Goal: Task Accomplishment & Management: Manage account settings

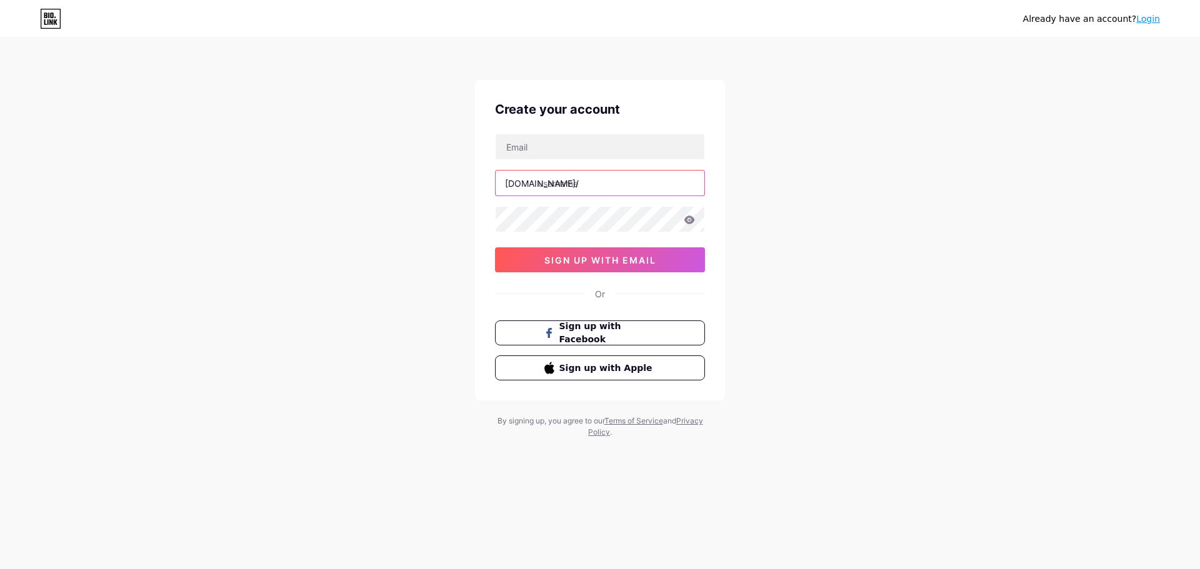
click at [592, 187] on input "text" at bounding box center [600, 183] width 209 height 25
click at [300, 231] on div "Already have an account? Login Create your account [DOMAIN_NAME]/ 0cAFcWeA7UiO9…" at bounding box center [600, 239] width 1200 height 478
click at [1149, 17] on link "Login" at bounding box center [1148, 19] width 24 height 10
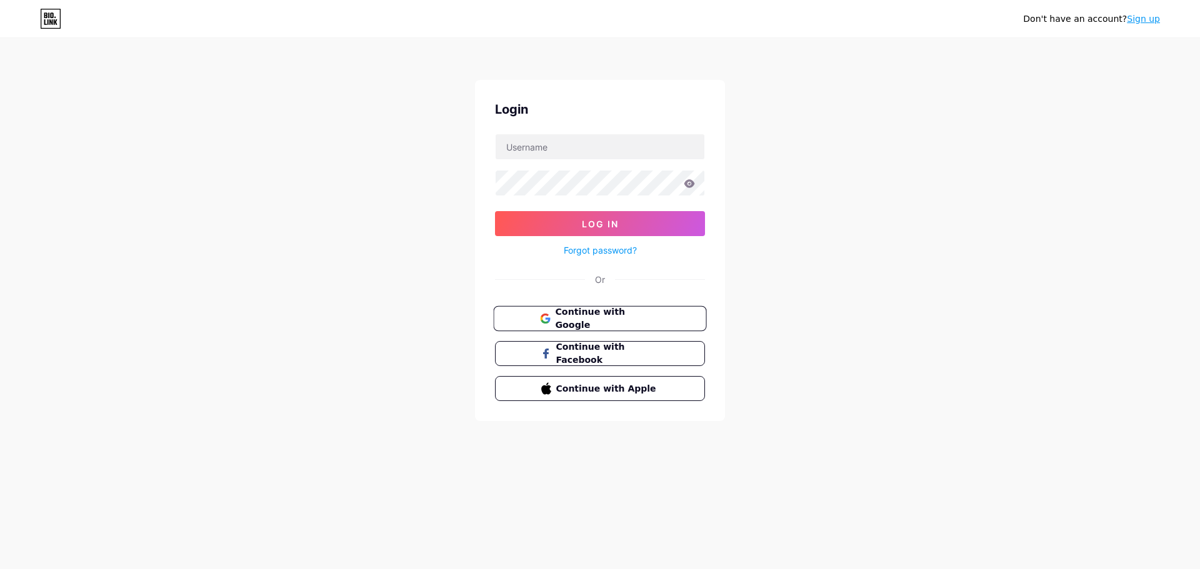
click at [629, 316] on span "Continue with Google" at bounding box center [607, 319] width 104 height 27
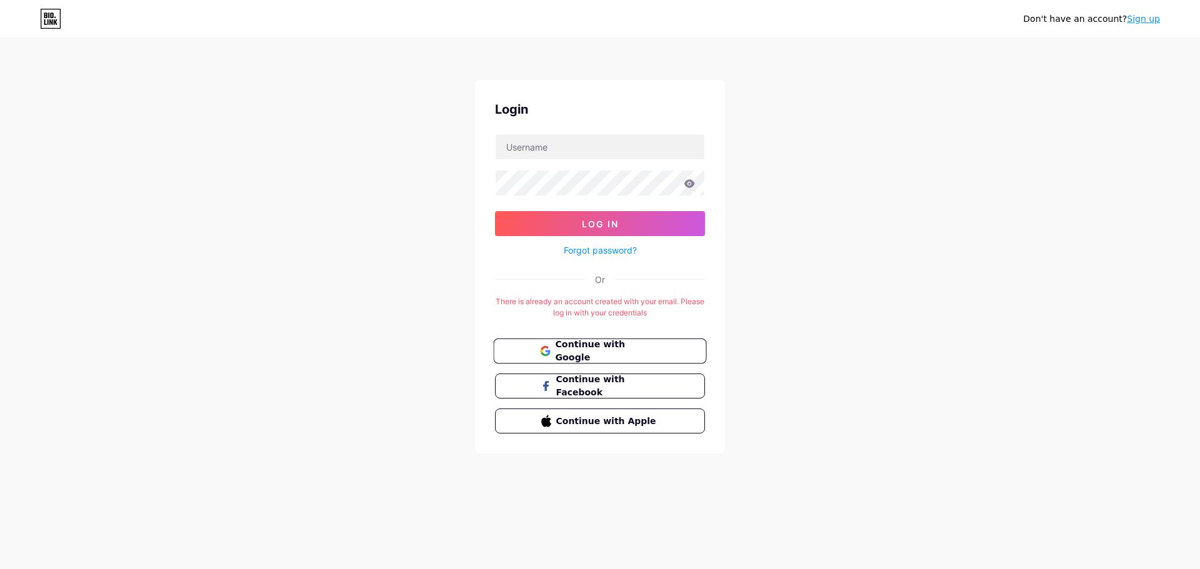
click at [607, 357] on span "Continue with Google" at bounding box center [607, 351] width 104 height 27
click at [577, 347] on span "Continue with Google" at bounding box center [607, 351] width 104 height 27
click at [563, 156] on input "text" at bounding box center [600, 146] width 209 height 25
click at [596, 350] on span "Continue with Google" at bounding box center [607, 351] width 104 height 27
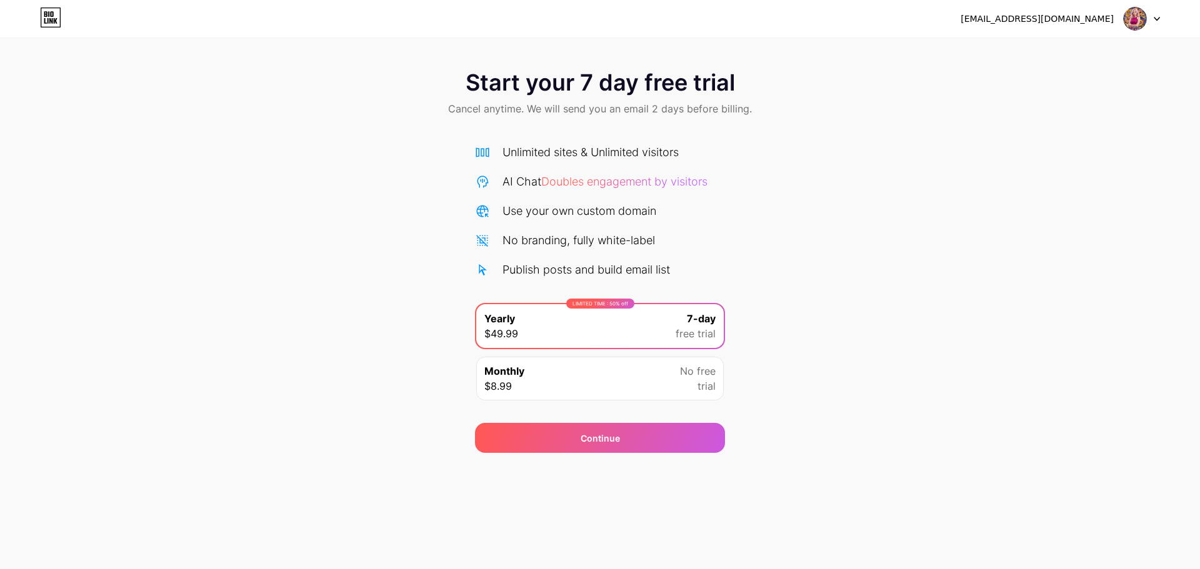
click at [566, 369] on div "Monthly $8.99 No free trial" at bounding box center [599, 379] width 247 height 44
click at [542, 333] on div "LIMITED TIME : 50% off Yearly $49.99 7-day free trial" at bounding box center [599, 326] width 247 height 44
click at [597, 443] on div "Continue" at bounding box center [600, 438] width 39 height 13
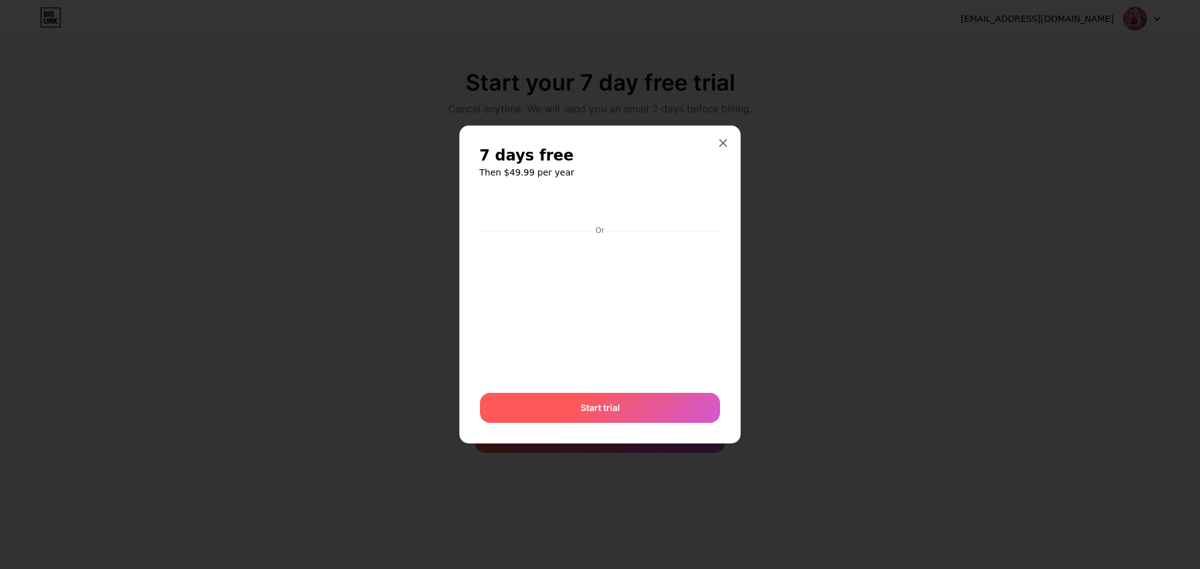
click at [598, 407] on span "Start trial" at bounding box center [600, 407] width 39 height 13
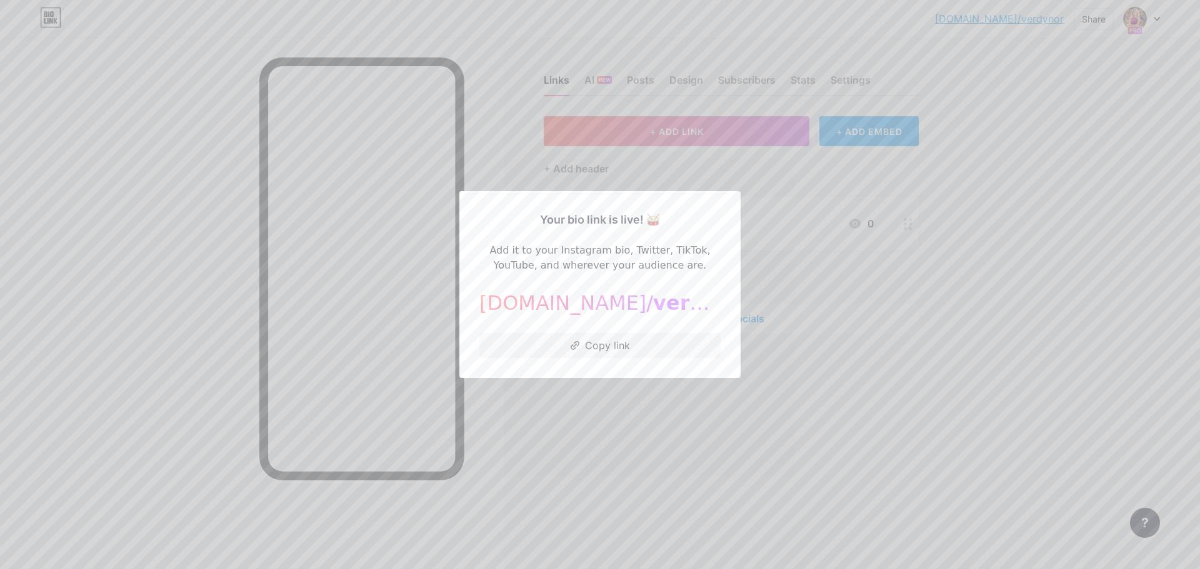
click at [799, 322] on div at bounding box center [600, 284] width 1200 height 569
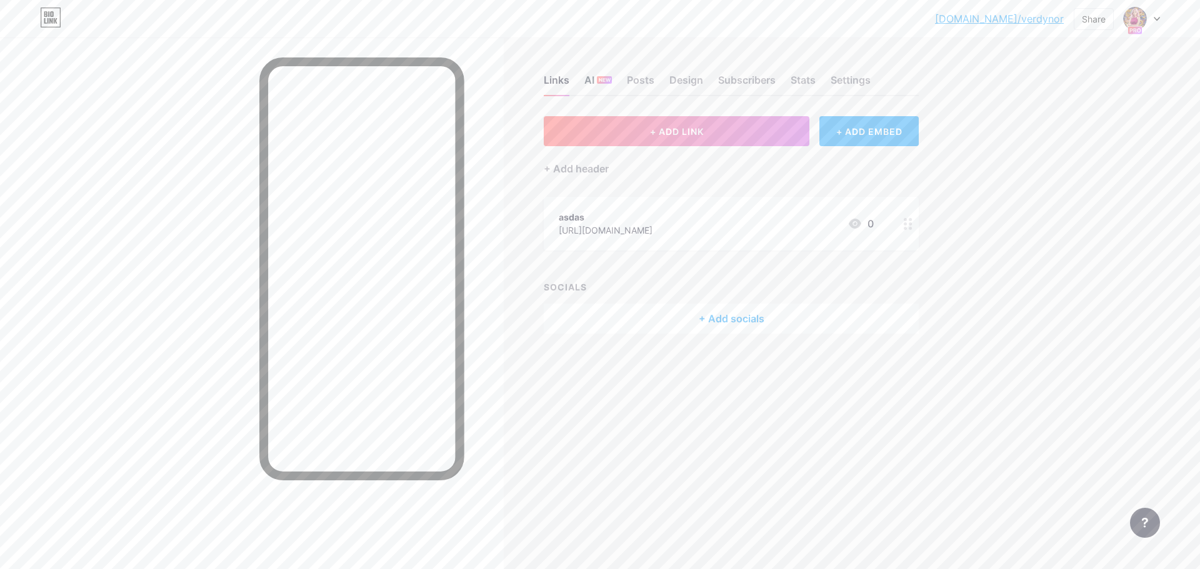
click at [592, 90] on div "AI NEW" at bounding box center [597, 83] width 27 height 22
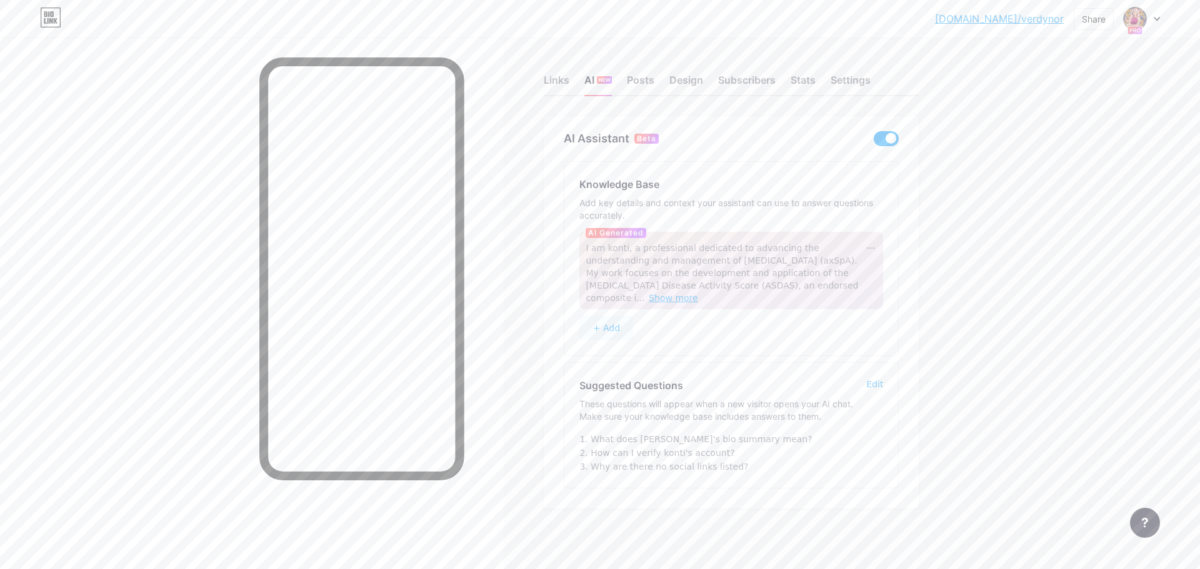
click at [698, 293] on span "Show more" at bounding box center [673, 298] width 49 height 10
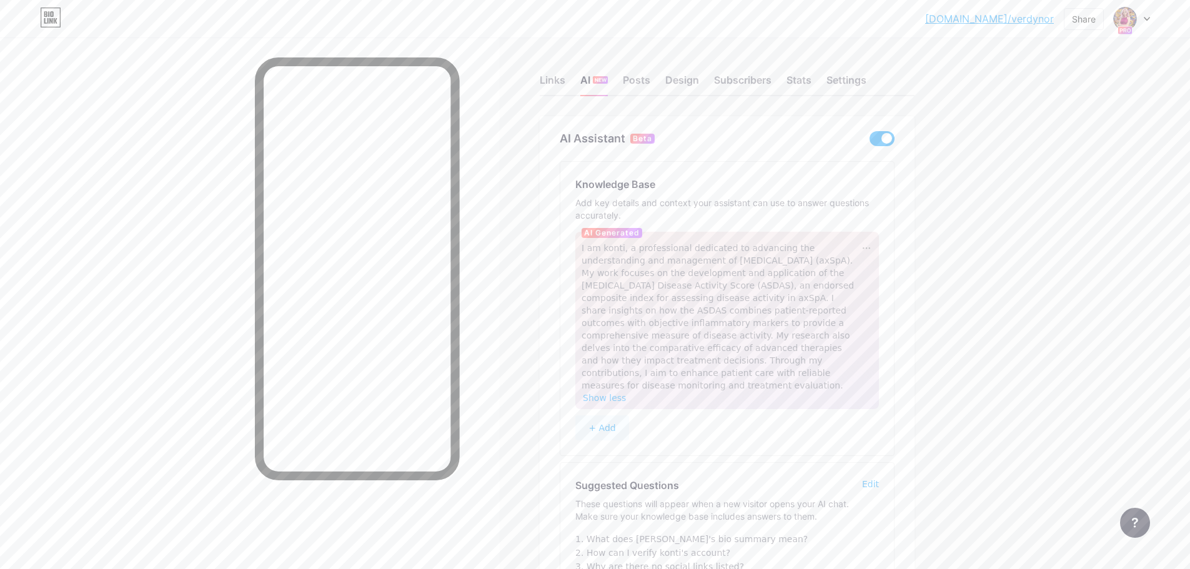
click at [607, 416] on button "+ Add" at bounding box center [603, 428] width 54 height 25
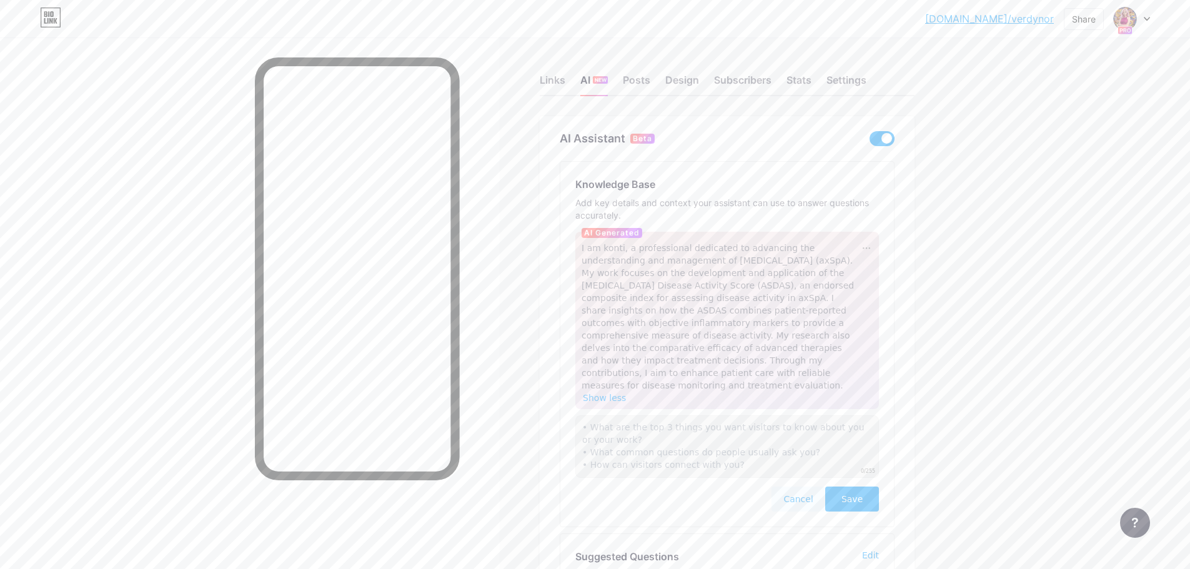
scroll to position [4, 0]
click at [729, 424] on textarea at bounding box center [728, 447] width 304 height 62
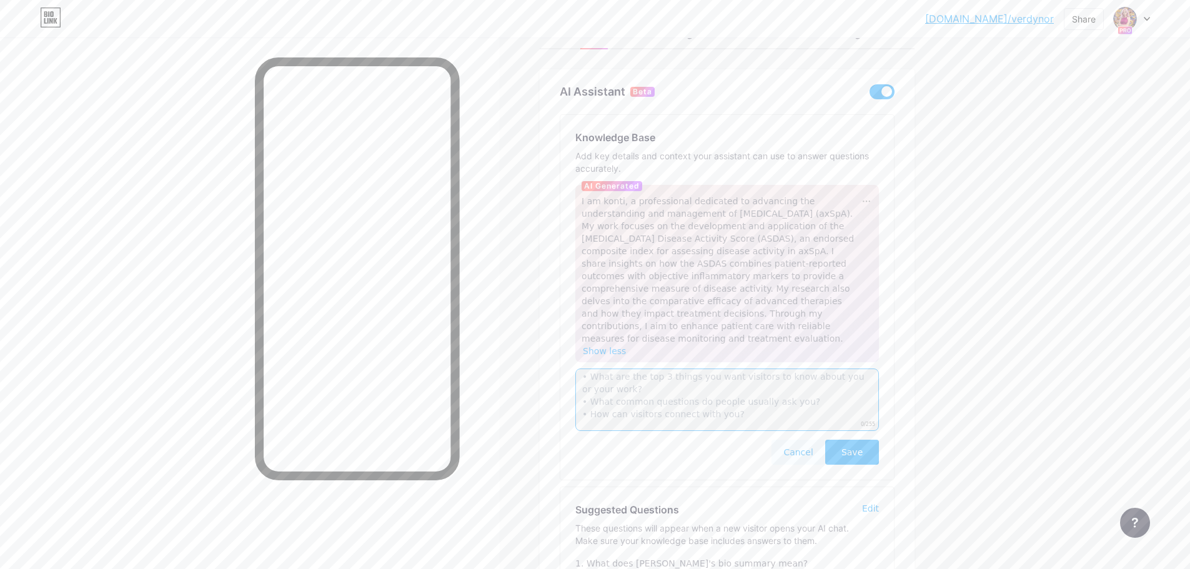
scroll to position [148, 0]
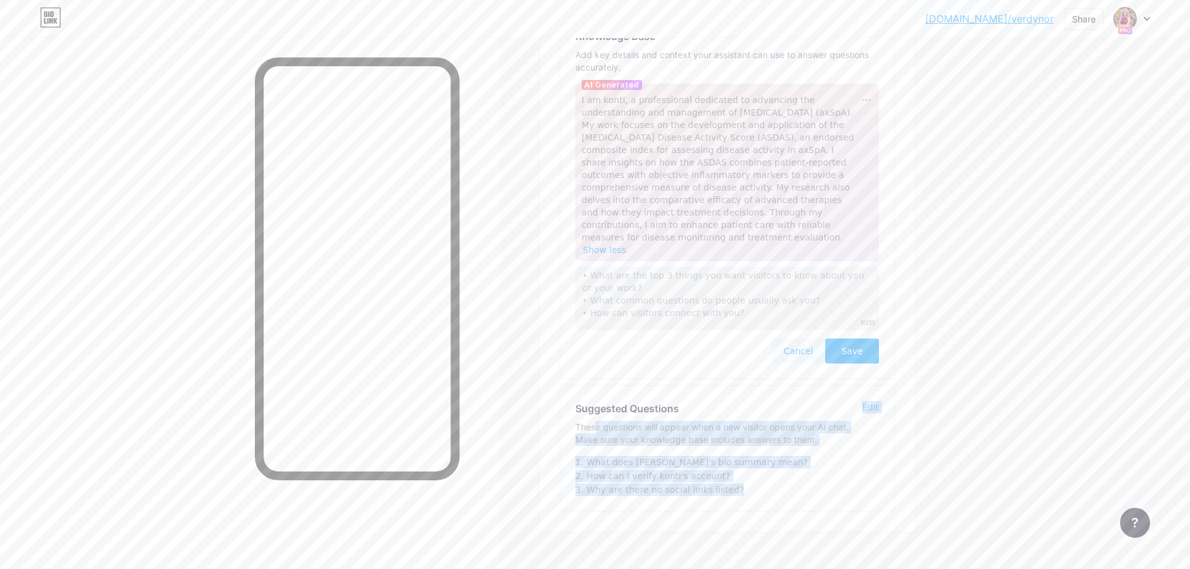
drag, startPoint x: 736, startPoint y: 470, endPoint x: 600, endPoint y: 404, distance: 151.2
click at [600, 404] on div "Suggested Questions These questions will appear when a new visitor opens your A…" at bounding box center [728, 448] width 334 height 125
click at [632, 421] on div "These questions will appear when a new visitor opens your AI chat. Make sure yo…" at bounding box center [719, 433] width 287 height 25
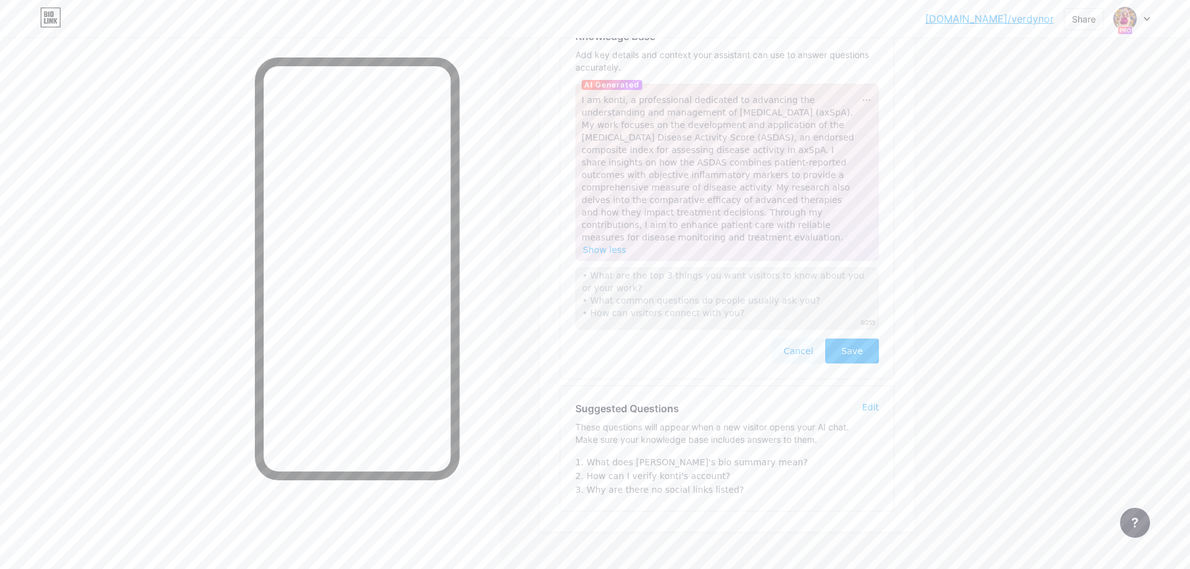
click at [871, 401] on div "Edit" at bounding box center [870, 407] width 17 height 12
click at [710, 456] on input "What does konti's bio summary mean?" at bounding box center [728, 466] width 304 height 21
click at [732, 456] on input "What does konti's bio summary mean?" at bounding box center [728, 466] width 304 height 21
click at [797, 534] on button "Cancel" at bounding box center [796, 546] width 54 height 25
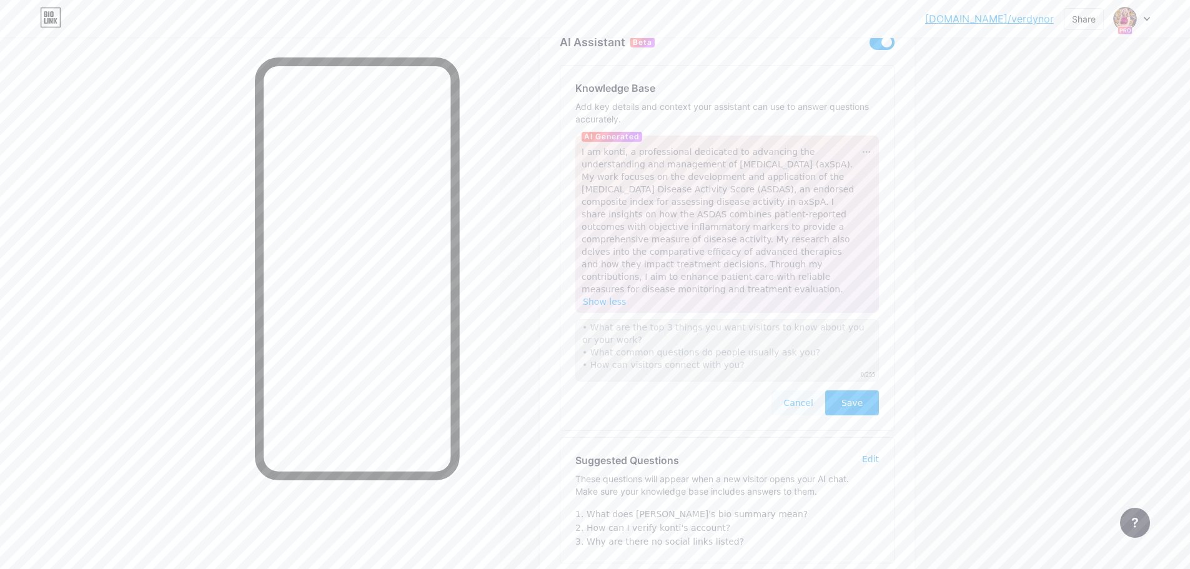
scroll to position [23, 0]
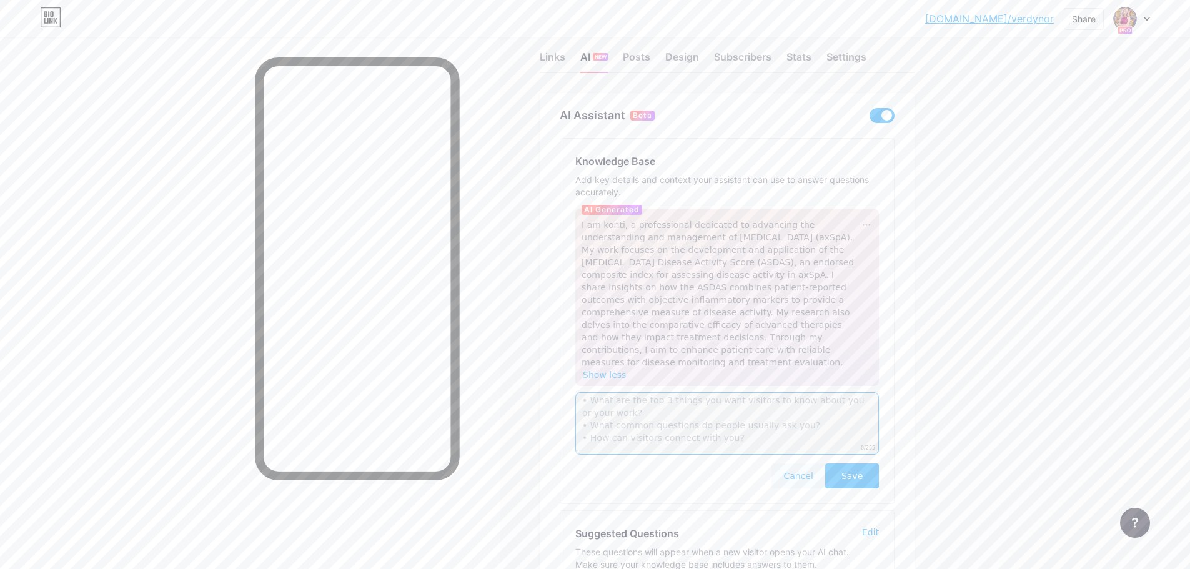
click at [661, 392] on textarea at bounding box center [728, 423] width 304 height 62
click at [814, 464] on button "Cancel" at bounding box center [799, 476] width 54 height 25
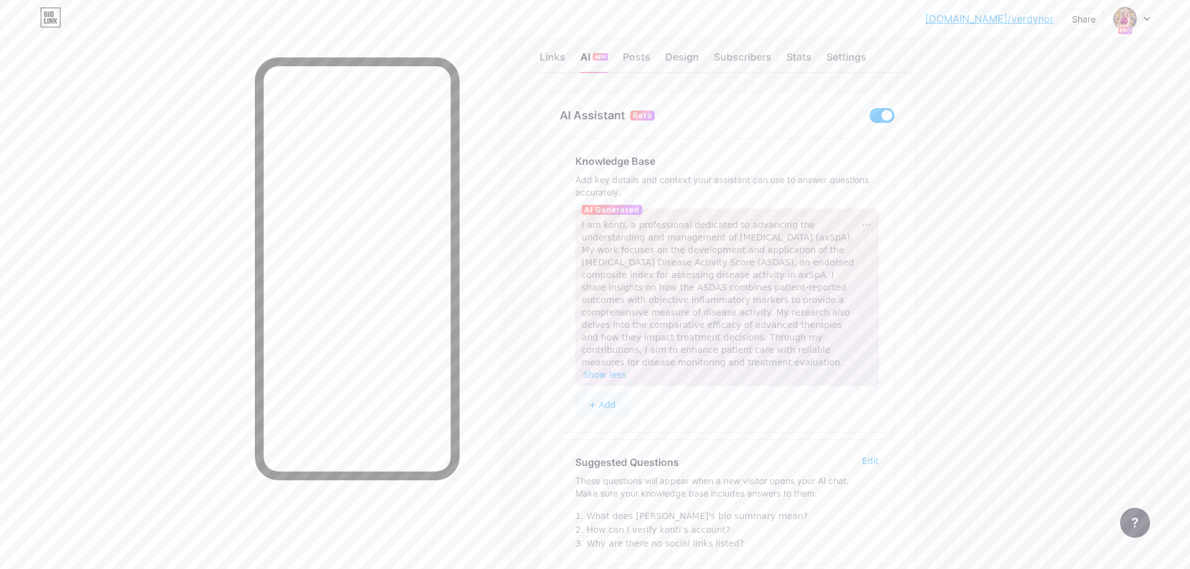
click at [893, 120] on span at bounding box center [882, 115] width 25 height 15
click at [870, 119] on input "checkbox" at bounding box center [870, 119] width 0 height 0
click at [642, 56] on div "Posts" at bounding box center [636, 60] width 27 height 22
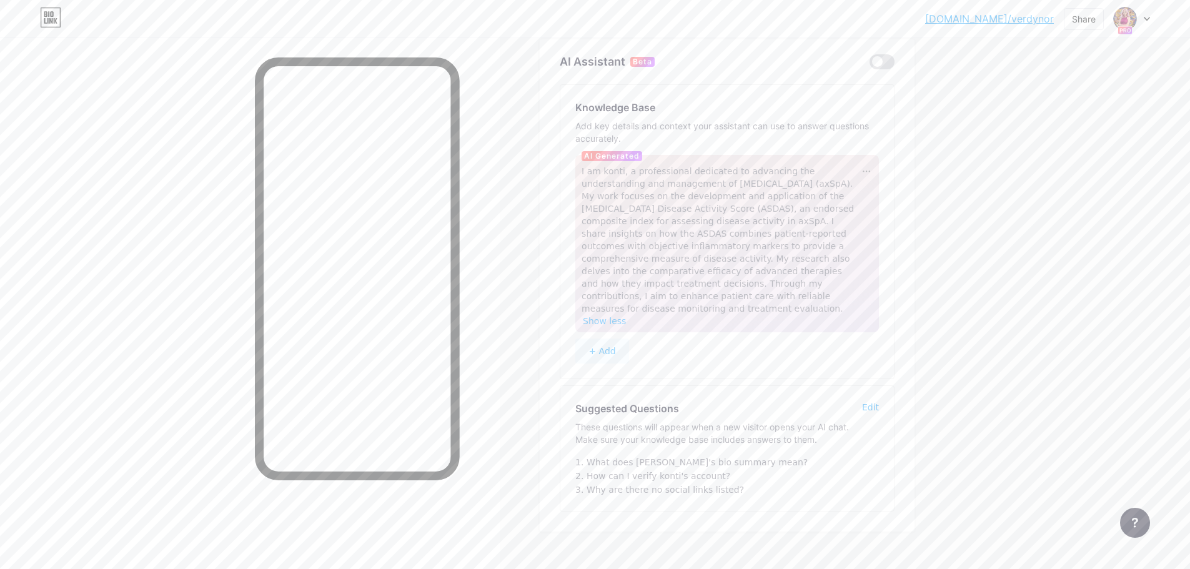
scroll to position [46, 0]
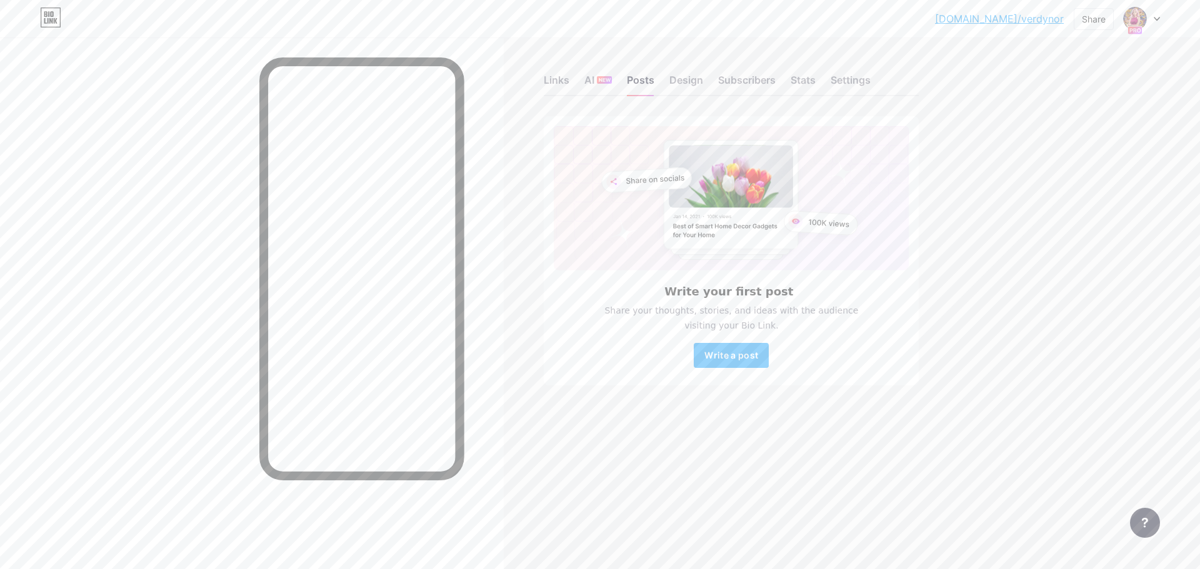
click at [51, 13] on icon at bounding box center [51, 14] width 3 height 6
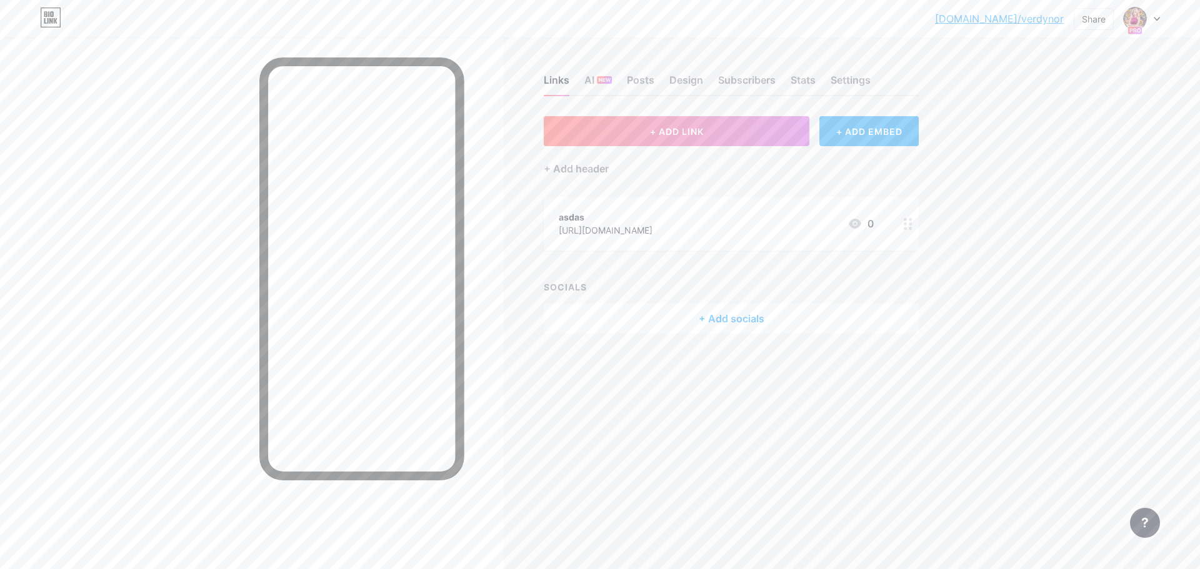
click at [1151, 25] on div at bounding box center [1142, 18] width 36 height 22
click at [1199, 193] on div "bio.link/verdyn... bio.link/verdynor Share Switch accounts konti bio.link/verdy…" at bounding box center [600, 284] width 1200 height 569
click at [904, 227] on icon at bounding box center [908, 224] width 9 height 12
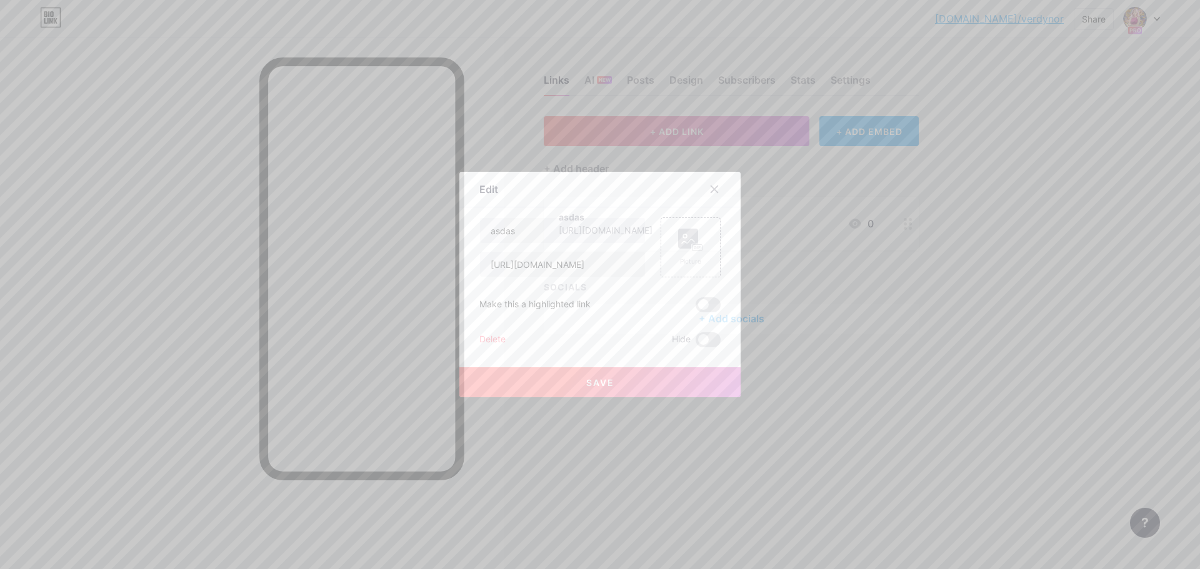
click at [491, 342] on div "Delete" at bounding box center [492, 339] width 26 height 15
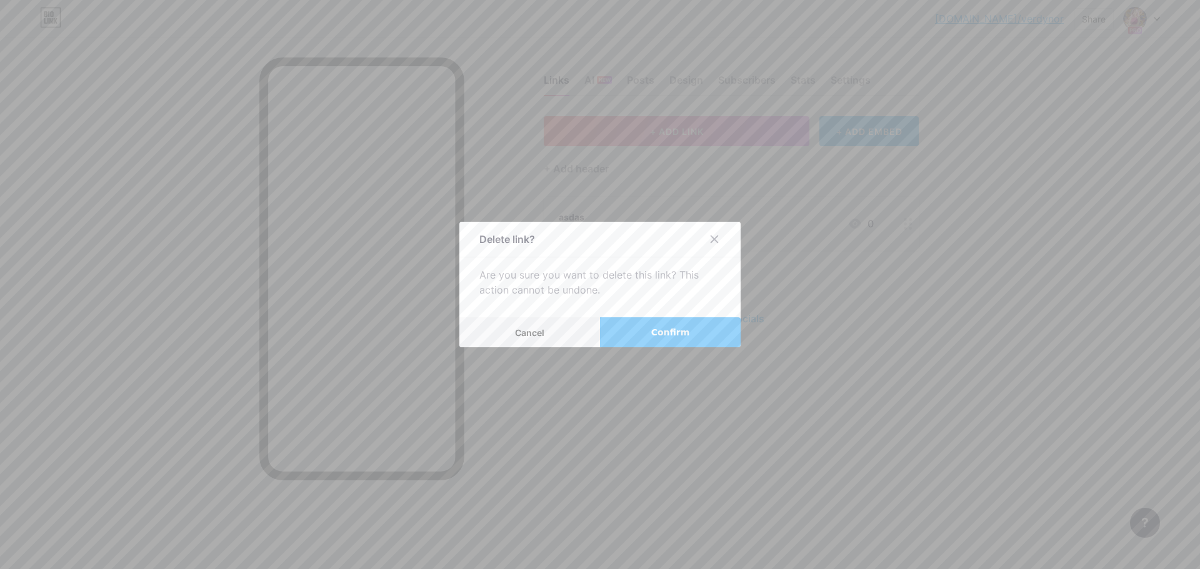
click at [651, 330] on button "Confirm" at bounding box center [670, 332] width 141 height 30
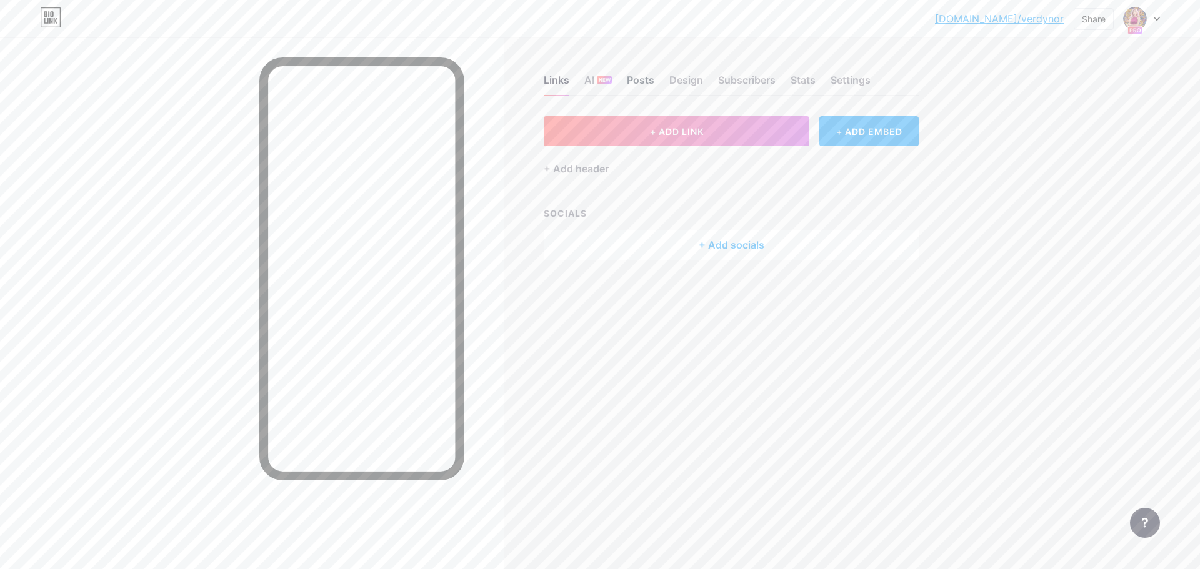
click at [644, 83] on div "Posts" at bounding box center [640, 83] width 27 height 22
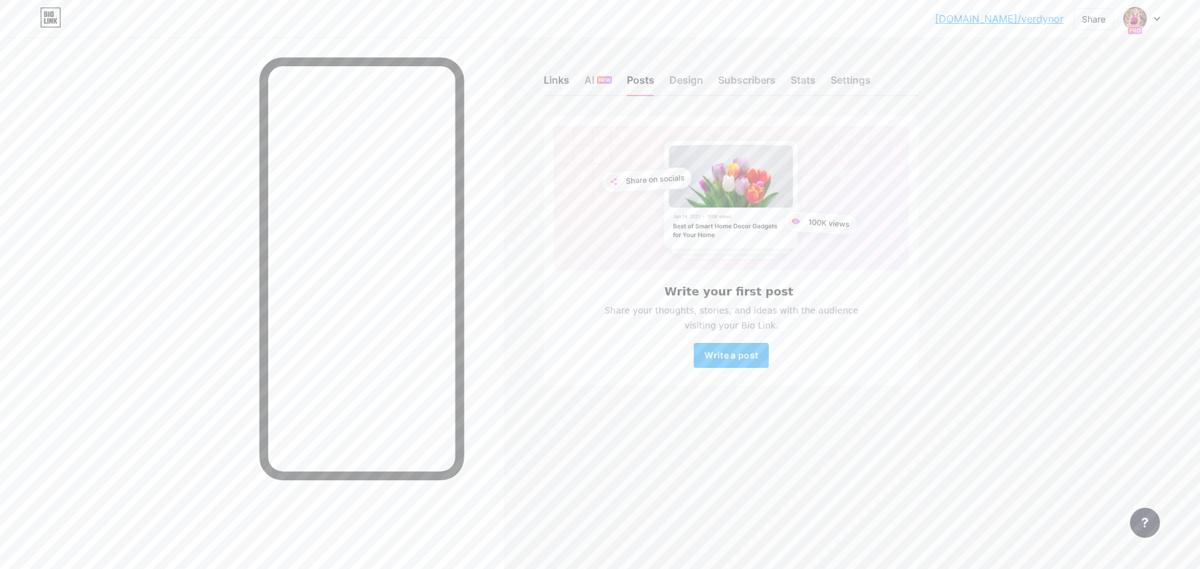
click at [549, 85] on div "Links" at bounding box center [557, 83] width 26 height 22
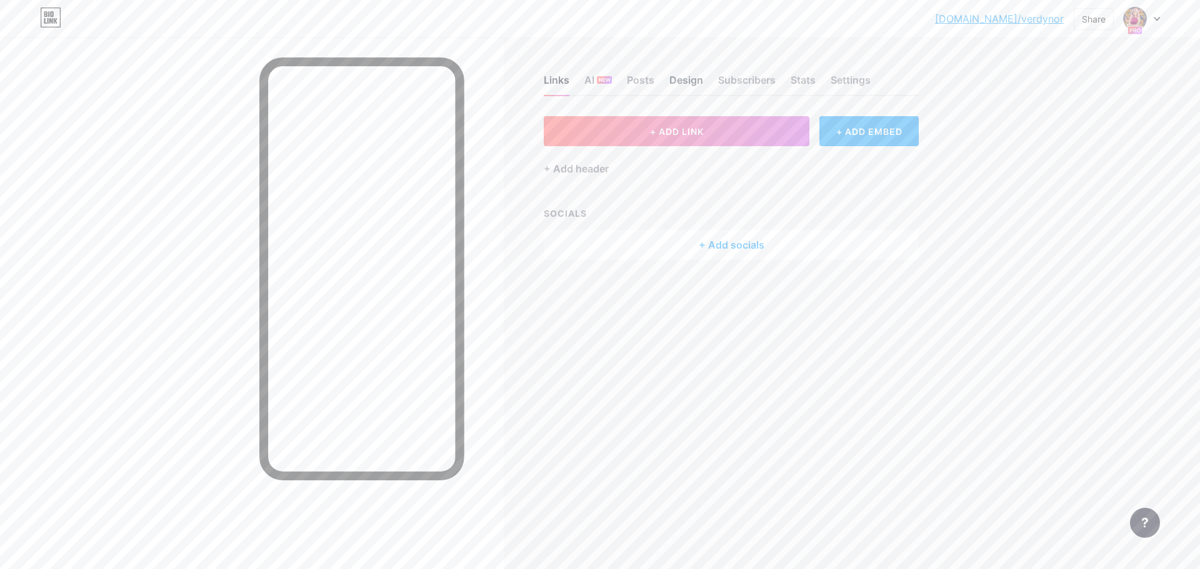
click at [676, 82] on div "Design" at bounding box center [686, 83] width 34 height 22
click at [742, 83] on div "Subscribers" at bounding box center [746, 83] width 57 height 22
click at [812, 79] on div "Stats" at bounding box center [802, 83] width 25 height 22
click at [852, 84] on div "Settings" at bounding box center [850, 83] width 40 height 22
click at [745, 133] on button "+ ADD LINK" at bounding box center [677, 131] width 266 height 30
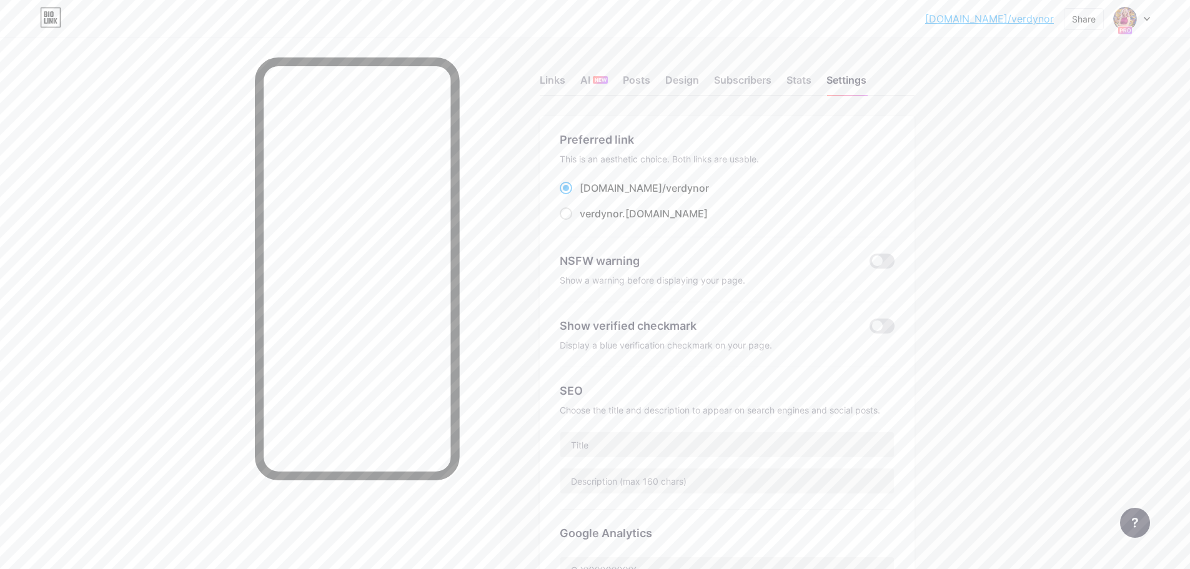
click at [787, 79] on div "Links AI NEW Posts Design Subscribers Stats Settings" at bounding box center [727, 74] width 375 height 44
click at [796, 80] on div "Stats" at bounding box center [799, 83] width 25 height 22
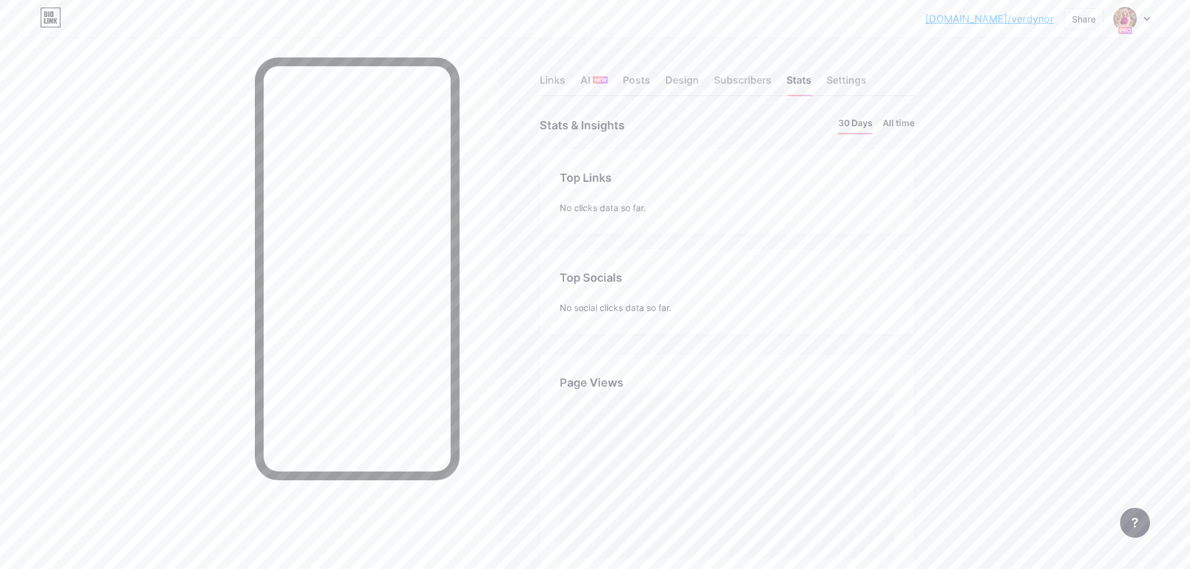
click at [895, 127] on li "All time" at bounding box center [899, 125] width 32 height 18
click at [762, 77] on div "Subscribers" at bounding box center [742, 83] width 57 height 22
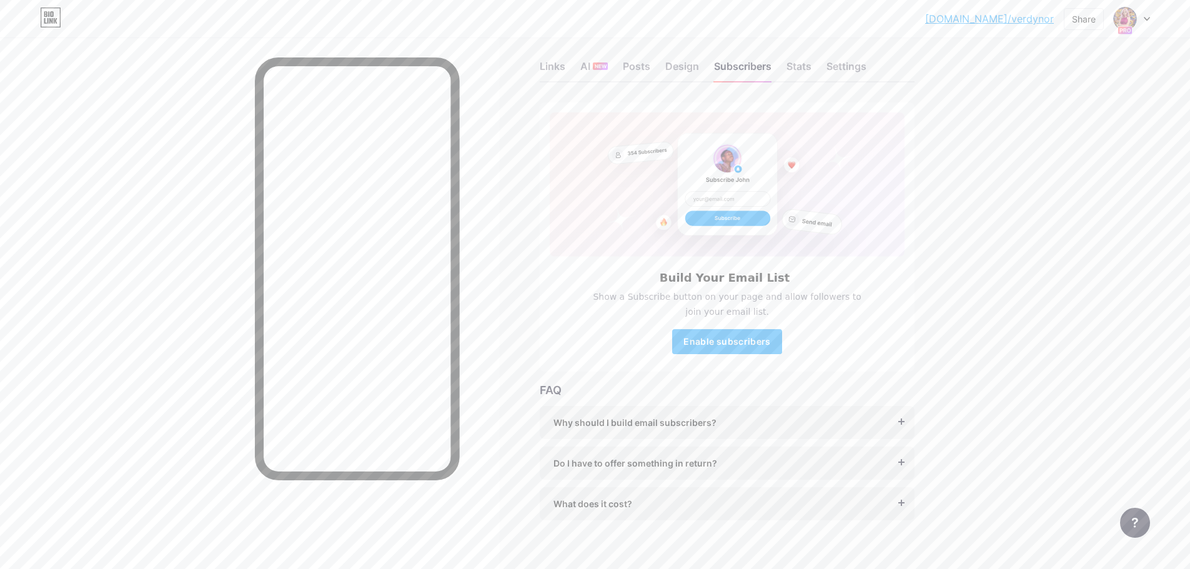
scroll to position [27, 0]
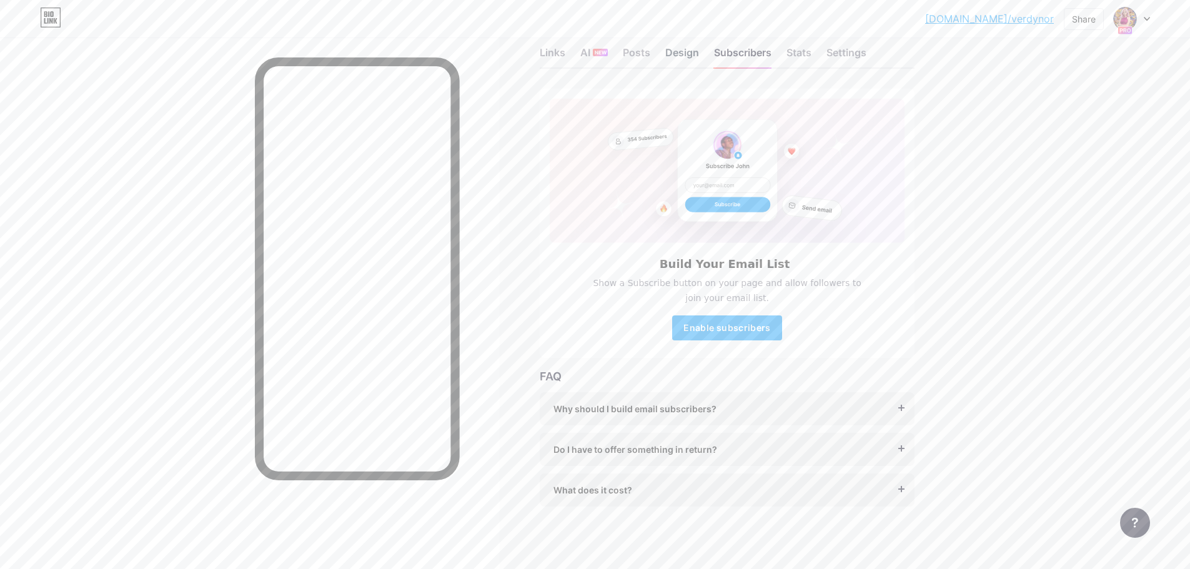
click at [676, 55] on div "Design" at bounding box center [683, 56] width 34 height 22
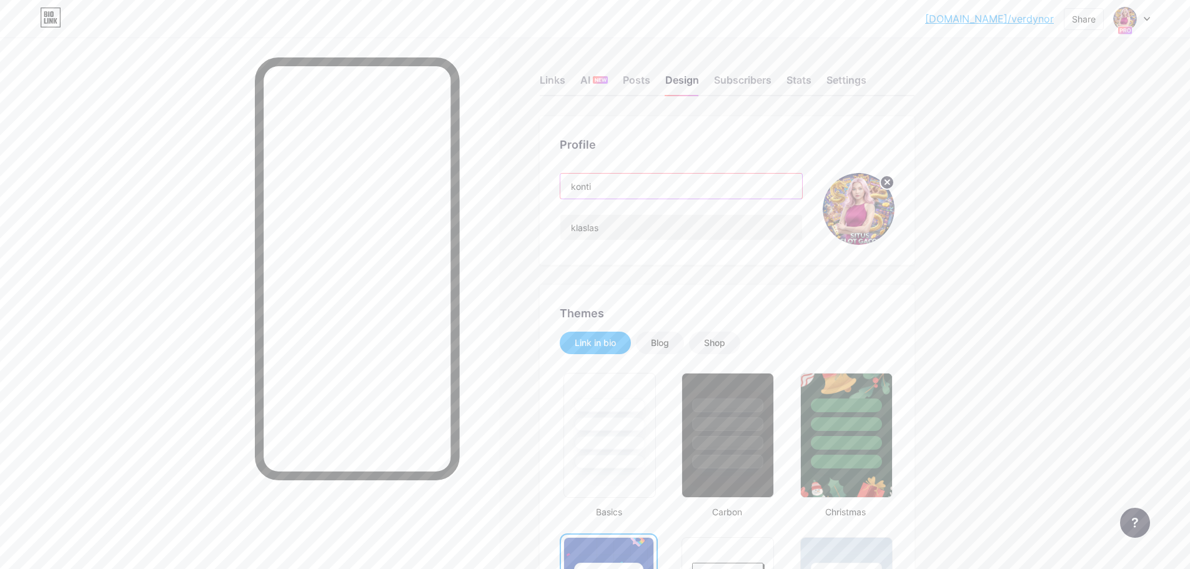
drag, startPoint x: 619, startPoint y: 188, endPoint x: 534, endPoint y: 186, distance: 85.6
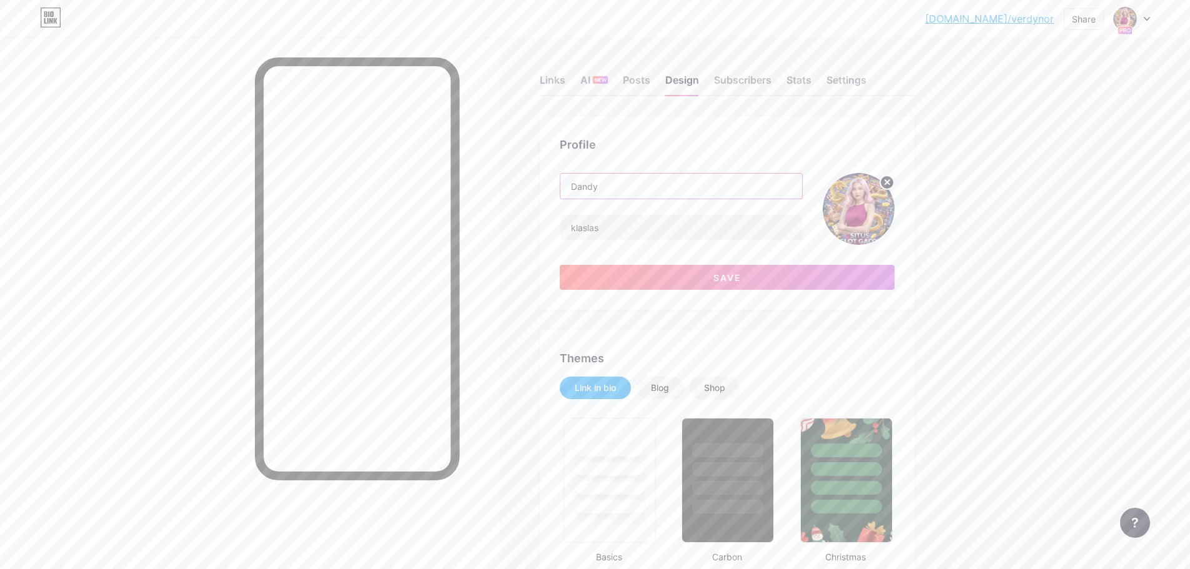
type input "Dandy"
click at [678, 237] on input "klaslas" at bounding box center [682, 227] width 242 height 25
paste input "Generate AI styles to see your bio page preview"
type input "Generate AI styles to see your bio page preview"
click at [688, 272] on button "Save" at bounding box center [727, 277] width 335 height 25
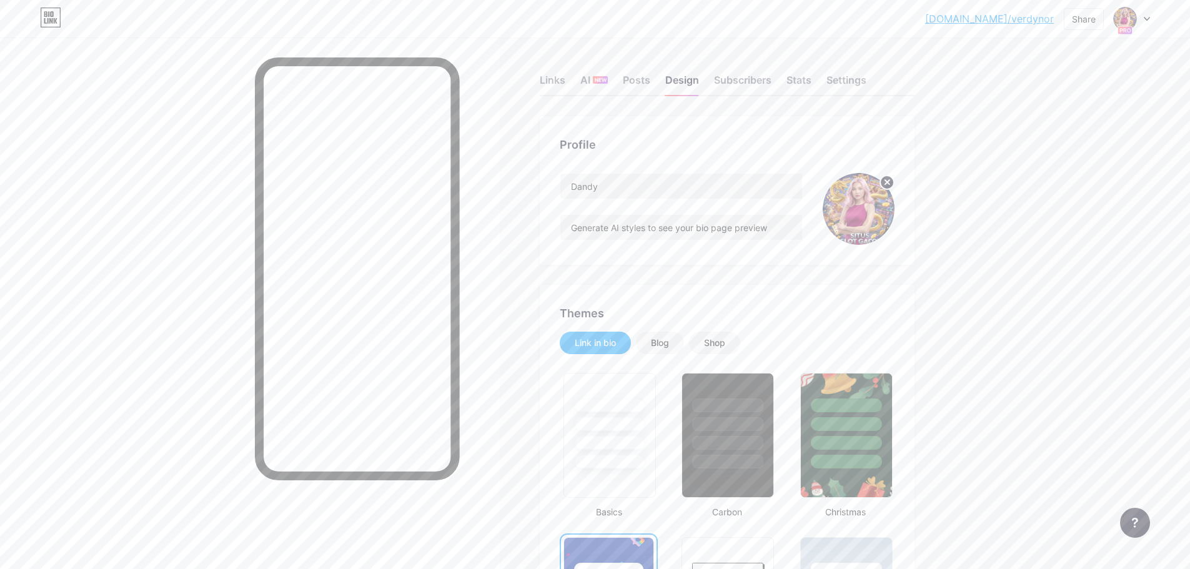
click at [894, 181] on circle at bounding box center [887, 183] width 14 height 14
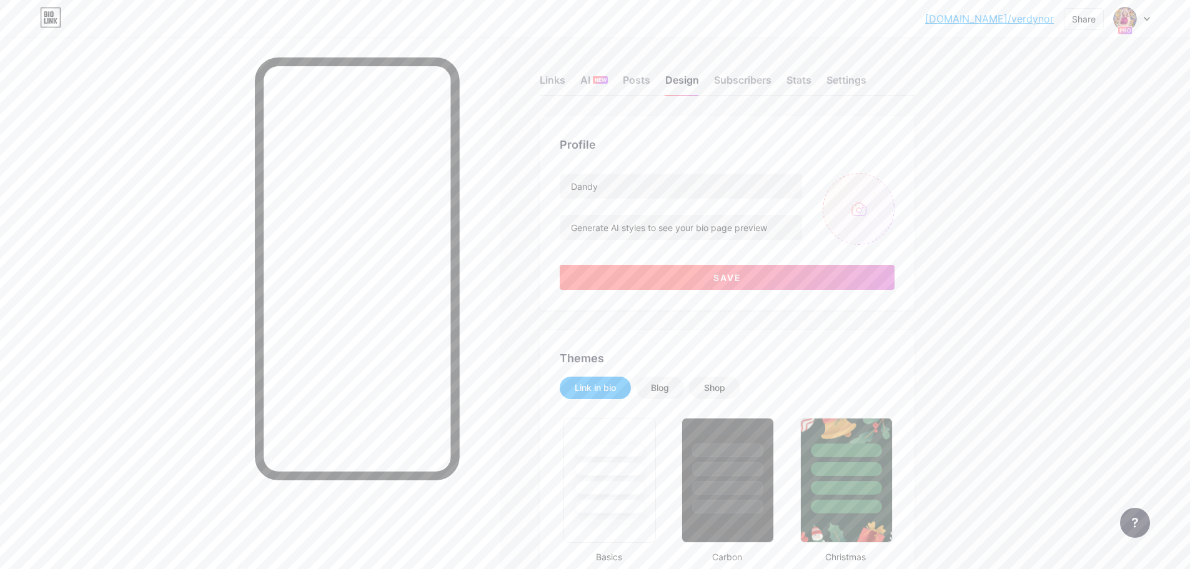
click at [809, 286] on button "Save" at bounding box center [727, 277] width 335 height 25
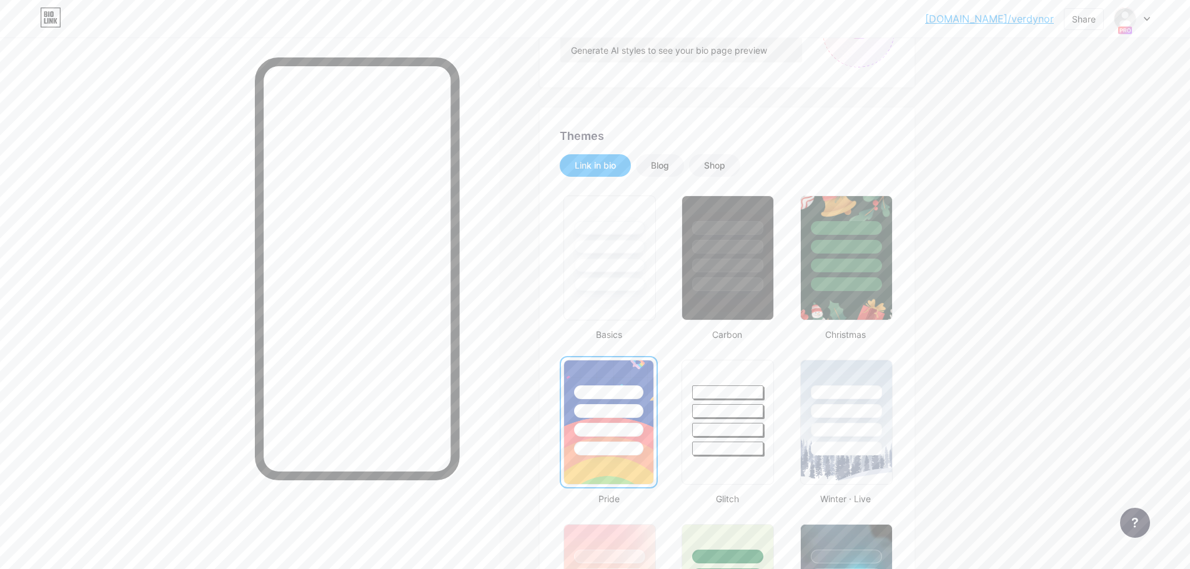
scroll to position [250, 0]
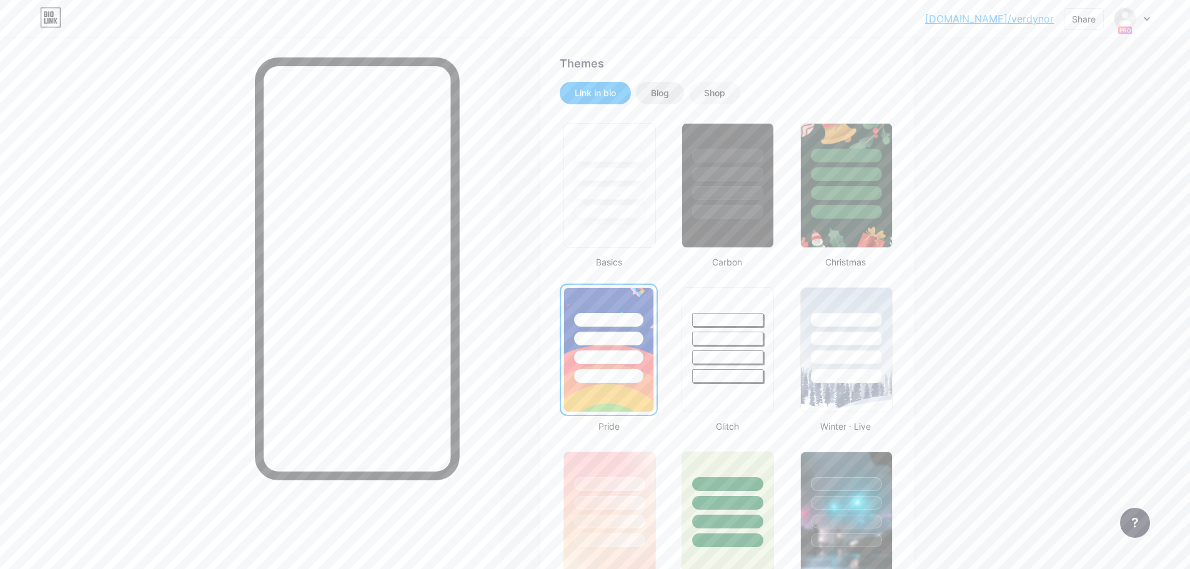
click at [667, 93] on div "Blog" at bounding box center [660, 93] width 18 height 12
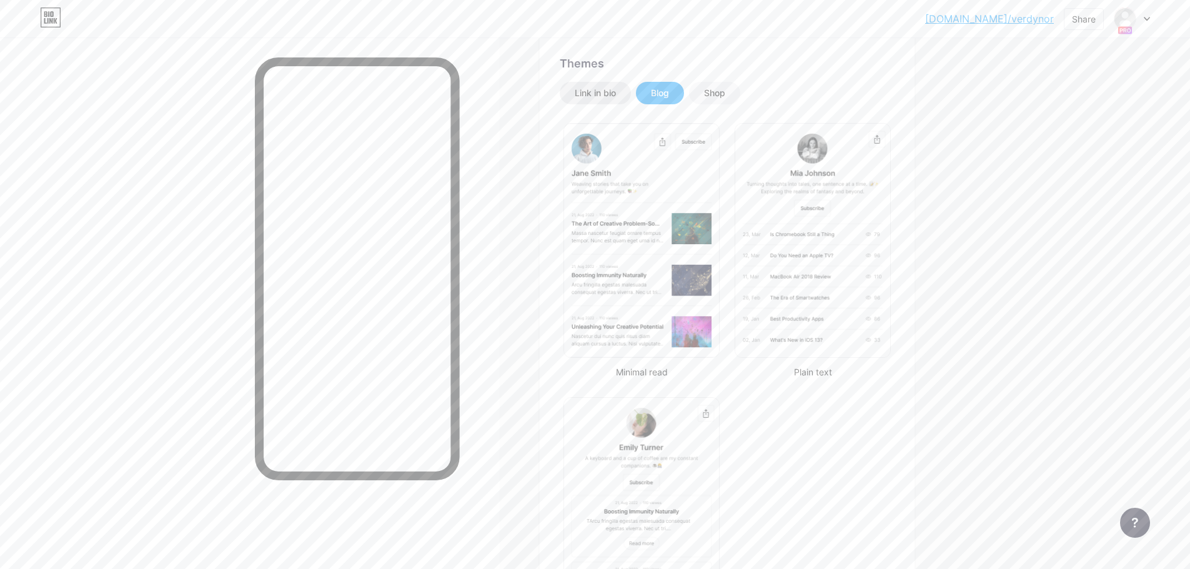
click at [608, 96] on div "Link in bio" at bounding box center [595, 93] width 41 height 12
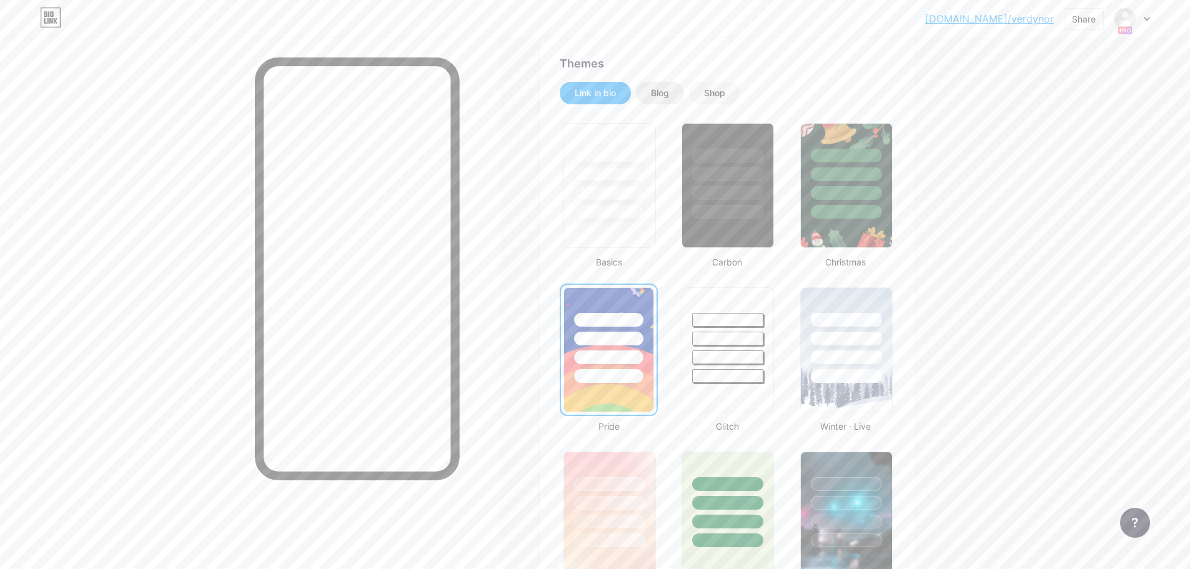
click at [664, 96] on div "Blog" at bounding box center [660, 93] width 18 height 12
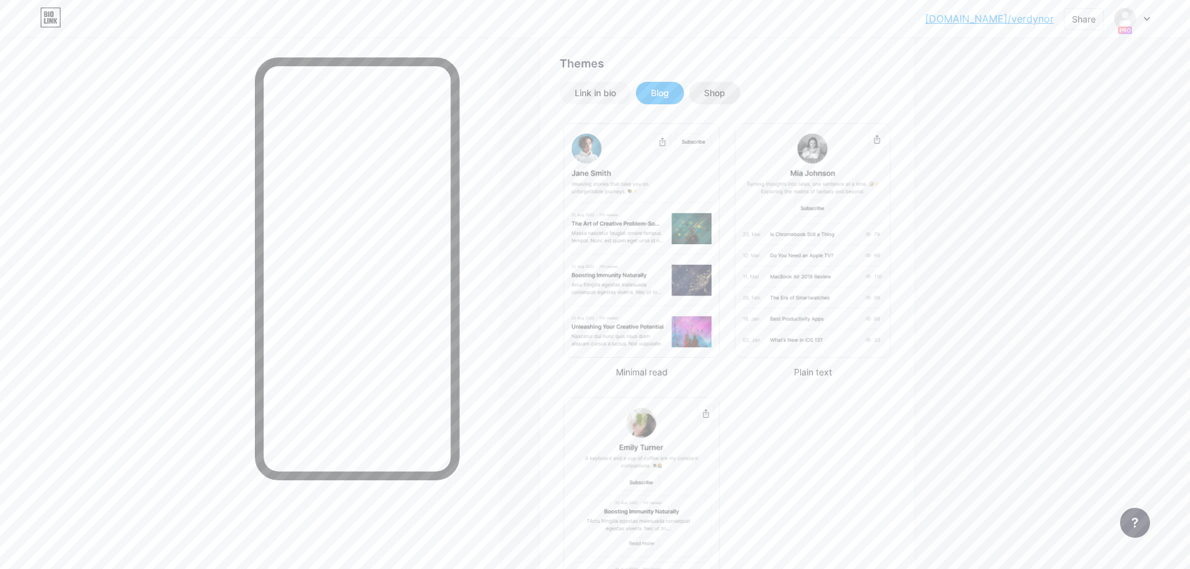
click at [699, 101] on div "Shop" at bounding box center [714, 93] width 51 height 22
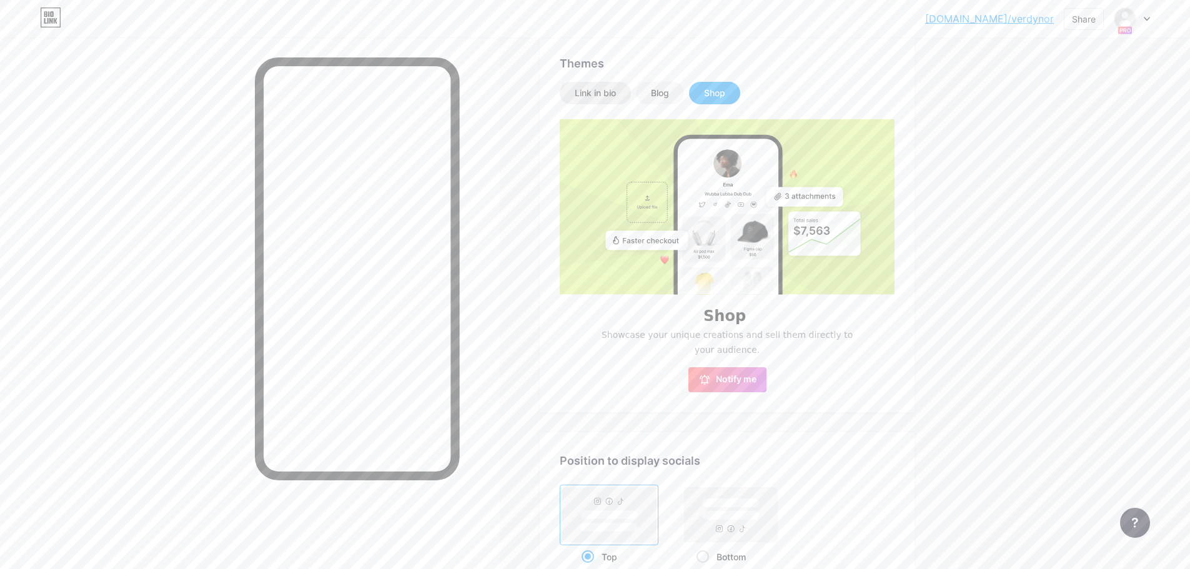
click at [585, 93] on div "Link in bio" at bounding box center [595, 93] width 41 height 12
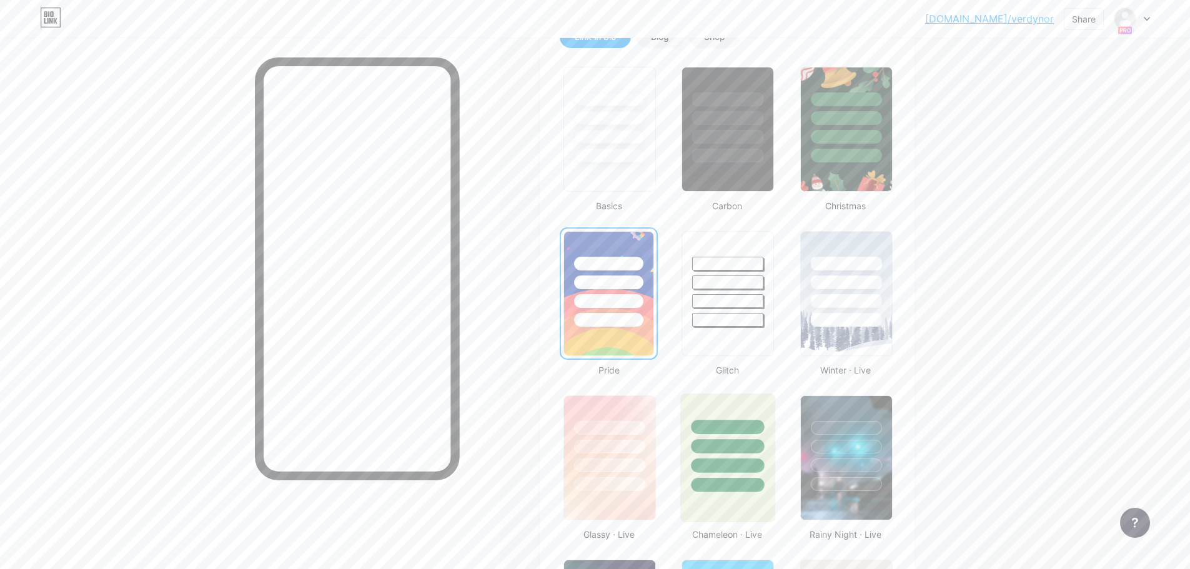
scroll to position [500, 0]
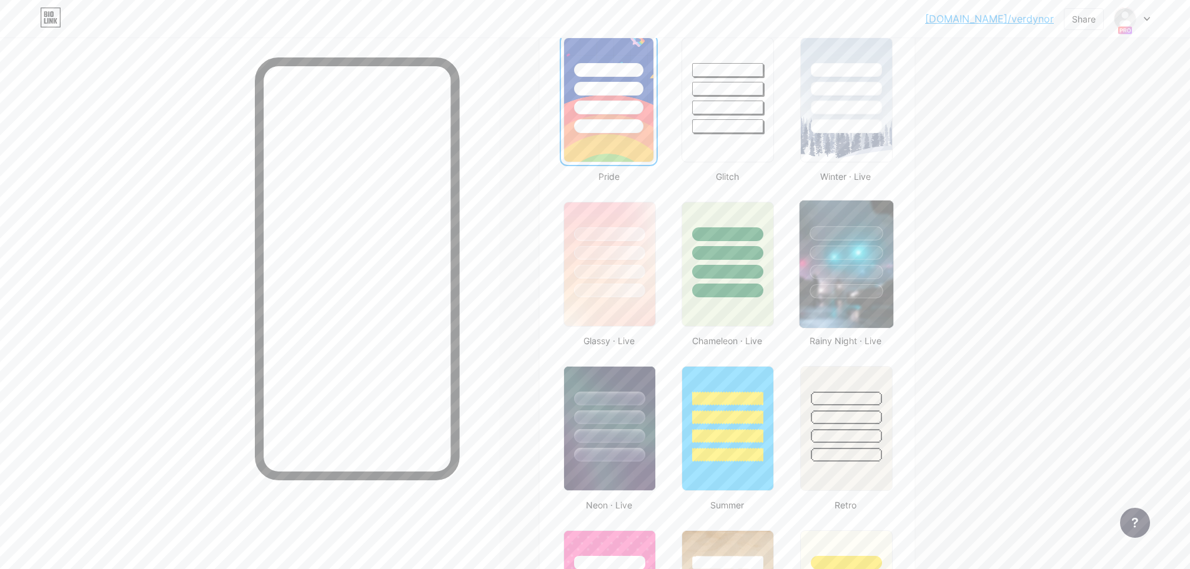
click at [846, 307] on img at bounding box center [847, 264] width 94 height 127
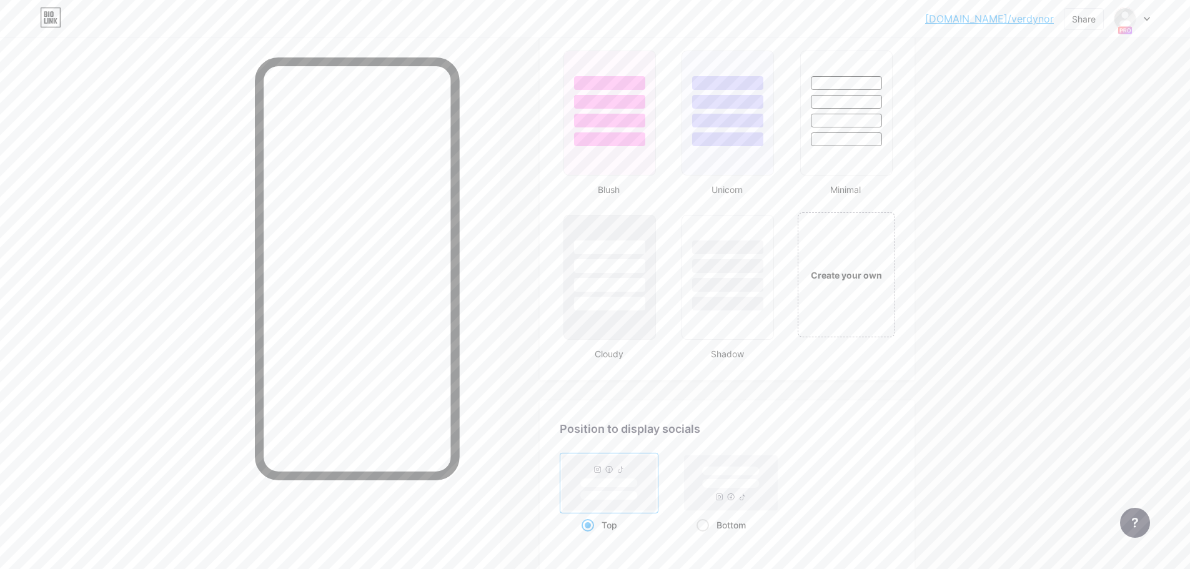
scroll to position [1557, 0]
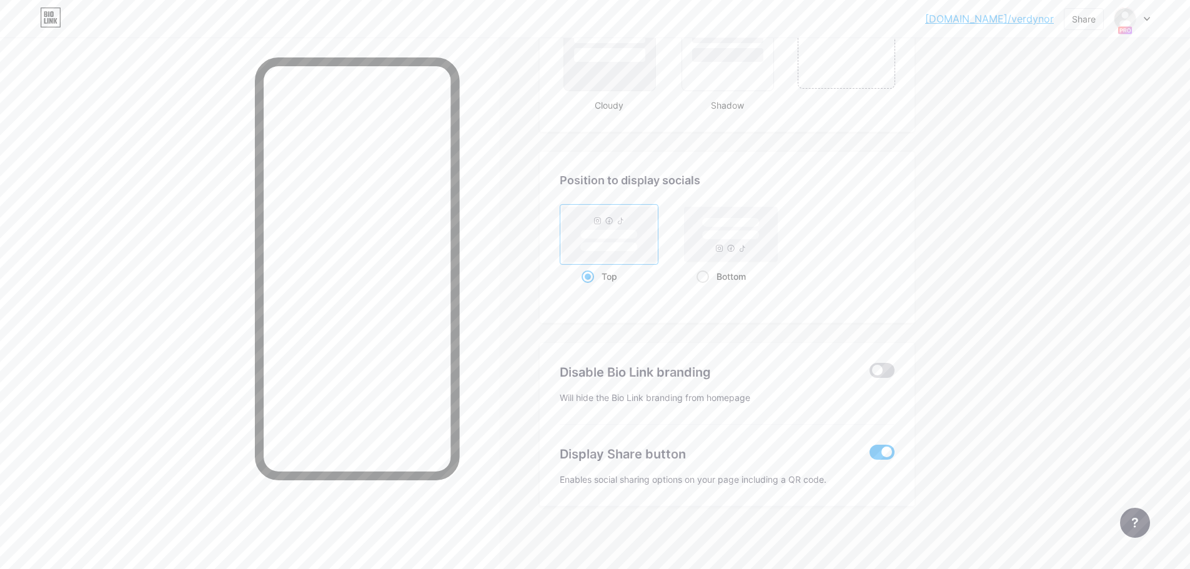
click at [892, 367] on span at bounding box center [882, 370] width 25 height 15
click at [870, 374] on input "checkbox" at bounding box center [870, 374] width 0 height 0
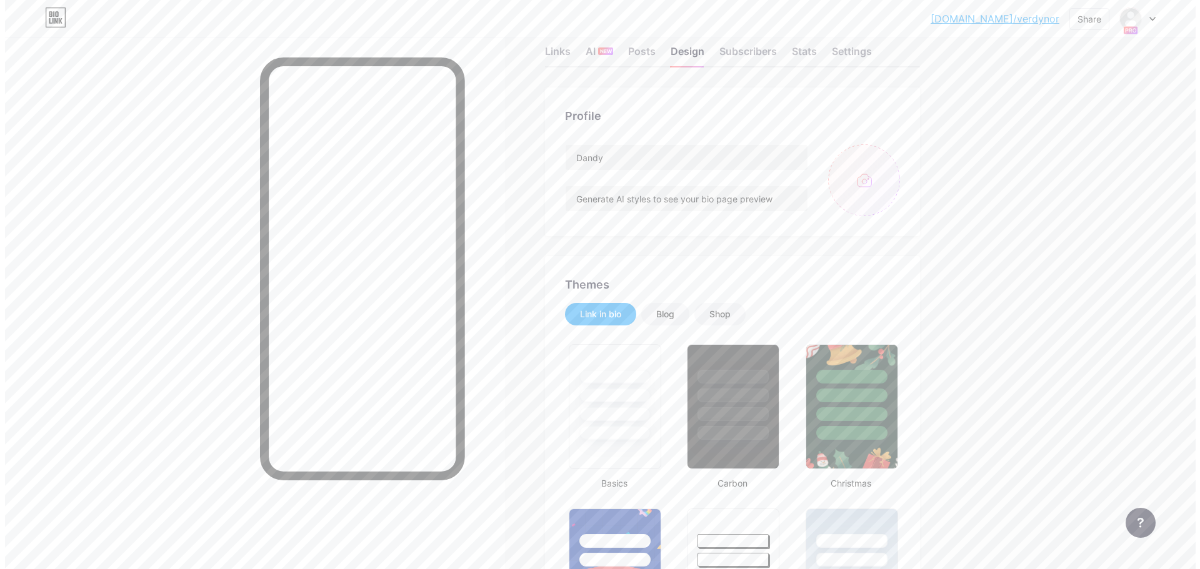
scroll to position [0, 0]
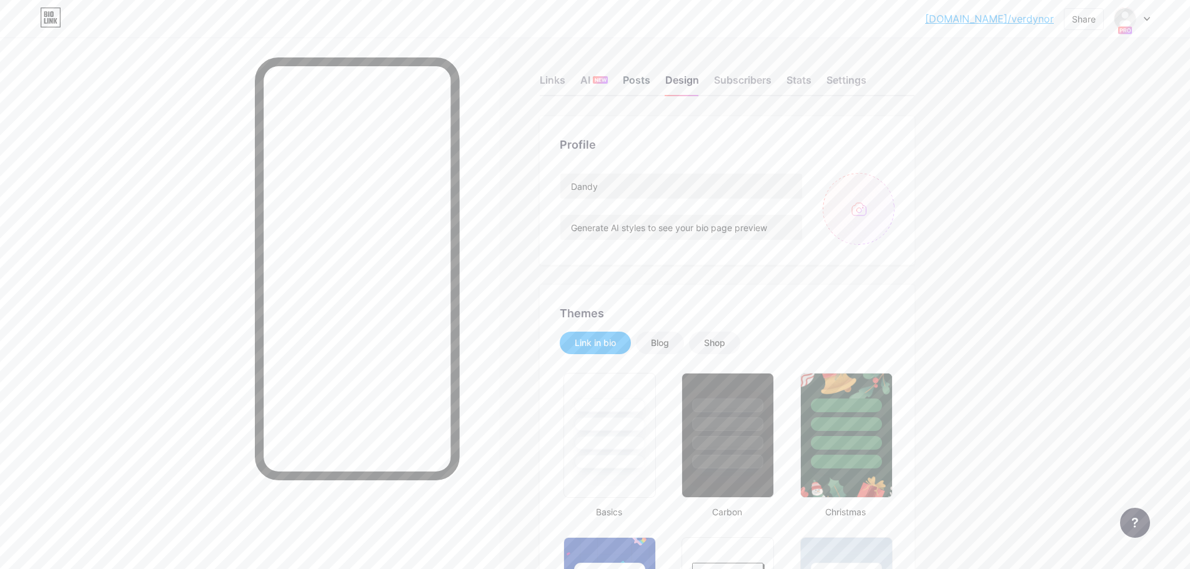
click at [637, 79] on div "Posts" at bounding box center [636, 83] width 27 height 22
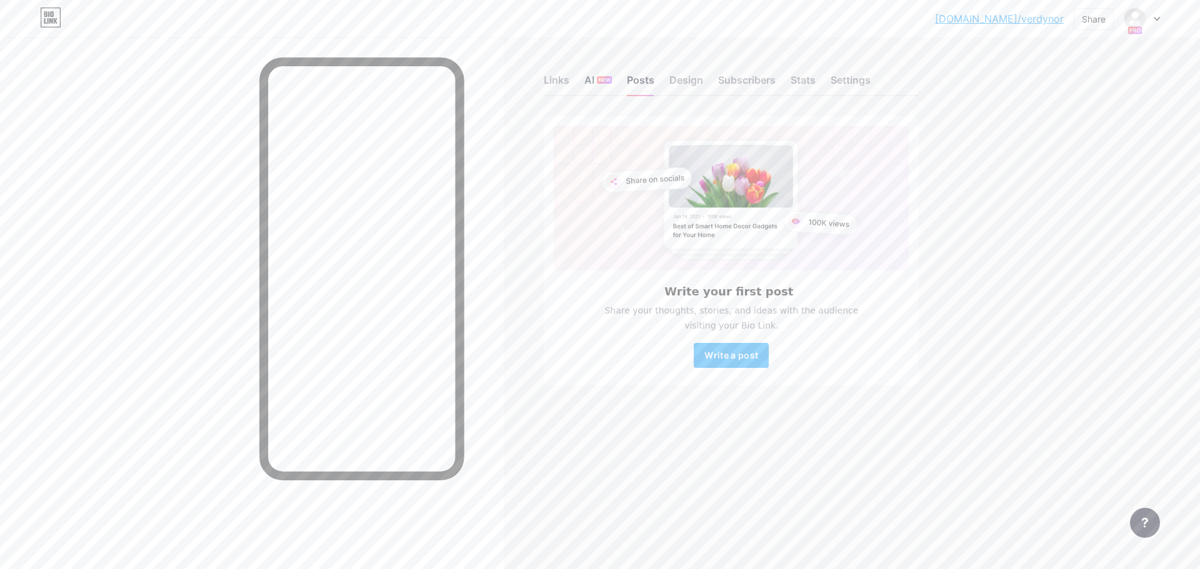
click at [589, 86] on div "AI NEW" at bounding box center [597, 83] width 27 height 22
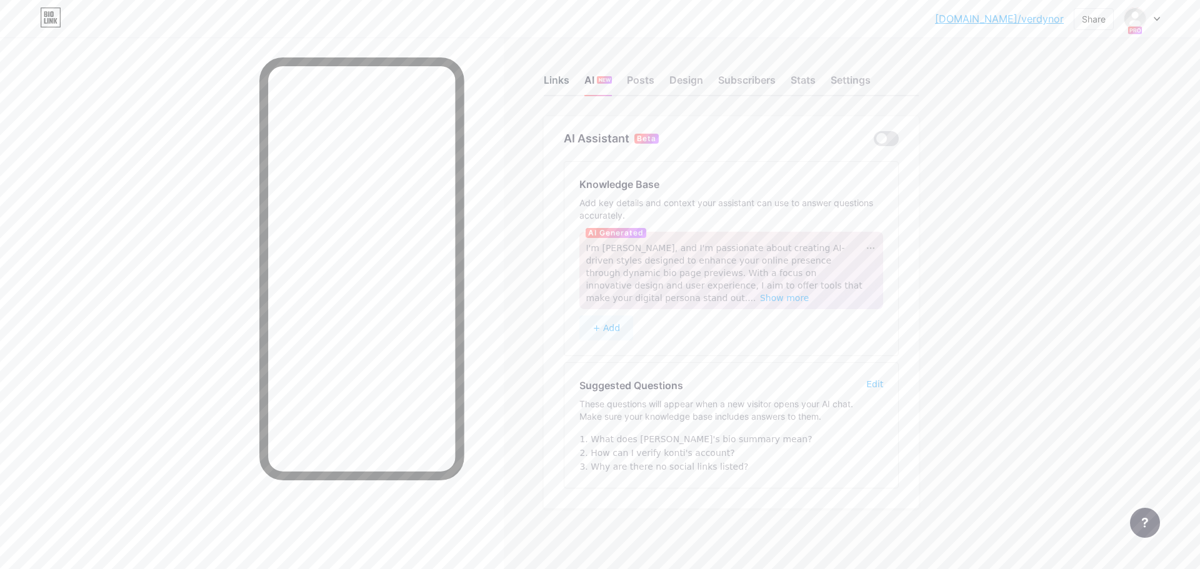
click at [551, 84] on div "Links" at bounding box center [557, 83] width 26 height 22
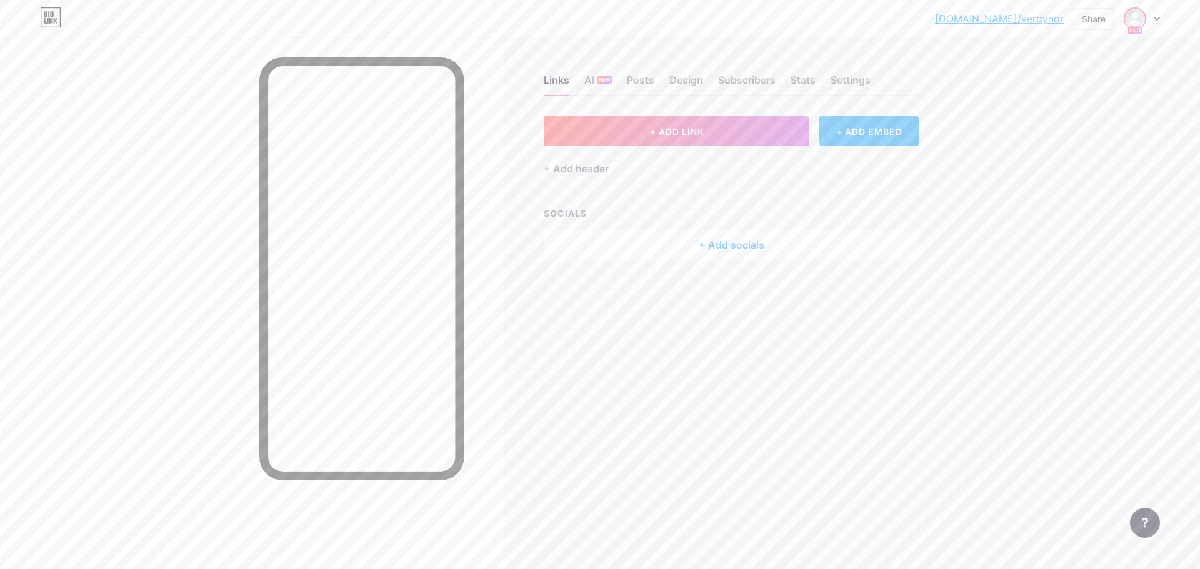
click at [1129, 18] on img at bounding box center [1135, 19] width 20 height 20
click at [561, 387] on div "Links AI NEW Posts Design Subscribers Stats Settings + ADD LINK + ADD EMBED + A…" at bounding box center [485, 284] width 971 height 569
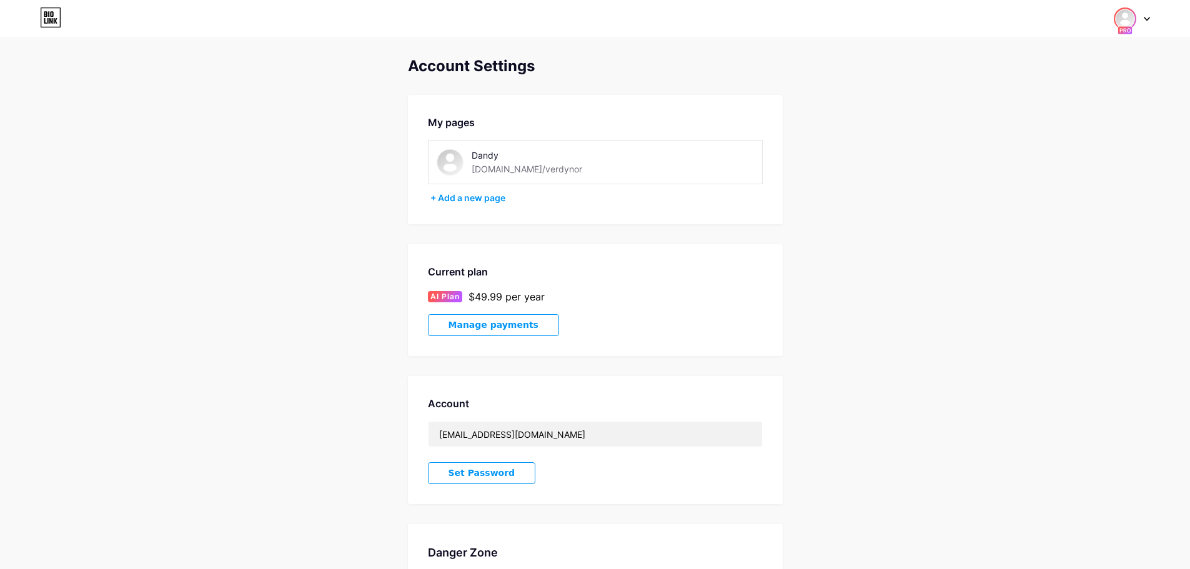
click at [1134, 15] on img at bounding box center [1125, 19] width 20 height 20
click at [522, 325] on button "Manage payments" at bounding box center [493, 325] width 131 height 22
click at [487, 201] on div "+ Add a new page" at bounding box center [597, 198] width 332 height 12
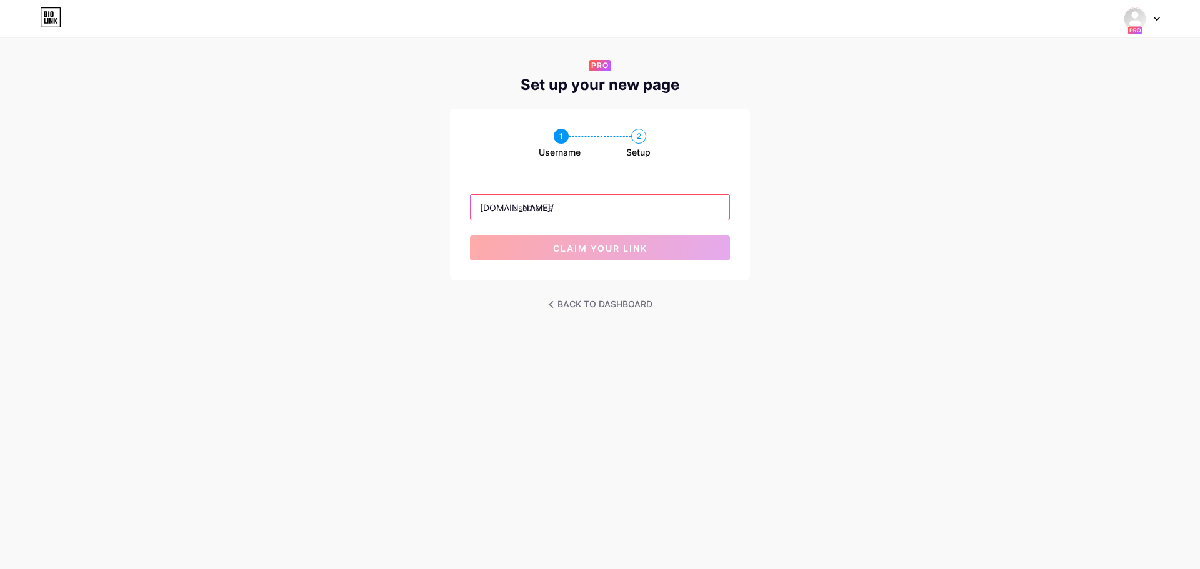
click at [569, 209] on input "text" at bounding box center [600, 207] width 259 height 25
click at [549, 211] on input "text" at bounding box center [600, 207] width 259 height 25
type input "bokoron"
click at [434, 268] on div "1 Username 2 Setup [DOMAIN_NAME]/ bokoron claim your link" at bounding box center [600, 195] width 1200 height 172
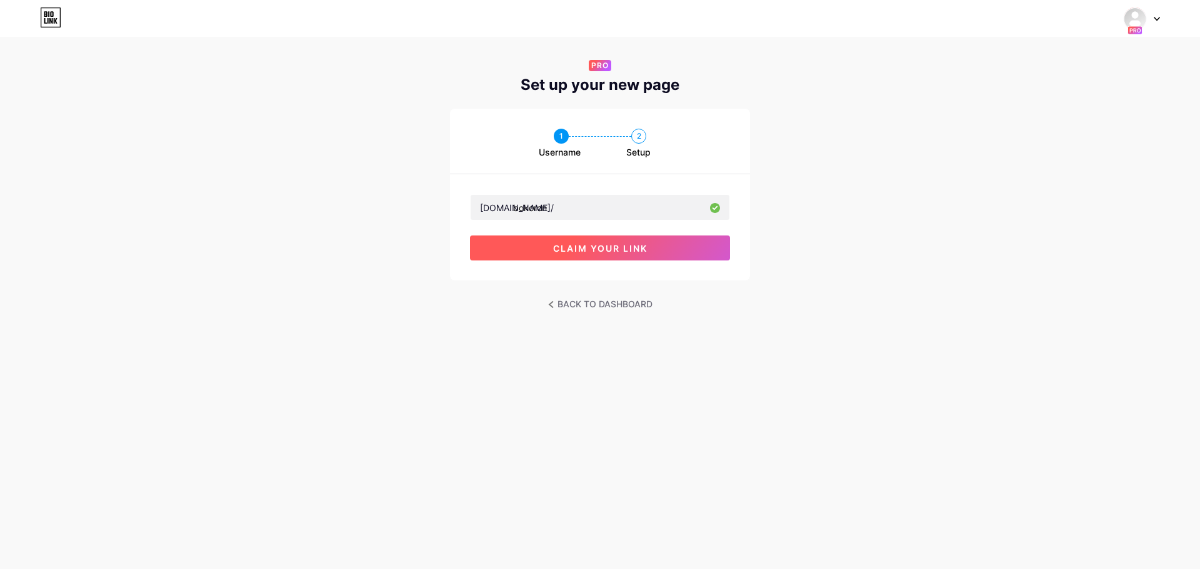
click at [627, 246] on span "claim your link" at bounding box center [600, 248] width 94 height 11
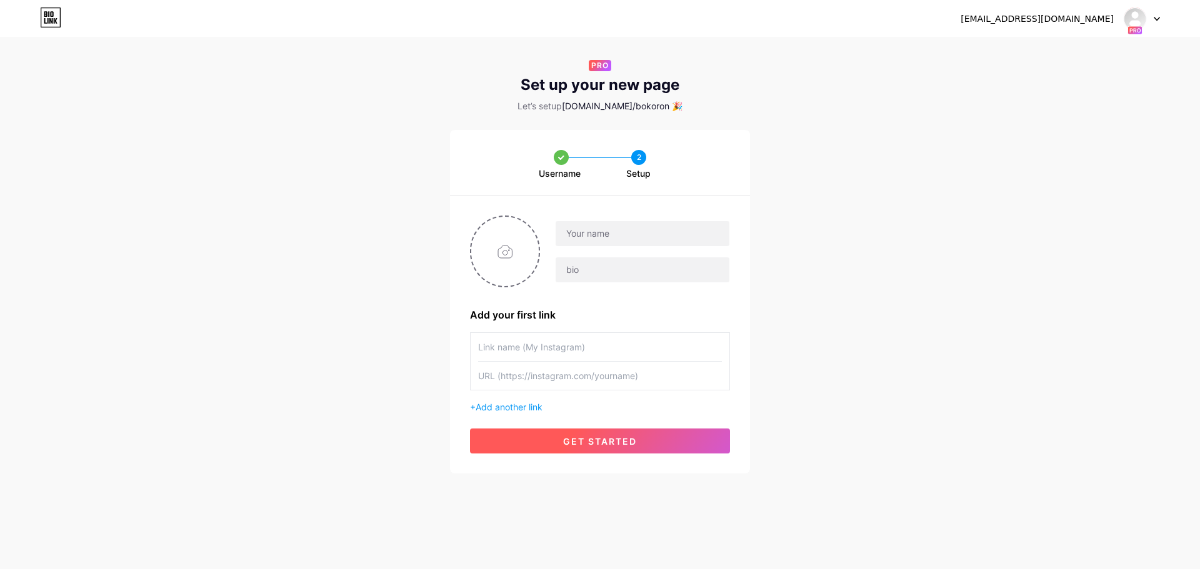
click at [611, 438] on span "get started" at bounding box center [600, 441] width 74 height 11
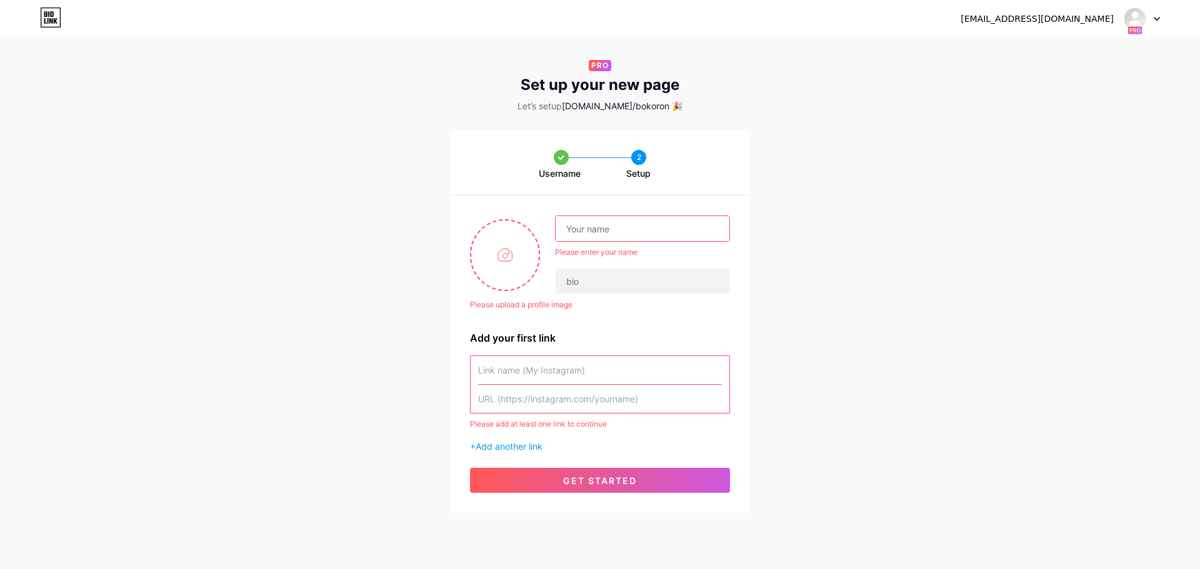
click at [599, 238] on input "text" at bounding box center [643, 228] width 174 height 25
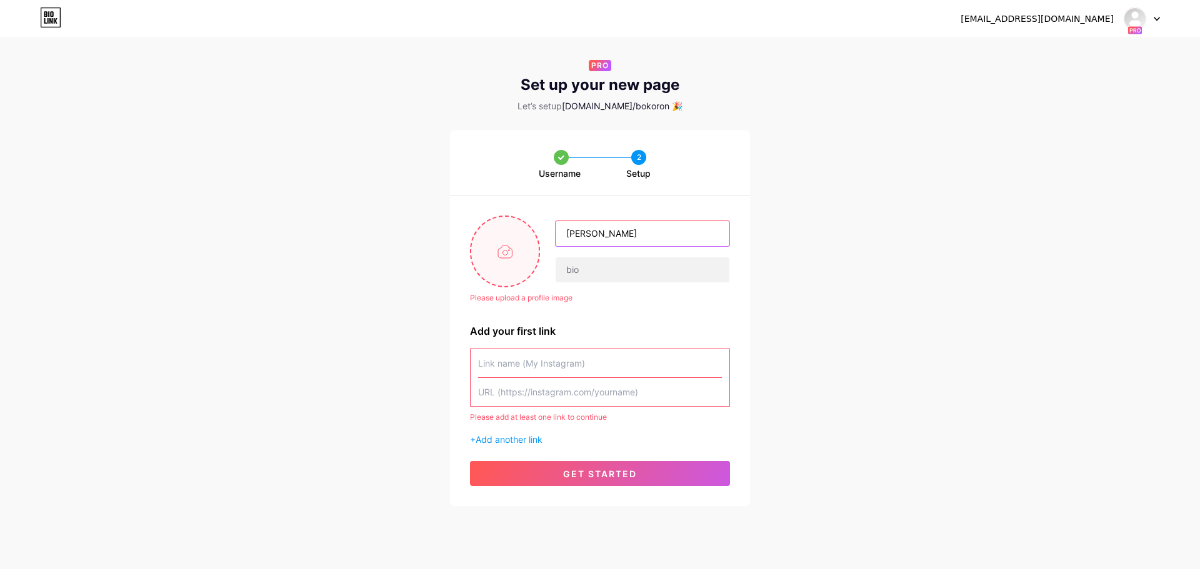
type input "[PERSON_NAME]"
click at [495, 265] on input "file" at bounding box center [504, 251] width 67 height 69
type input "C:\fakepath\Gemini_Generated_Image_b9vtznb9vtznb9vt-removebg-preview.png"
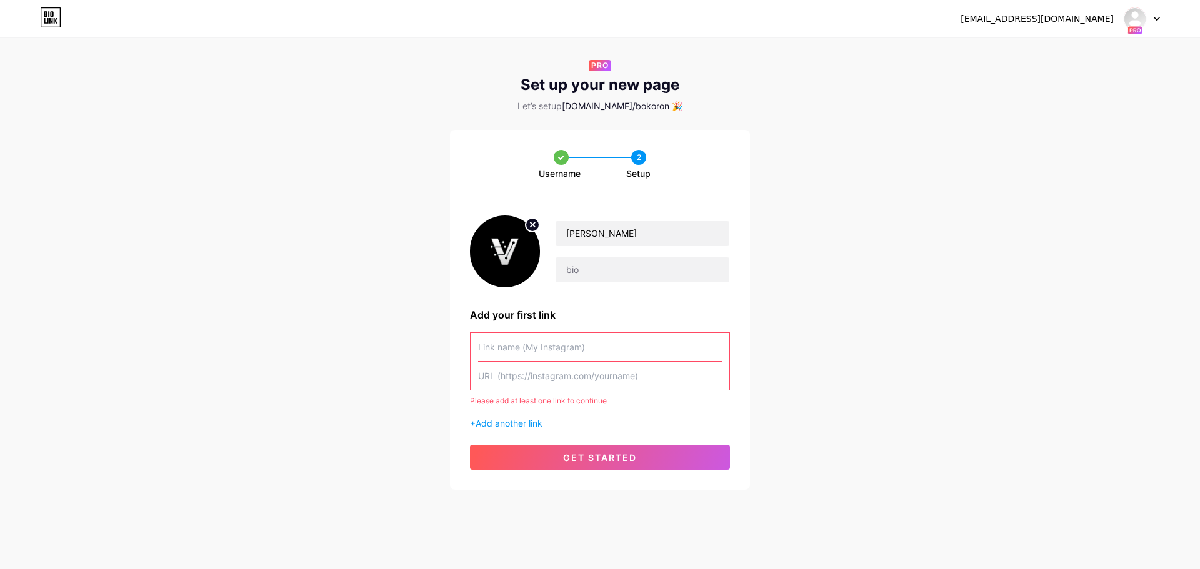
click at [517, 358] on input "text" at bounding box center [600, 347] width 244 height 28
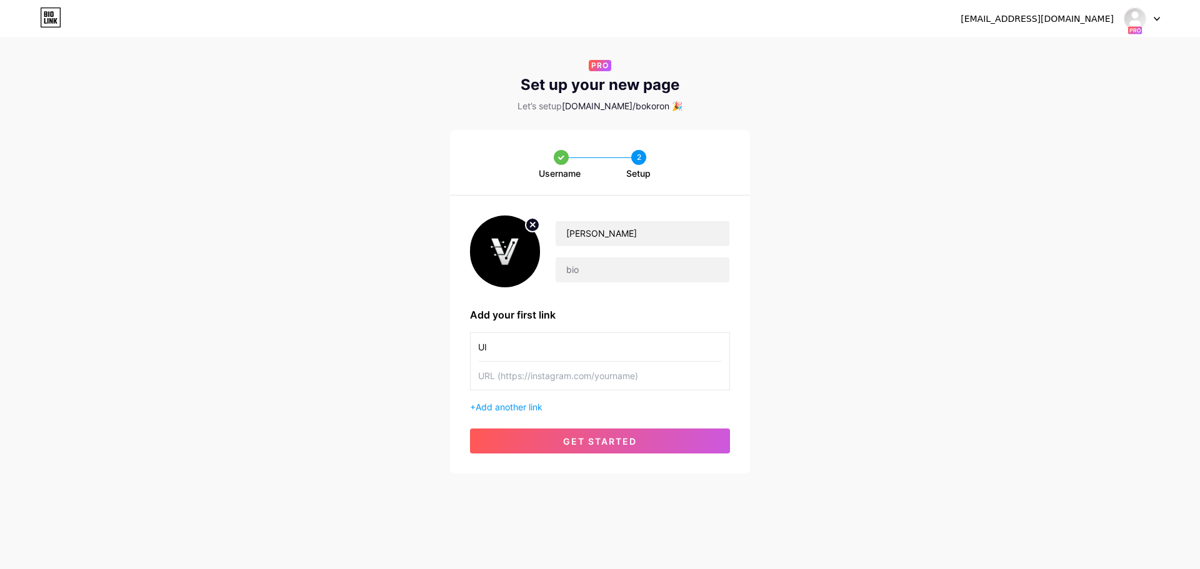
type input "U"
type input "Instagram"
click at [560, 375] on input "text" at bounding box center [600, 376] width 244 height 28
paste input "[URL][DOMAIN_NAME]"
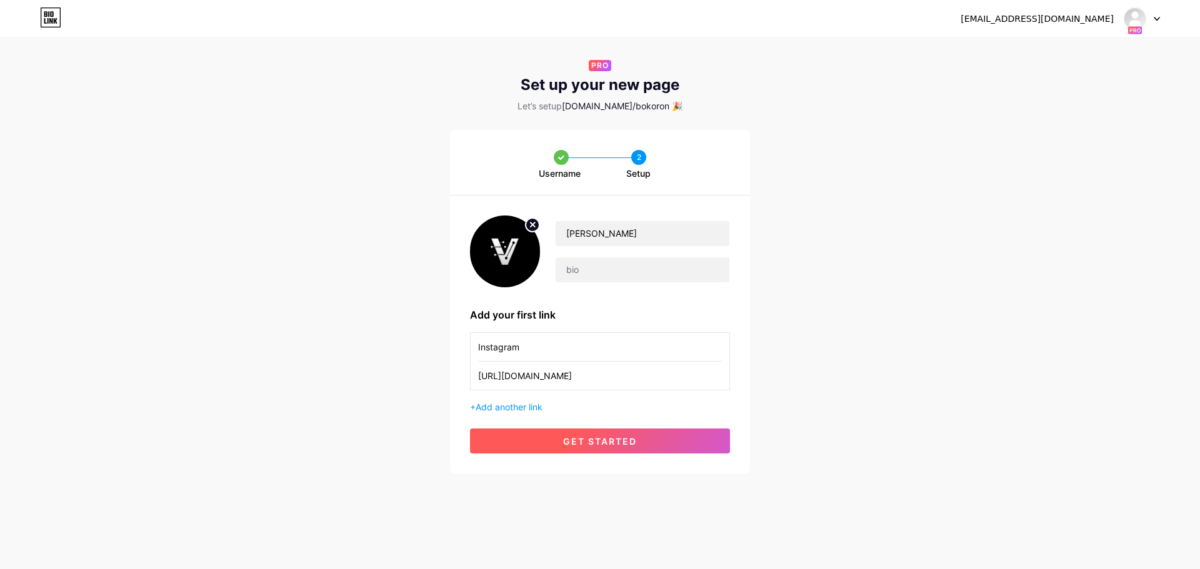
type input "[URL][DOMAIN_NAME]"
click at [591, 439] on span "get started" at bounding box center [600, 441] width 74 height 11
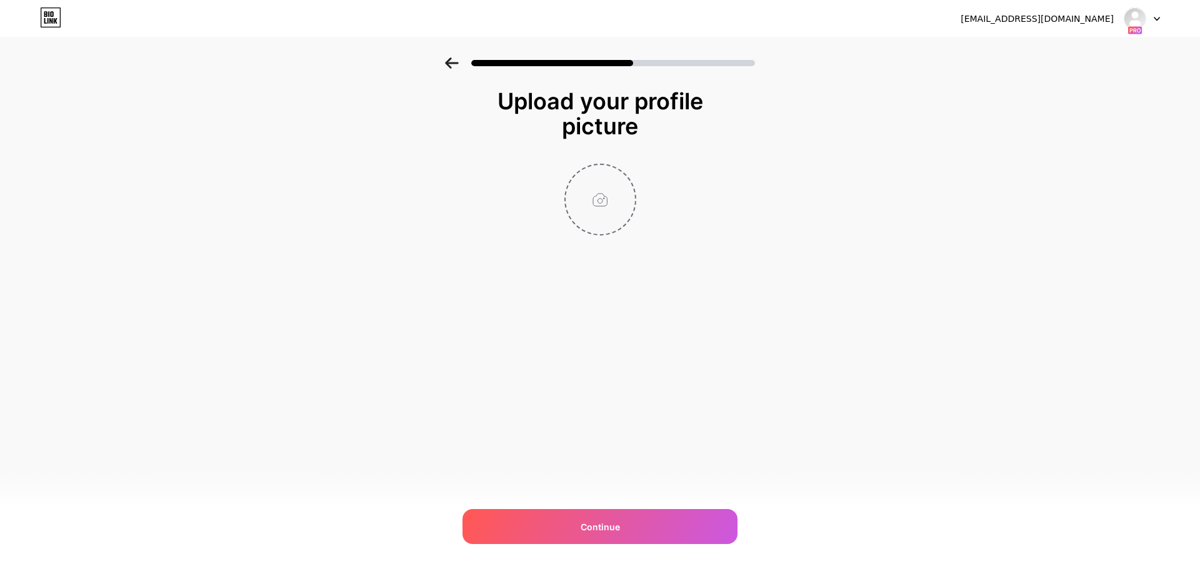
click at [589, 206] on input "file" at bounding box center [600, 199] width 69 height 69
type input "C:\fakepath\Gemini_Generated_Image_b9vtznb9vtznb9vt-removebg-preview.png"
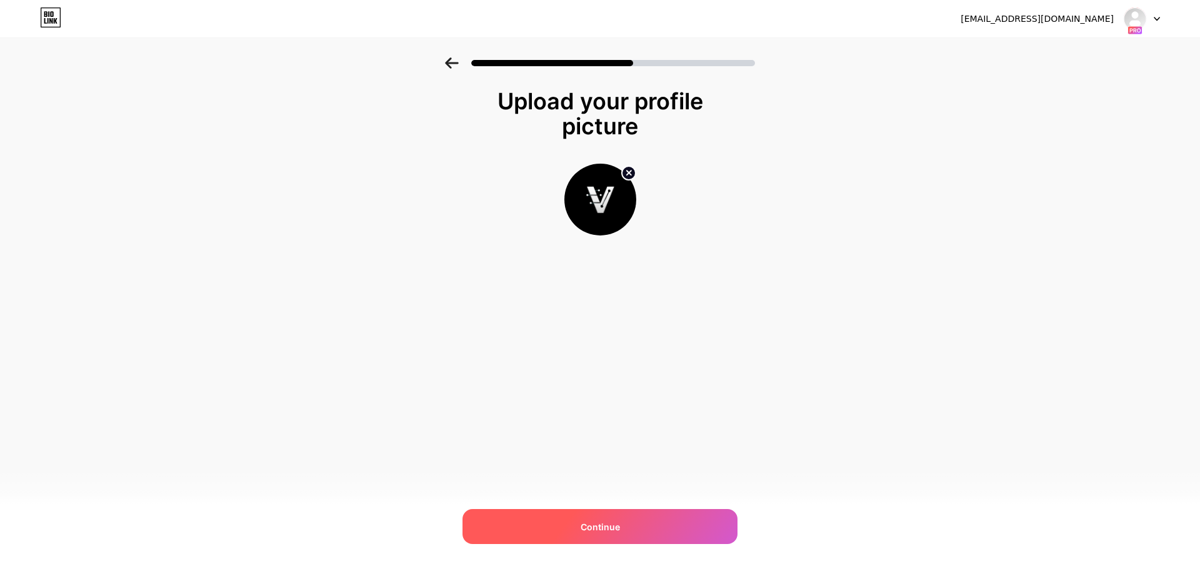
click at [627, 529] on div "Continue" at bounding box center [599, 526] width 275 height 35
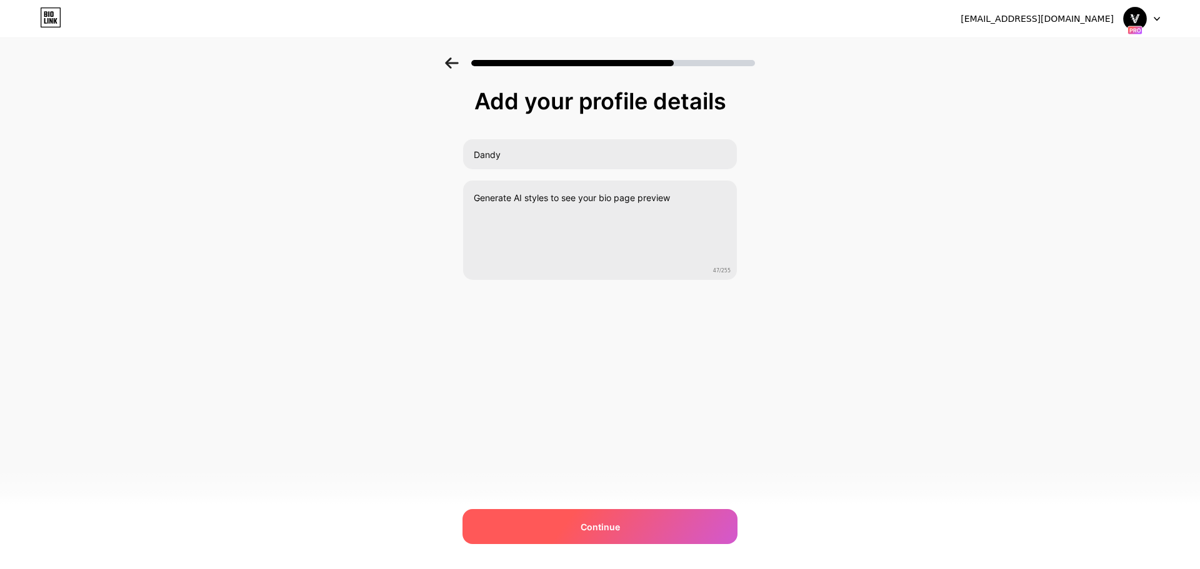
click at [636, 516] on div "Continue" at bounding box center [599, 526] width 275 height 35
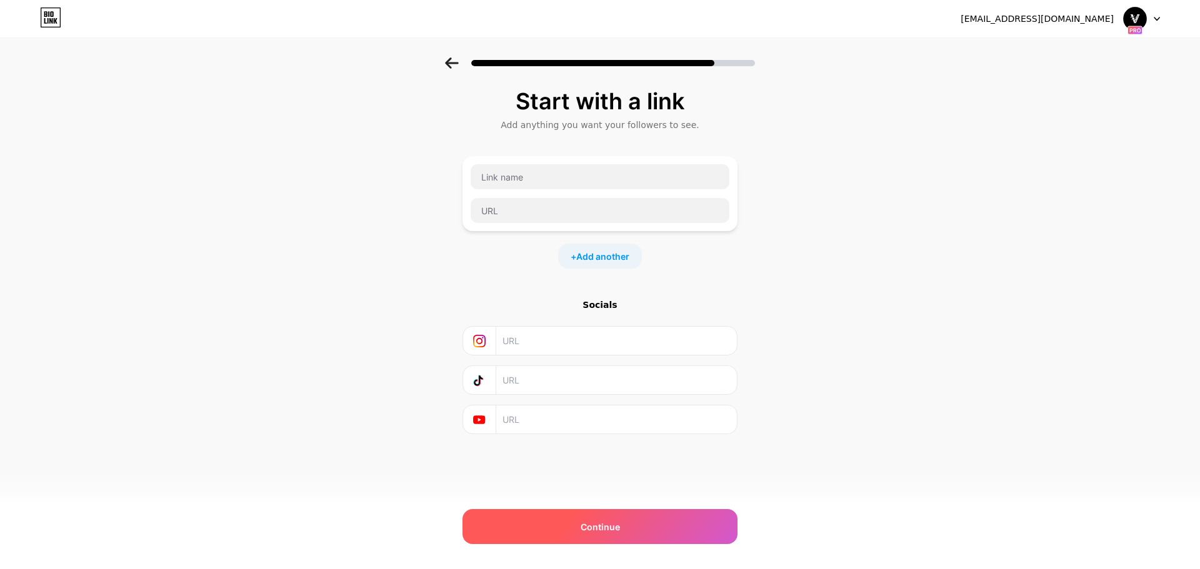
click at [590, 524] on span "Continue" at bounding box center [600, 527] width 39 height 13
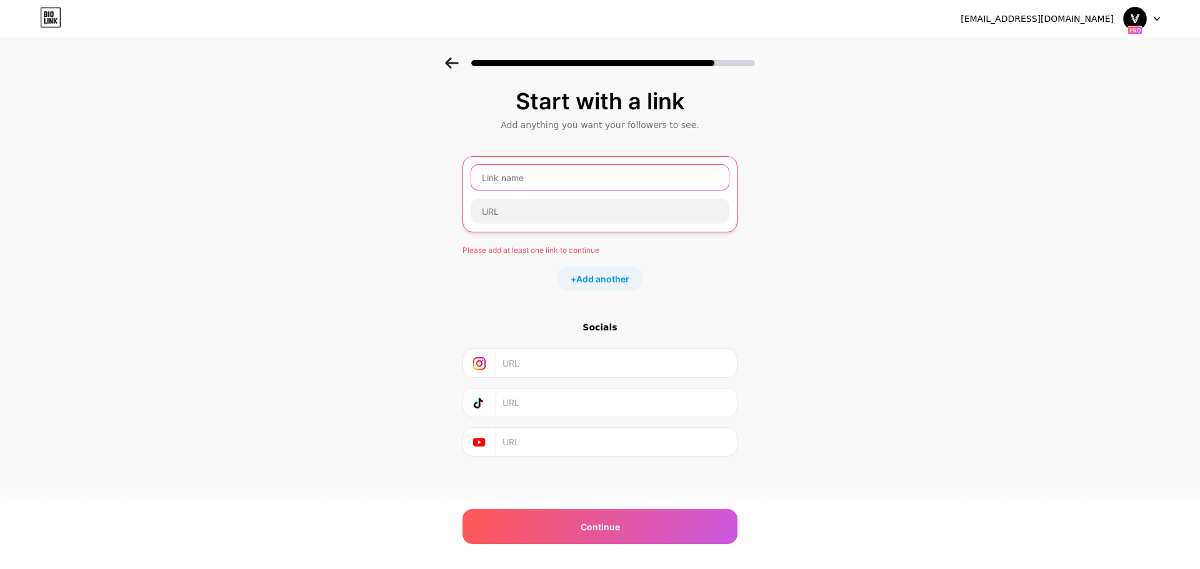
click at [521, 179] on input "text" at bounding box center [599, 177] width 257 height 25
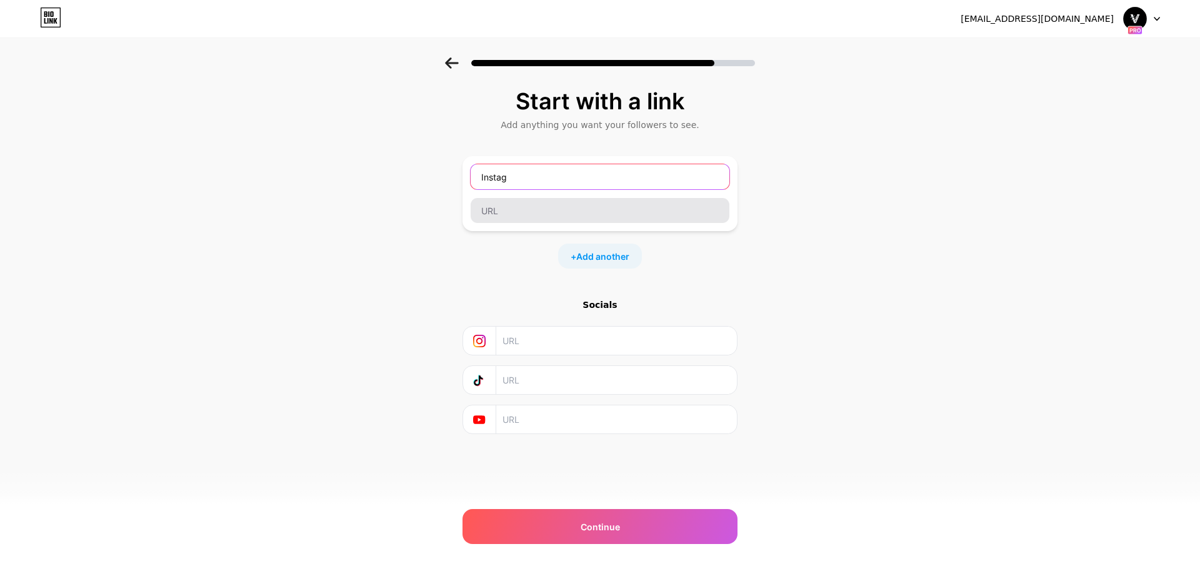
type input "Instag"
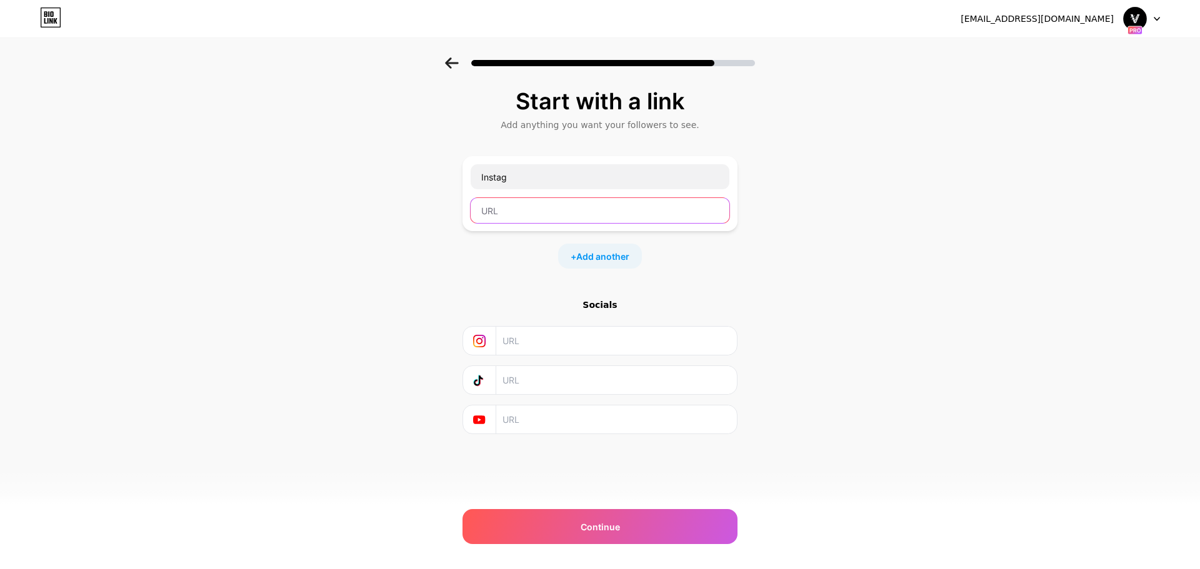
click at [527, 209] on input "text" at bounding box center [600, 210] width 259 height 25
paste input "[URL][DOMAIN_NAME]"
type input "[URL][DOMAIN_NAME]"
click at [330, 296] on div "Start with a link Add anything you want your followers to see. Instag [URL][DOM…" at bounding box center [600, 276] width 1200 height 439
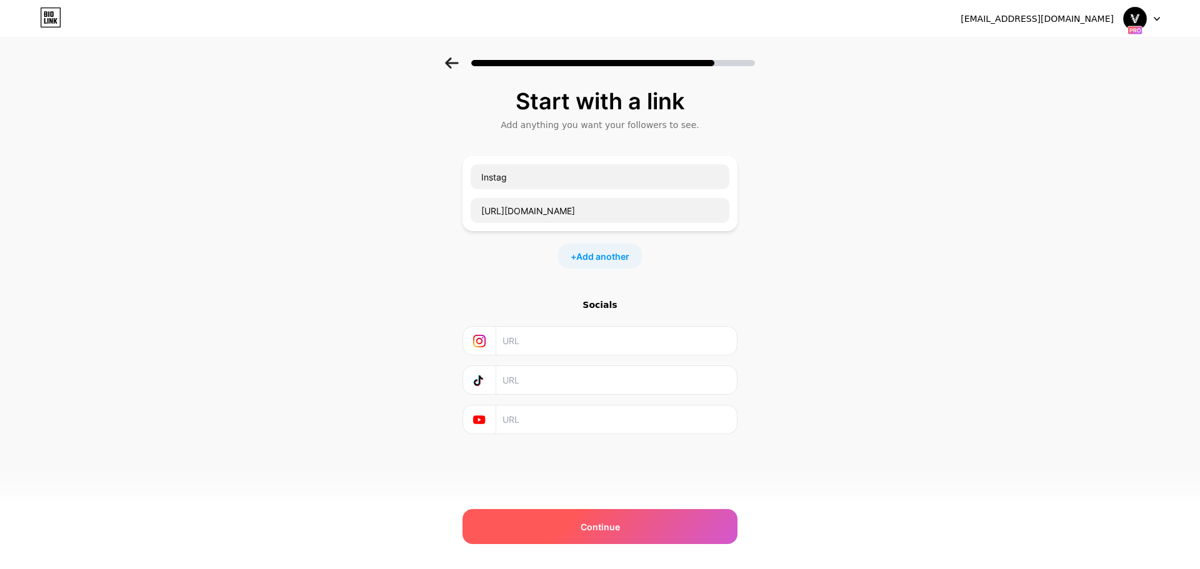
click at [594, 524] on span "Continue" at bounding box center [600, 527] width 39 height 13
click at [597, 526] on span "Continue" at bounding box center [600, 527] width 39 height 13
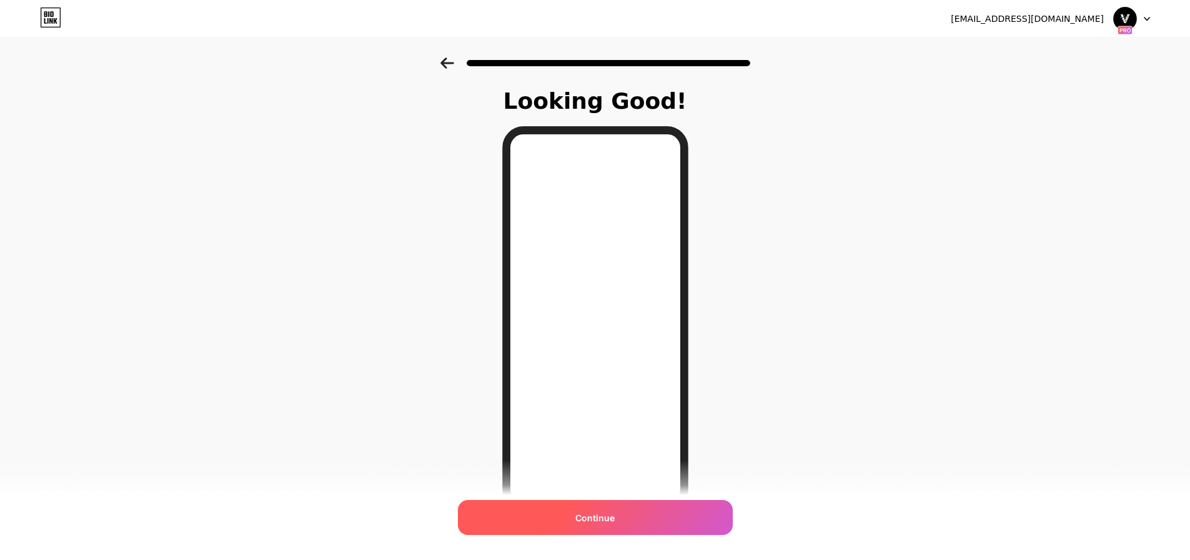
click at [605, 517] on span "Continue" at bounding box center [595, 517] width 39 height 13
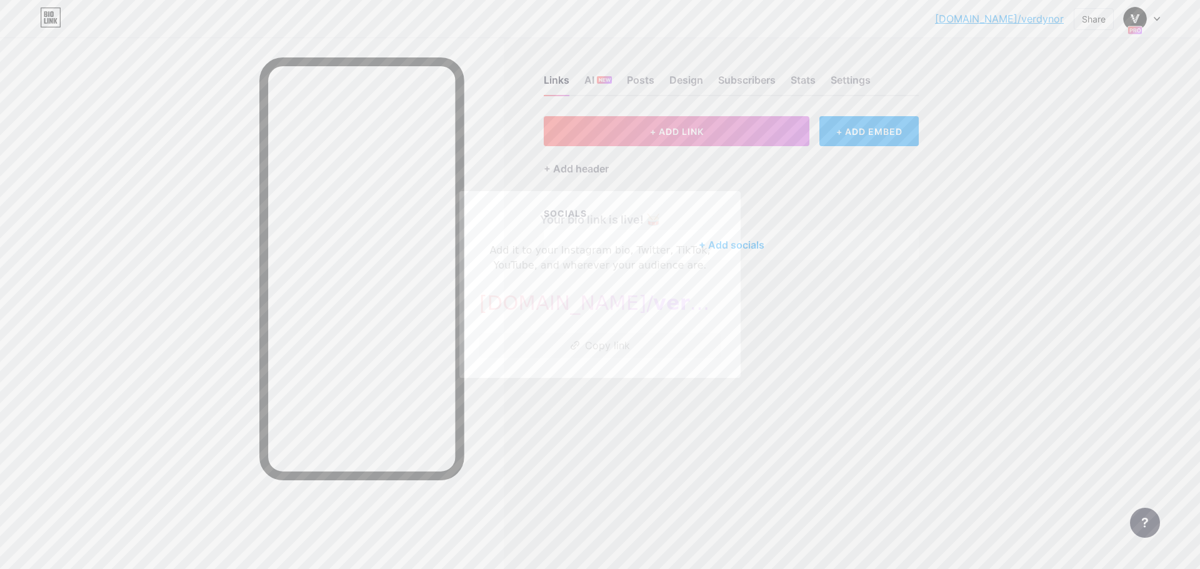
click at [784, 384] on div at bounding box center [600, 284] width 1200 height 569
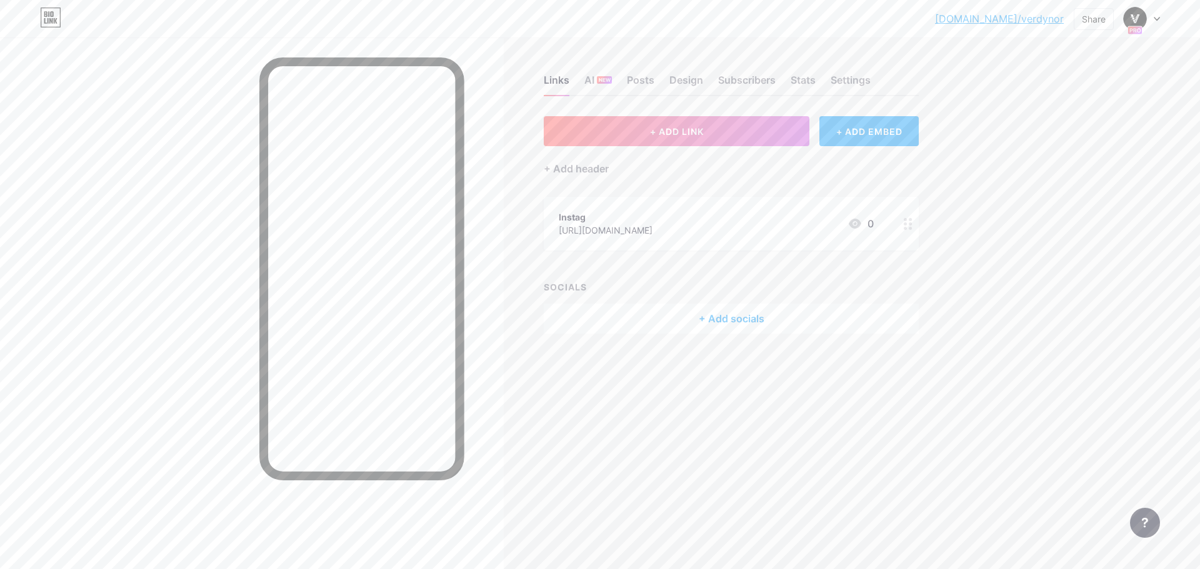
click at [1147, 25] on div at bounding box center [1142, 18] width 36 height 22
click at [604, 416] on div "Links AI NEW Posts Design Subscribers Stats Settings + ADD LINK + ADD EMBED + A…" at bounding box center [485, 284] width 971 height 569
click at [625, 234] on div "[URL][DOMAIN_NAME]" at bounding box center [606, 230] width 94 height 13
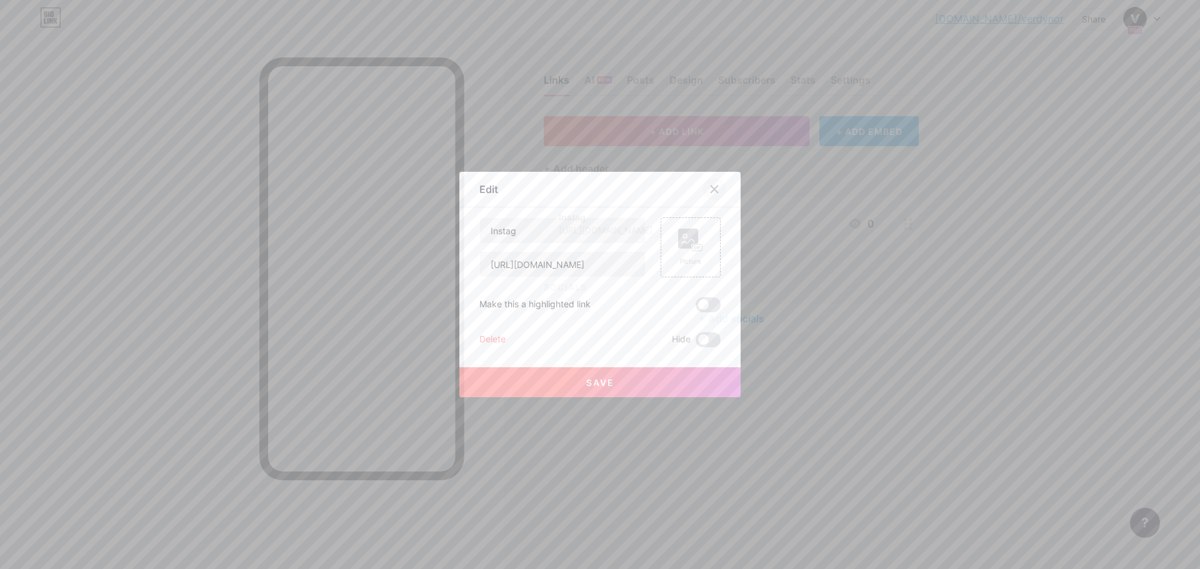
click at [715, 192] on icon at bounding box center [714, 189] width 10 height 10
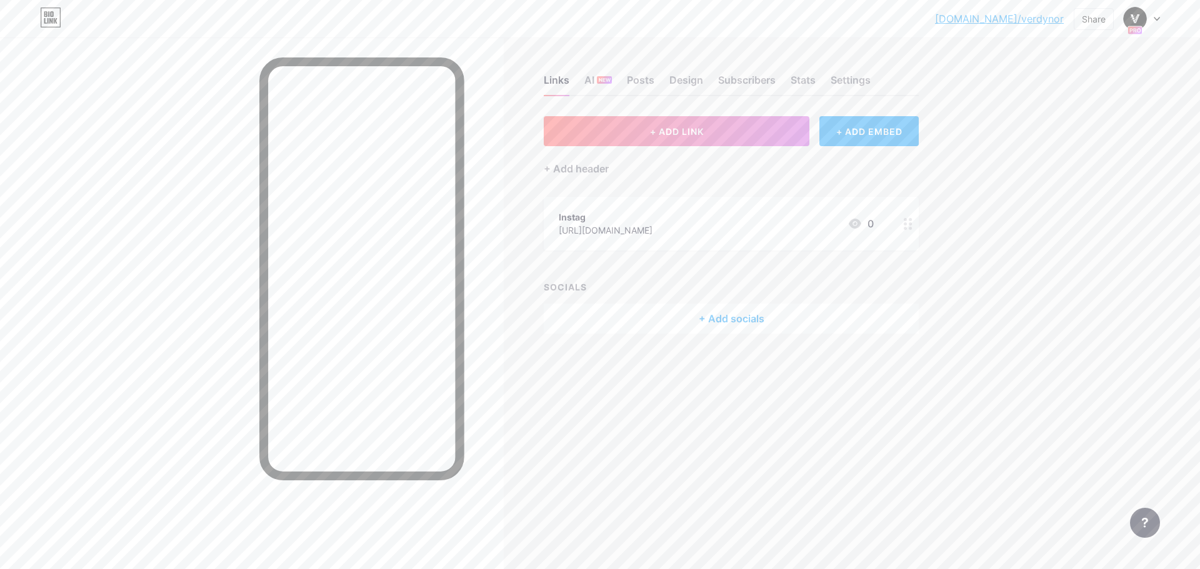
click at [916, 221] on div at bounding box center [907, 224] width 21 height 54
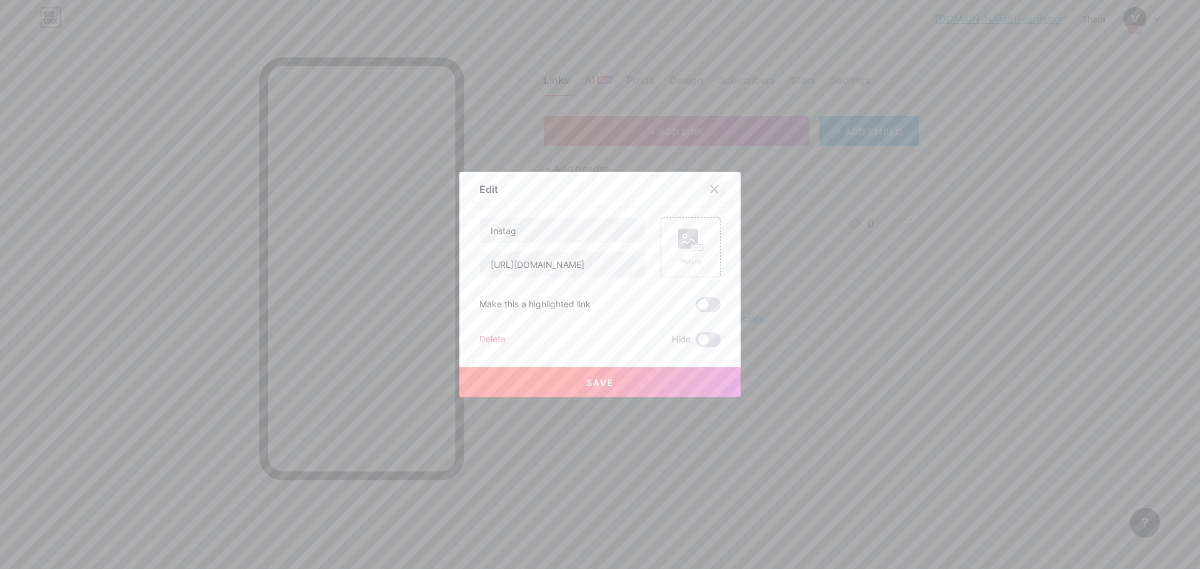
click at [715, 187] on icon at bounding box center [714, 189] width 10 height 10
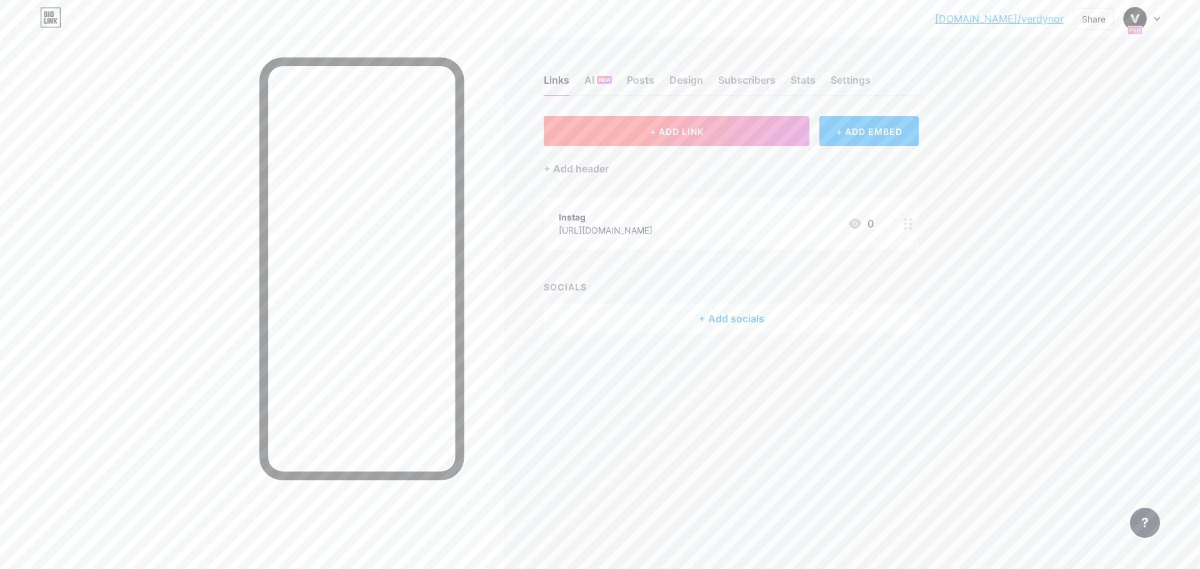
click at [718, 137] on button "+ ADD LINK" at bounding box center [677, 131] width 266 height 30
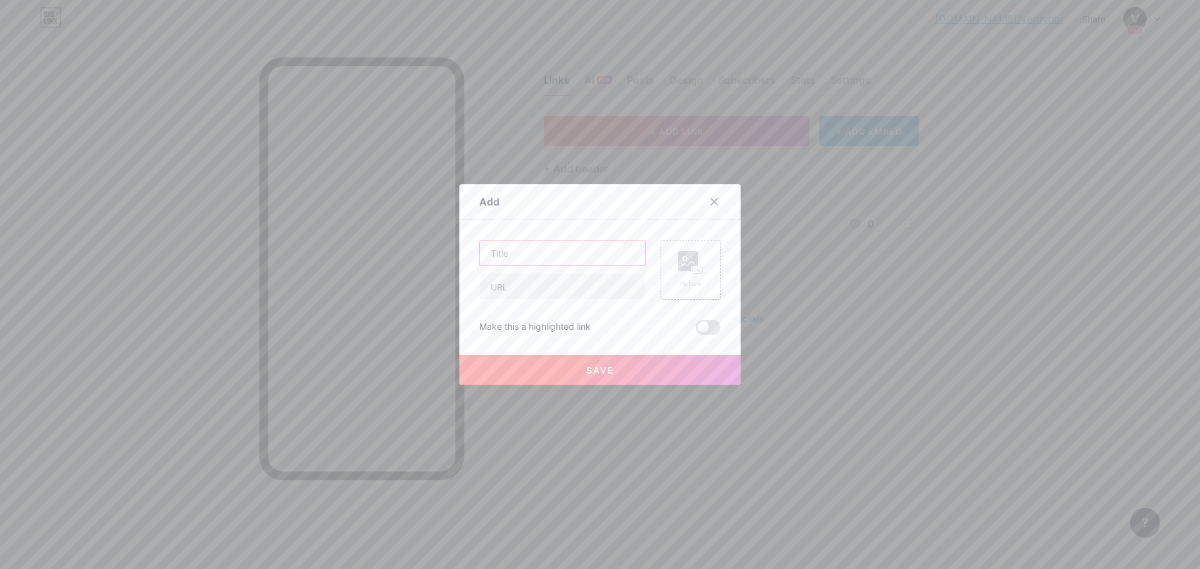
click at [562, 262] on input "text" at bounding box center [562, 253] width 165 height 25
click at [569, 248] on input "text" at bounding box center [562, 253] width 165 height 25
paste input "[URL][DOMAIN_NAME]"
type input "[URL][DOMAIN_NAME]"
click at [549, 285] on input "text" at bounding box center [562, 286] width 165 height 25
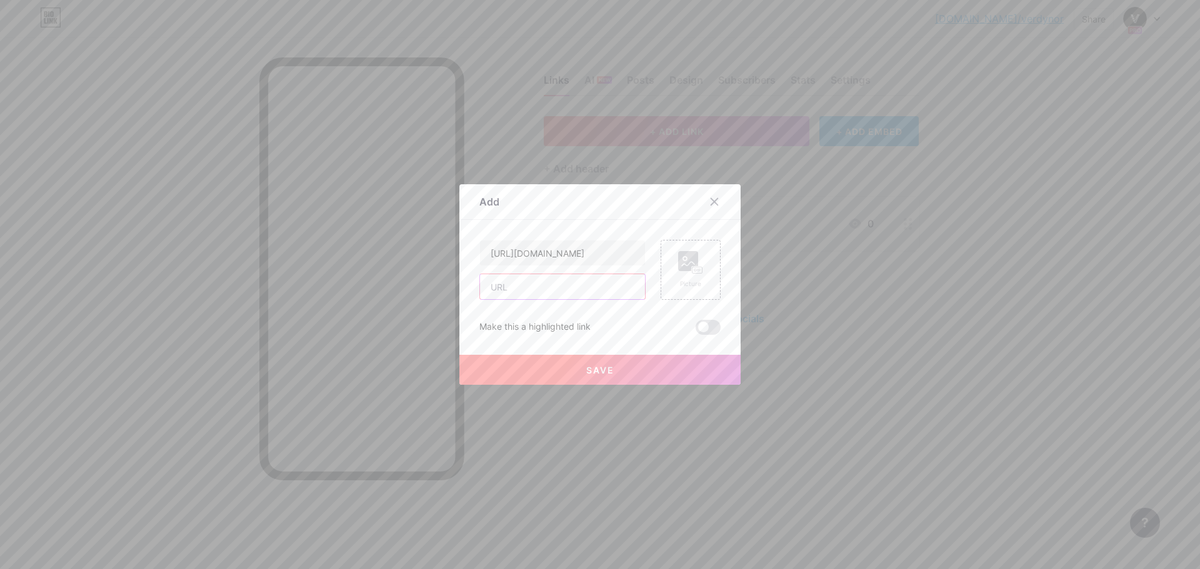
paste input "[URL][DOMAIN_NAME]"
type input "[URL][DOMAIN_NAME]"
drag, startPoint x: 589, startPoint y: 254, endPoint x: 356, endPoint y: 242, distance: 234.0
click at [356, 242] on div "Add Content YouTube Play YouTube video without leaving your page. ADD Vimeo Pla…" at bounding box center [600, 284] width 1200 height 569
type input "Gogo"
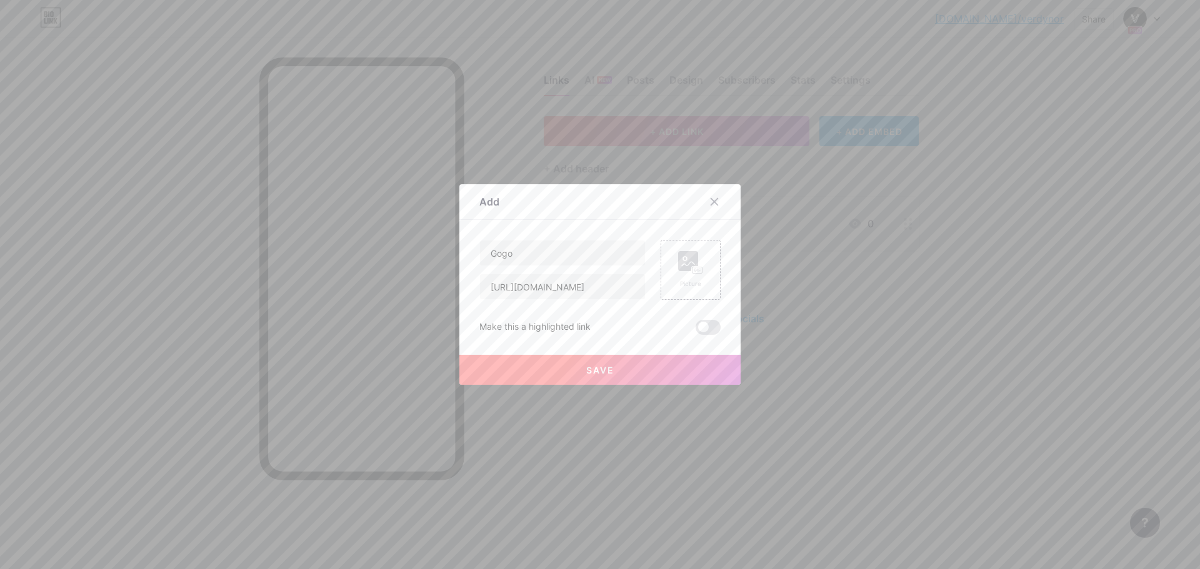
click at [581, 372] on button "Save" at bounding box center [599, 370] width 281 height 30
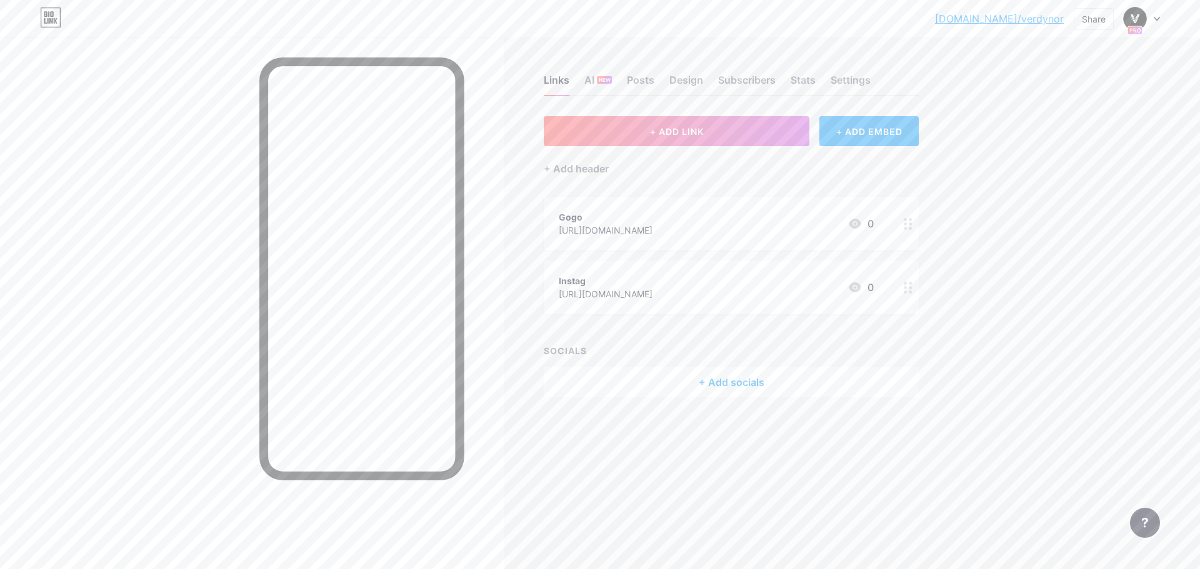
click at [741, 388] on div "+ Add socials" at bounding box center [731, 382] width 375 height 30
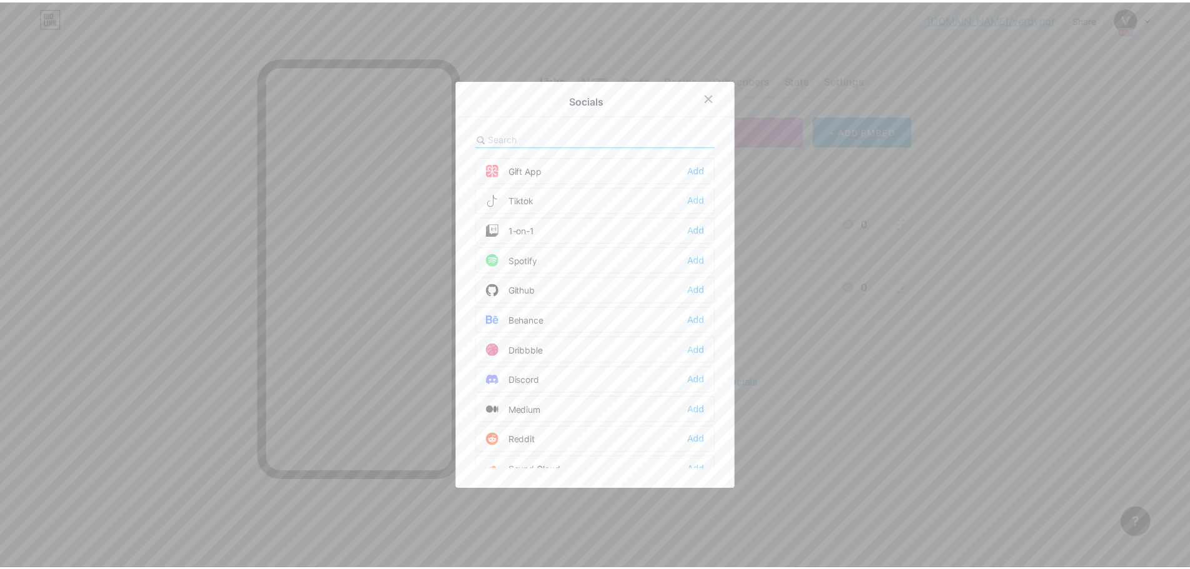
scroll to position [187, 0]
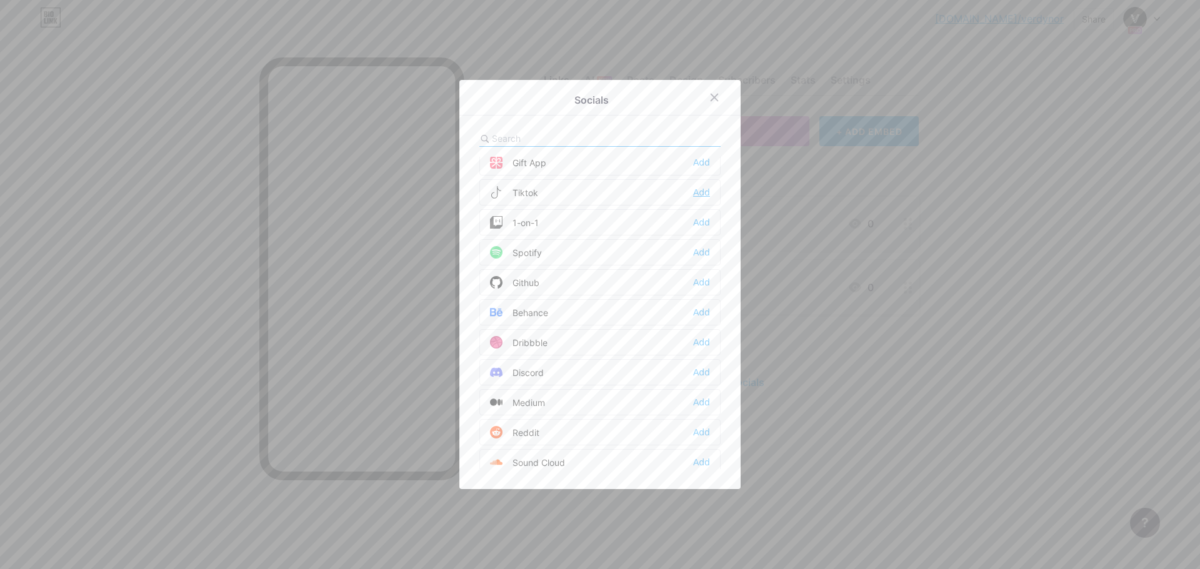
click at [701, 191] on div "Add" at bounding box center [701, 192] width 17 height 12
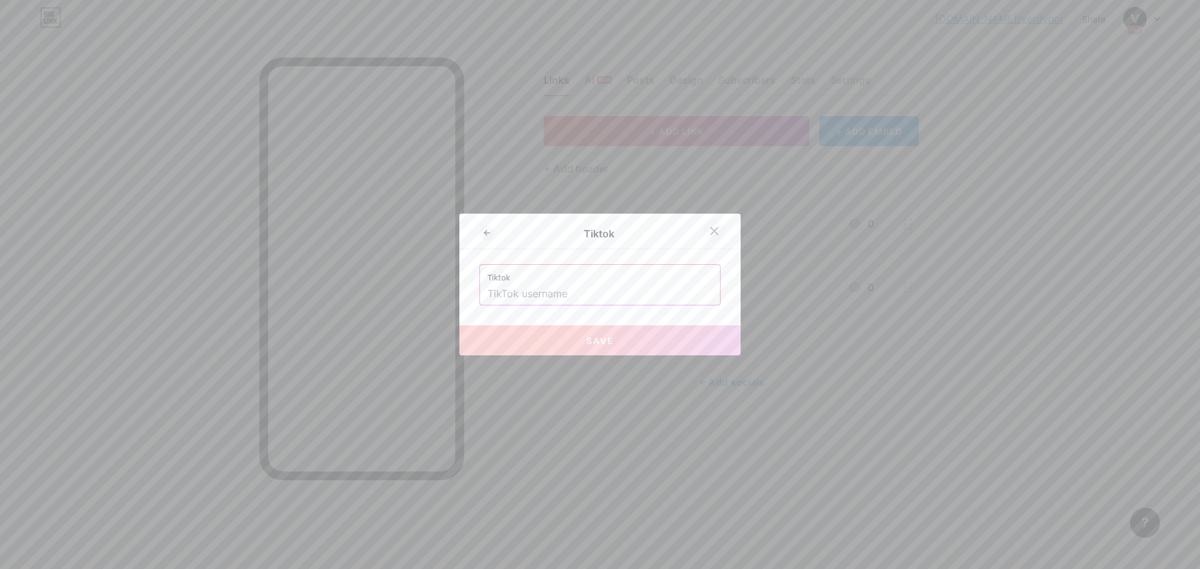
click at [719, 231] on div at bounding box center [714, 231] width 22 height 22
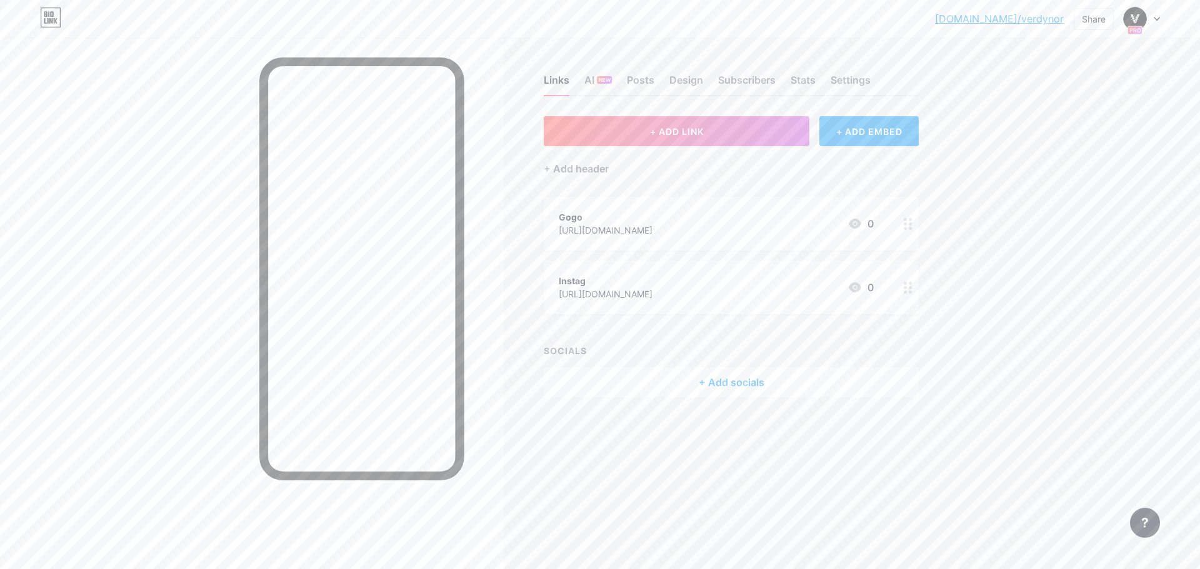
click at [901, 292] on div at bounding box center [907, 288] width 21 height 54
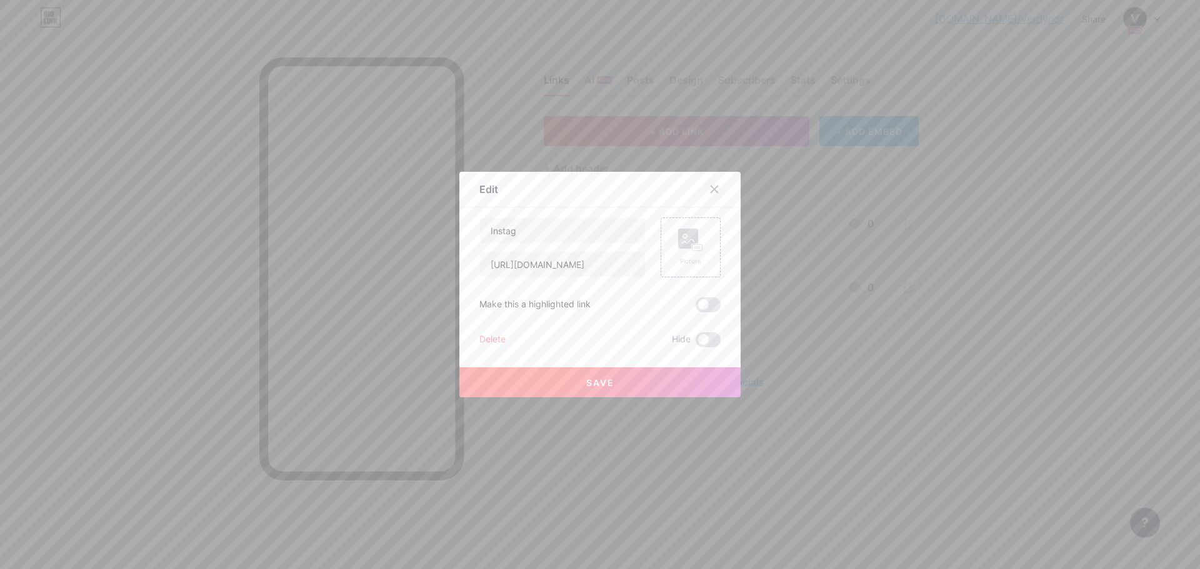
click at [719, 195] on div at bounding box center [714, 189] width 22 height 22
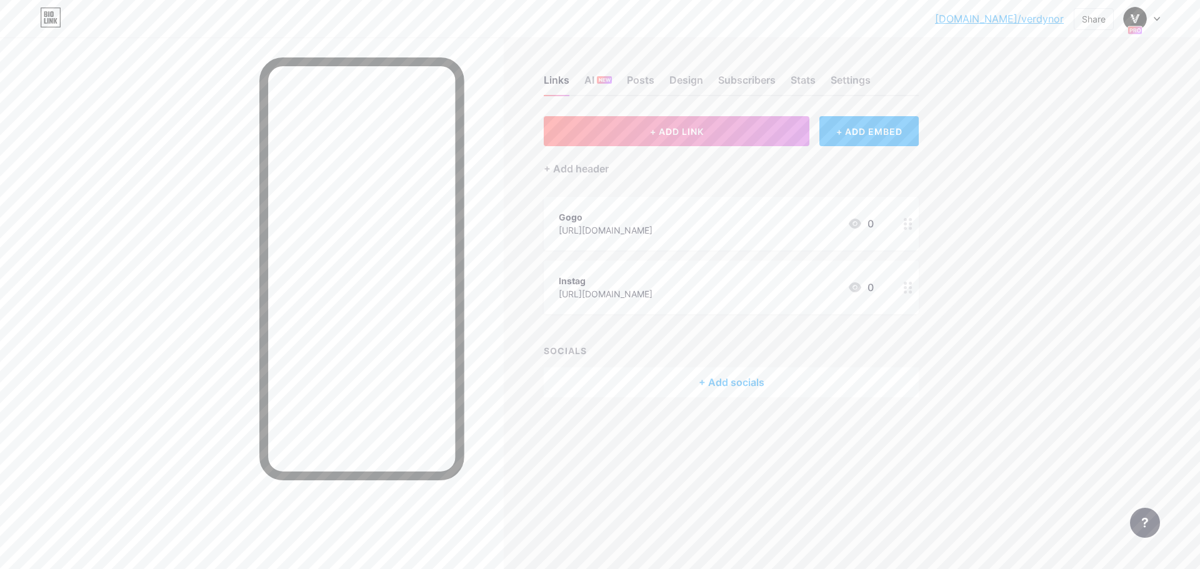
click at [1067, 284] on div "[DOMAIN_NAME]/verdyn... [DOMAIN_NAME]/verdynor Share Switch accounts Dandy [DOM…" at bounding box center [600, 284] width 1200 height 569
click at [1159, 14] on div at bounding box center [1142, 18] width 36 height 22
click at [1079, 17] on div "Share" at bounding box center [1094, 19] width 40 height 22
click at [1054, 93] on div "Get my QR code" at bounding box center [1020, 94] width 186 height 30
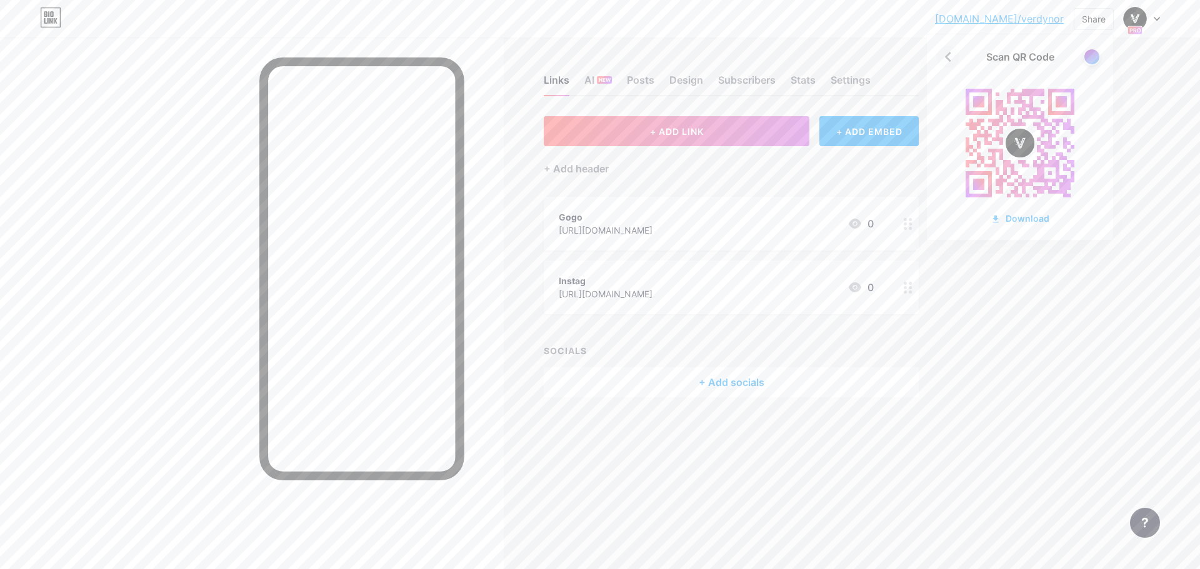
click at [950, 54] on icon at bounding box center [948, 57] width 6 height 10
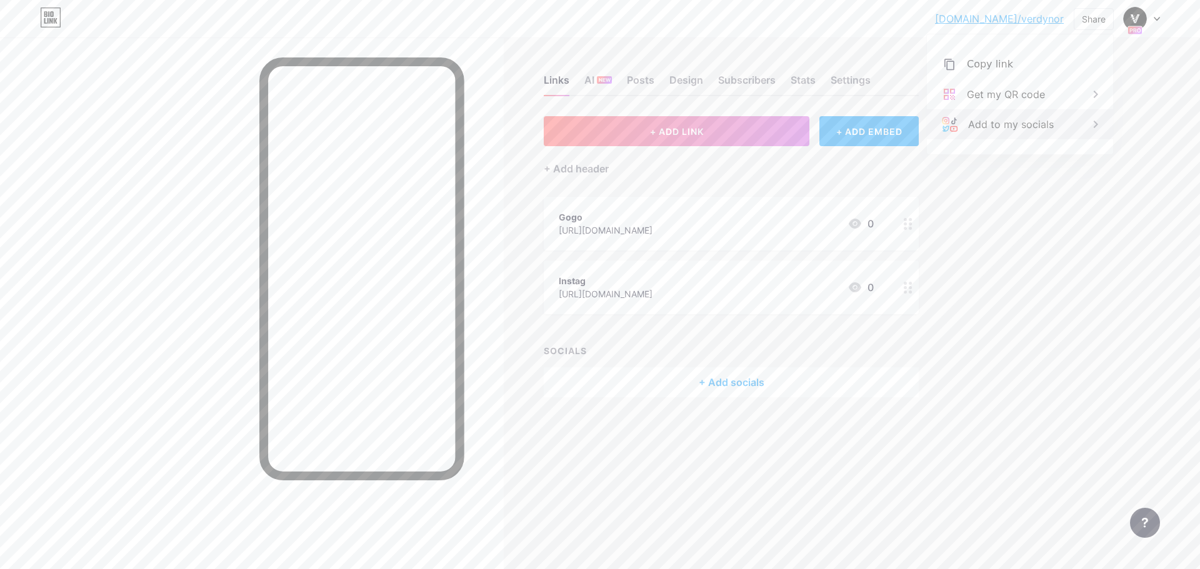
click at [1024, 126] on div "Add to my socials" at bounding box center [1011, 124] width 86 height 15
click at [952, 57] on icon at bounding box center [948, 57] width 20 height 20
click at [1185, 119] on div "[DOMAIN_NAME]/verdyn... [DOMAIN_NAME]/verdynor Share Copy link [URL][DOMAIN_NAM…" at bounding box center [600, 284] width 1200 height 569
drag, startPoint x: 1064, startPoint y: 357, endPoint x: 716, endPoint y: 55, distance: 461.1
click at [716, 55] on div "Links AI NEW Posts Design Subscribers Stats Settings" at bounding box center [731, 74] width 375 height 44
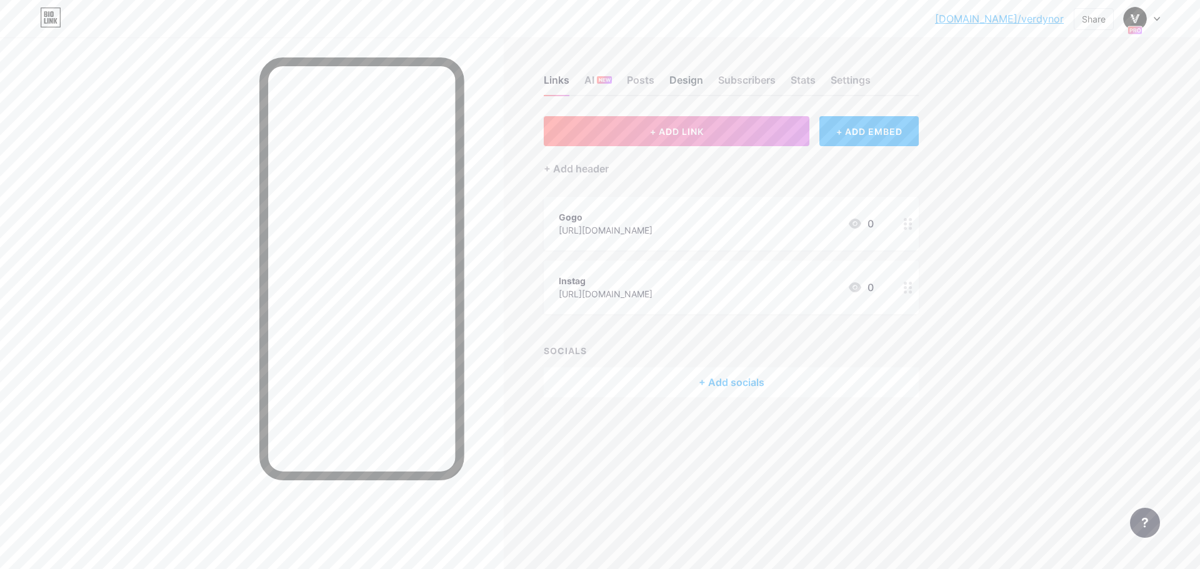
click at [686, 77] on div "Design" at bounding box center [686, 83] width 34 height 22
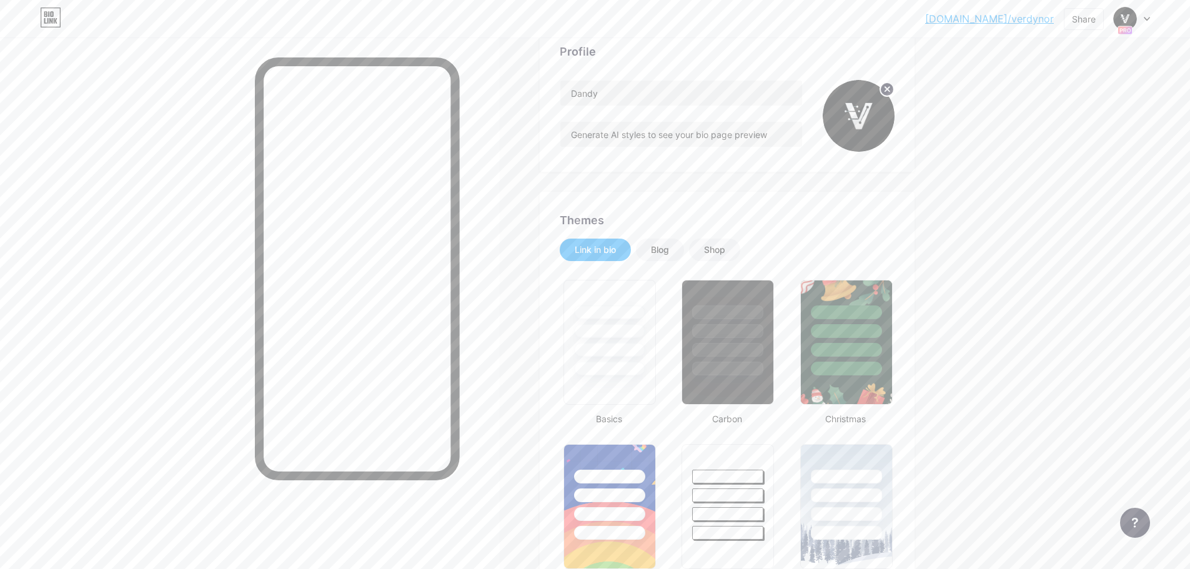
scroll to position [125, 0]
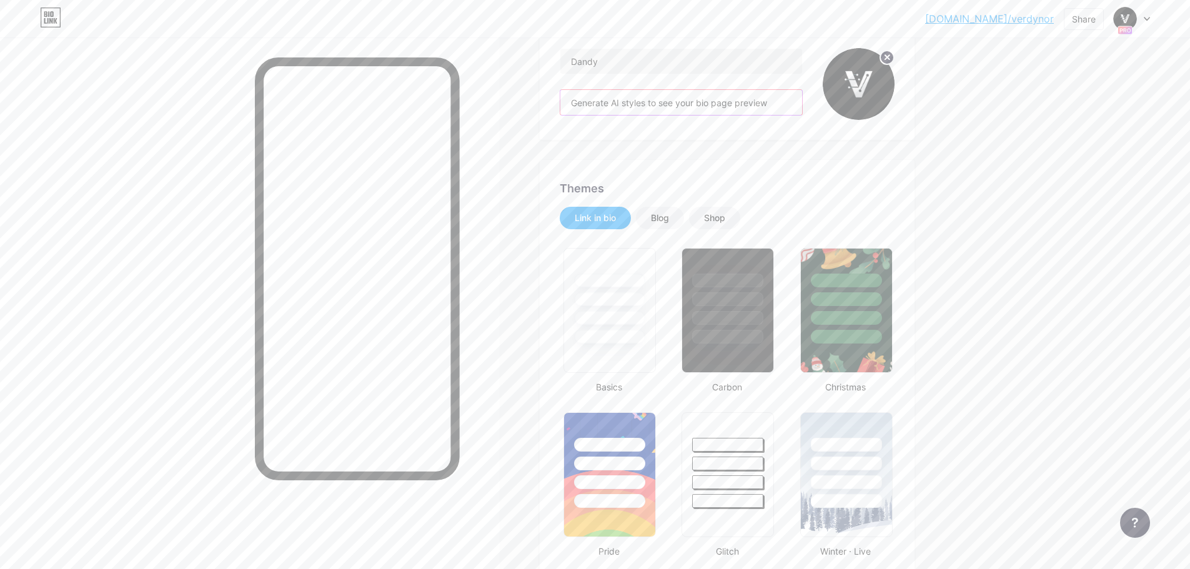
click at [772, 99] on input "Generate AI styles to see your bio page preview" at bounding box center [682, 102] width 242 height 25
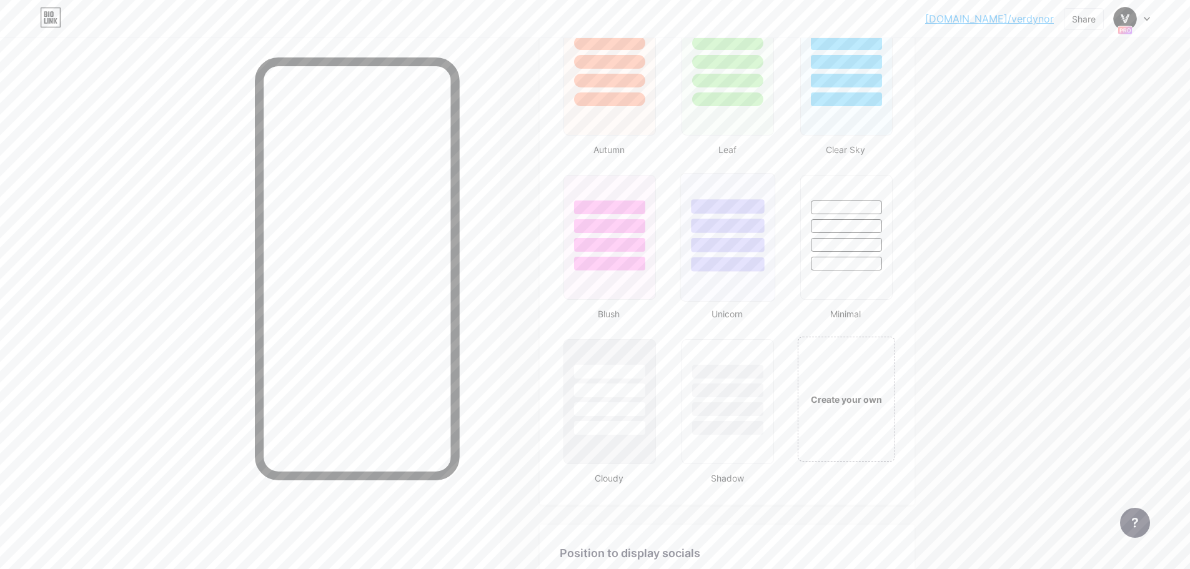
scroll to position [1182, 0]
click at [855, 380] on div "Create your own" at bounding box center [846, 400] width 101 height 129
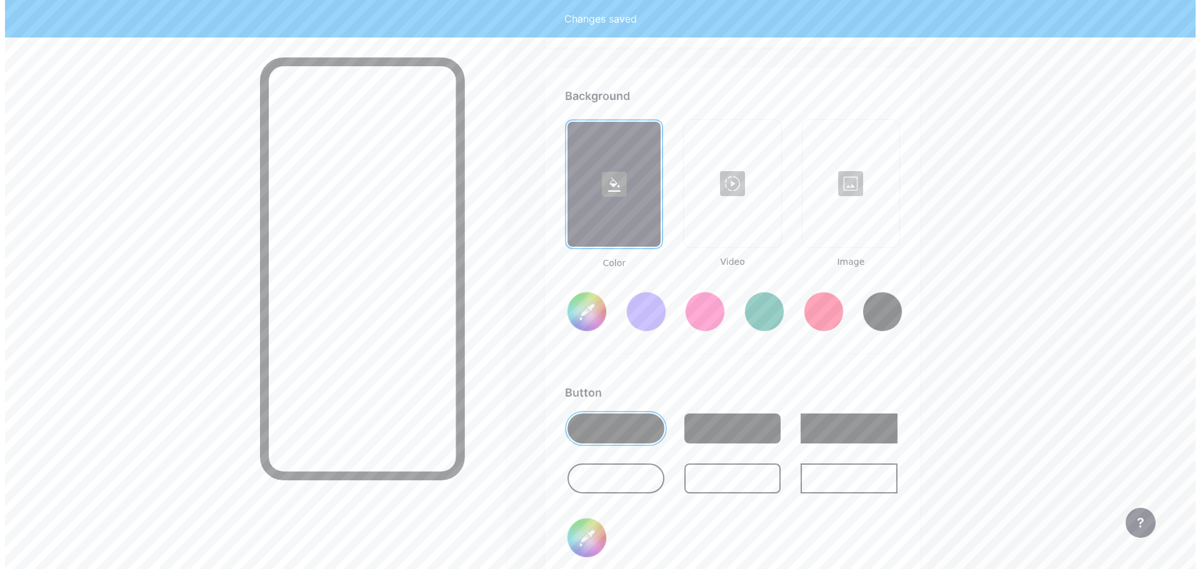
scroll to position [1659, 0]
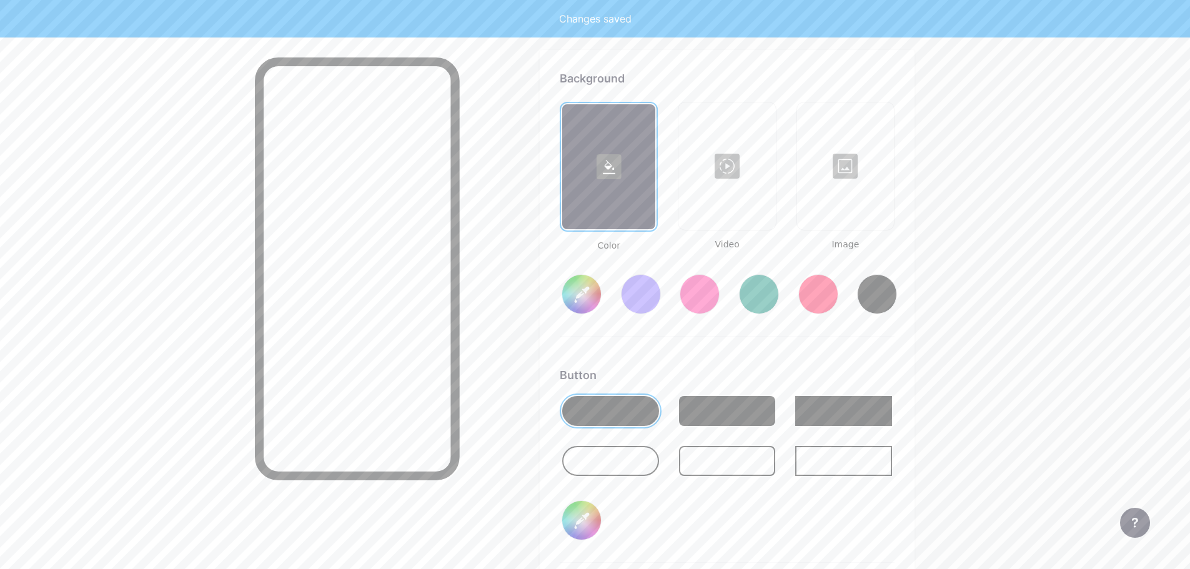
type input "#ffffff"
type input "#000000"
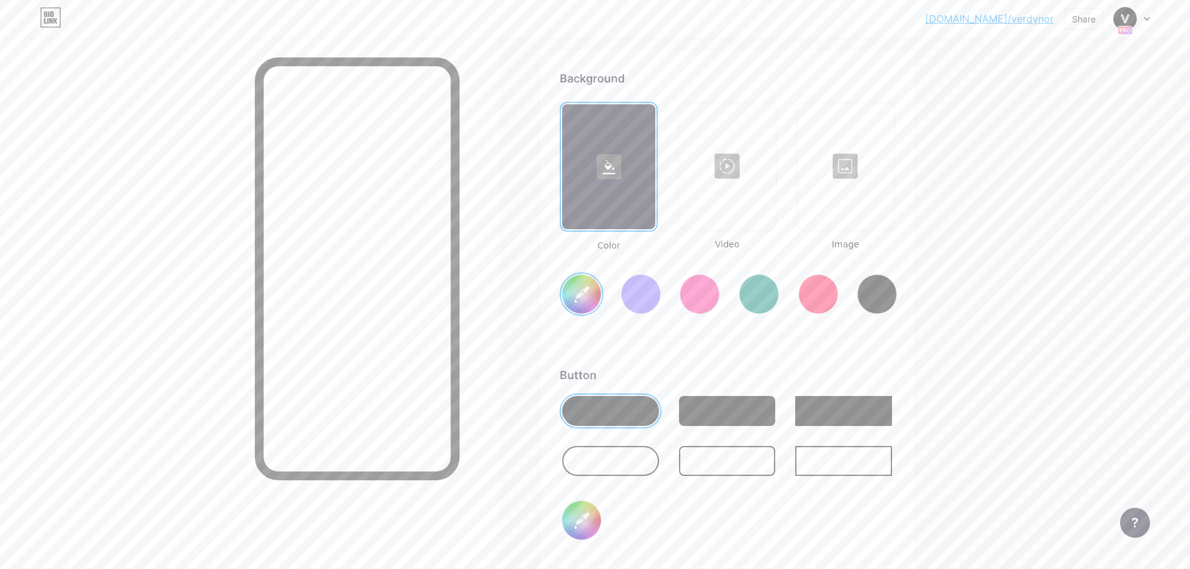
click at [745, 220] on div at bounding box center [727, 166] width 94 height 125
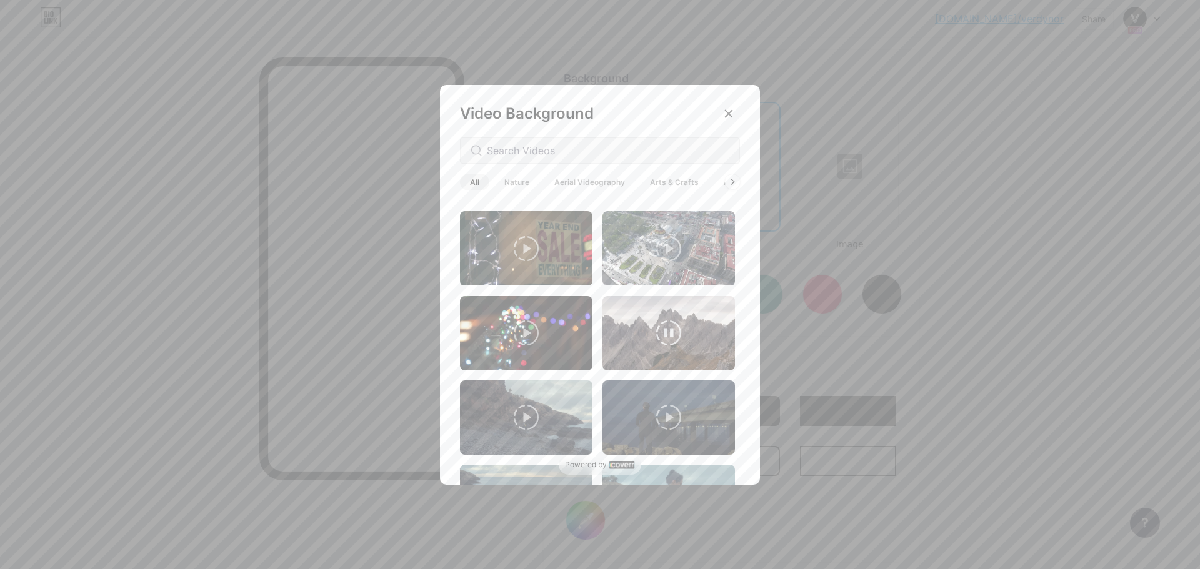
scroll to position [242, 0]
click at [731, 182] on icon at bounding box center [732, 182] width 5 height 7
click at [679, 182] on span "Backgrounds" at bounding box center [694, 182] width 69 height 17
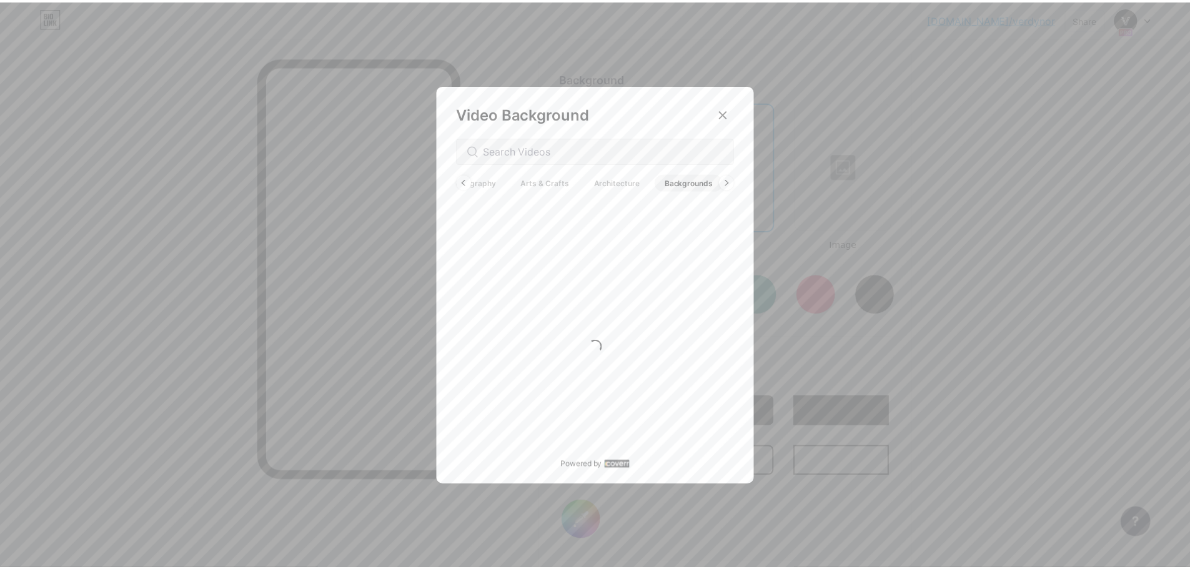
scroll to position [0, 0]
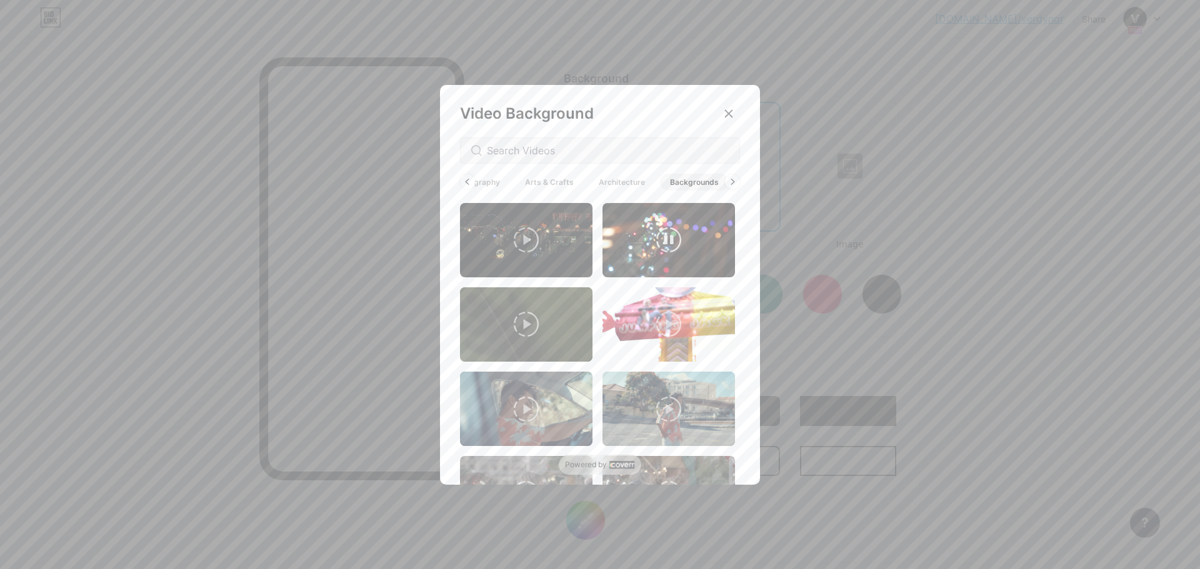
click at [699, 244] on video at bounding box center [668, 240] width 132 height 74
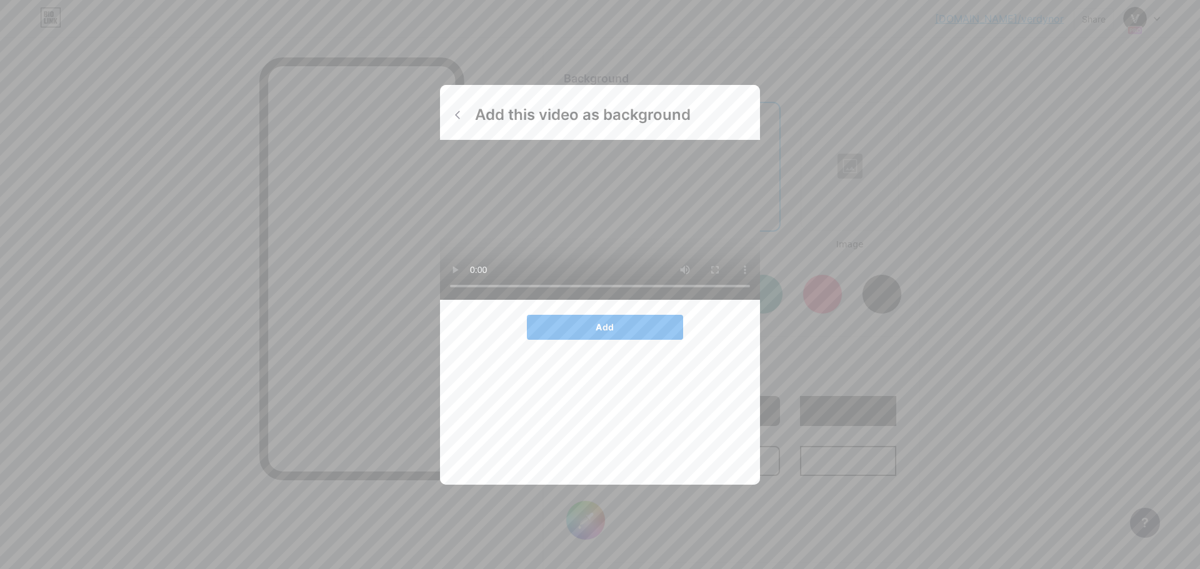
click at [608, 322] on span "Add" at bounding box center [605, 327] width 18 height 11
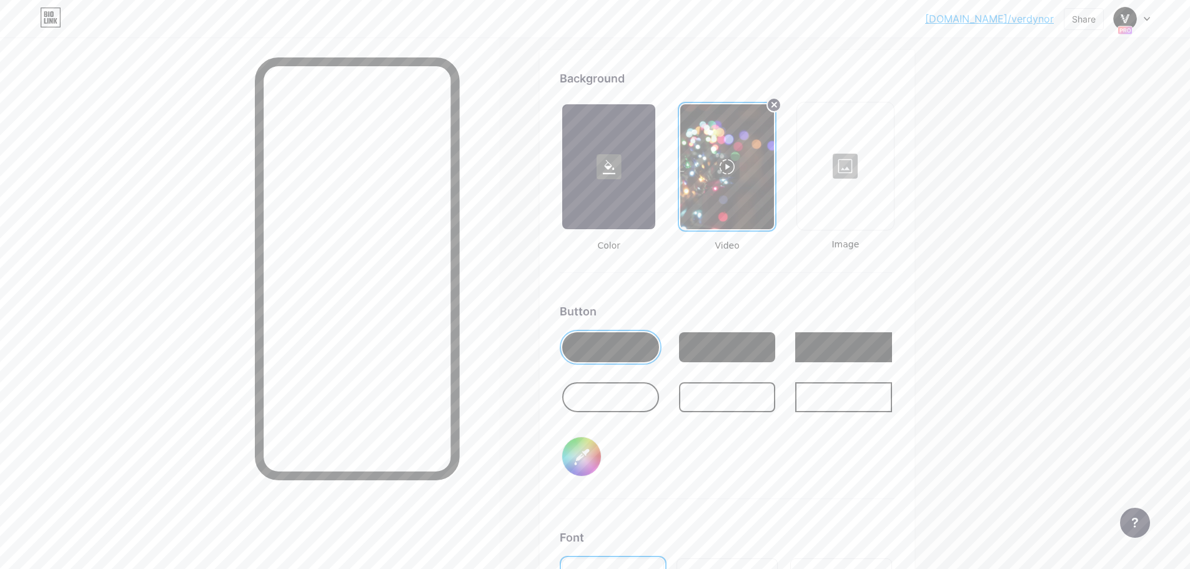
click at [596, 450] on input "#000000" at bounding box center [581, 456] width 39 height 39
type input "#fd1717"
click at [843, 462] on div "Button #fd1717" at bounding box center [727, 401] width 335 height 196
click at [724, 344] on div at bounding box center [727, 347] width 97 height 30
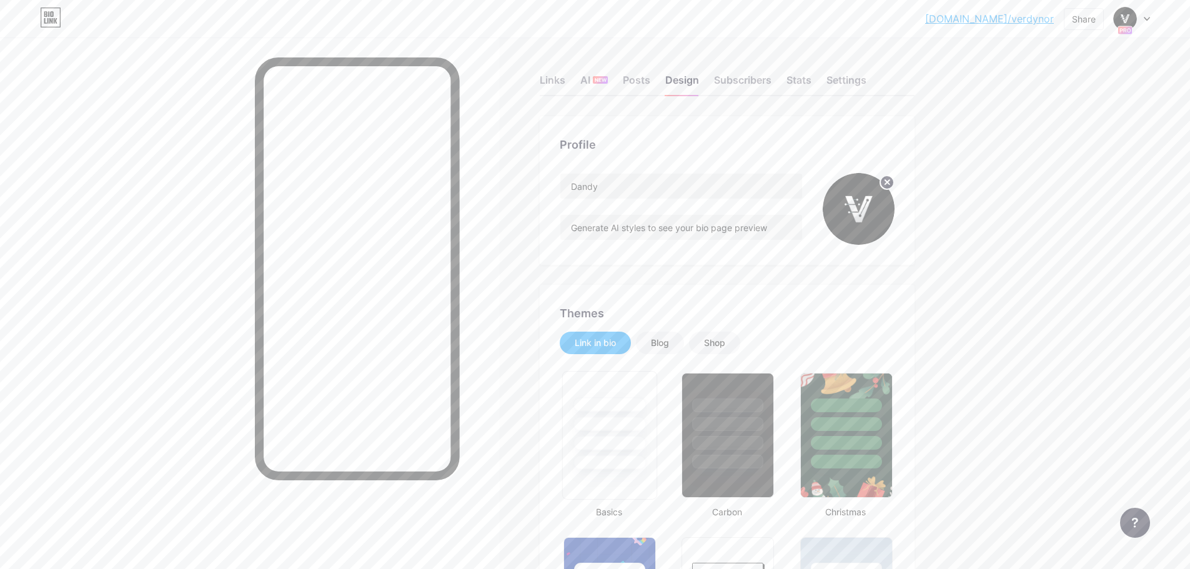
scroll to position [250, 0]
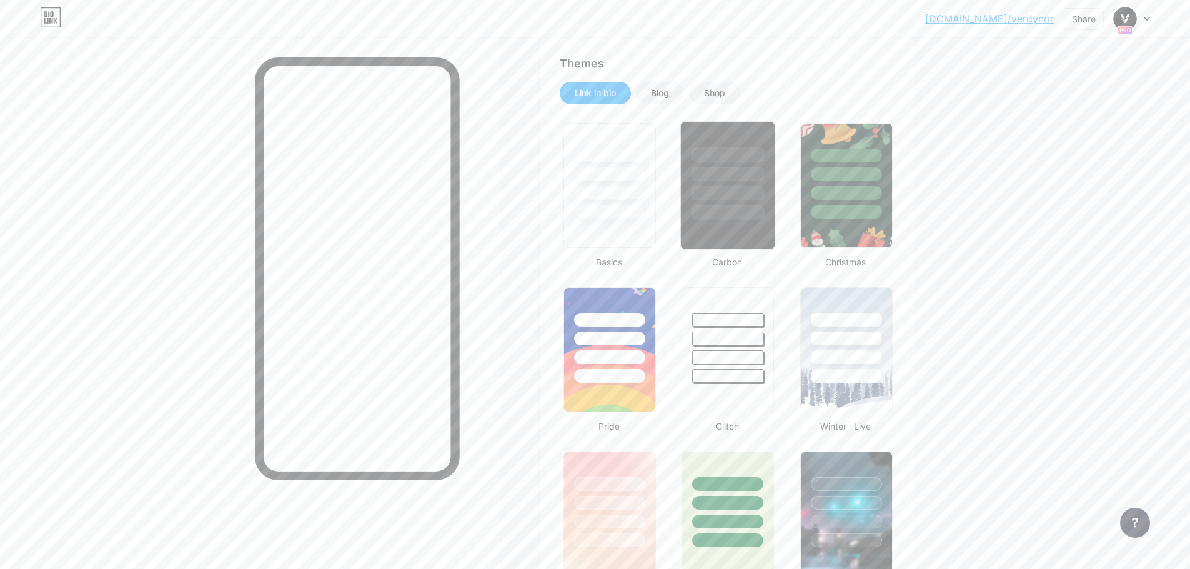
click at [727, 235] on div at bounding box center [728, 185] width 95 height 129
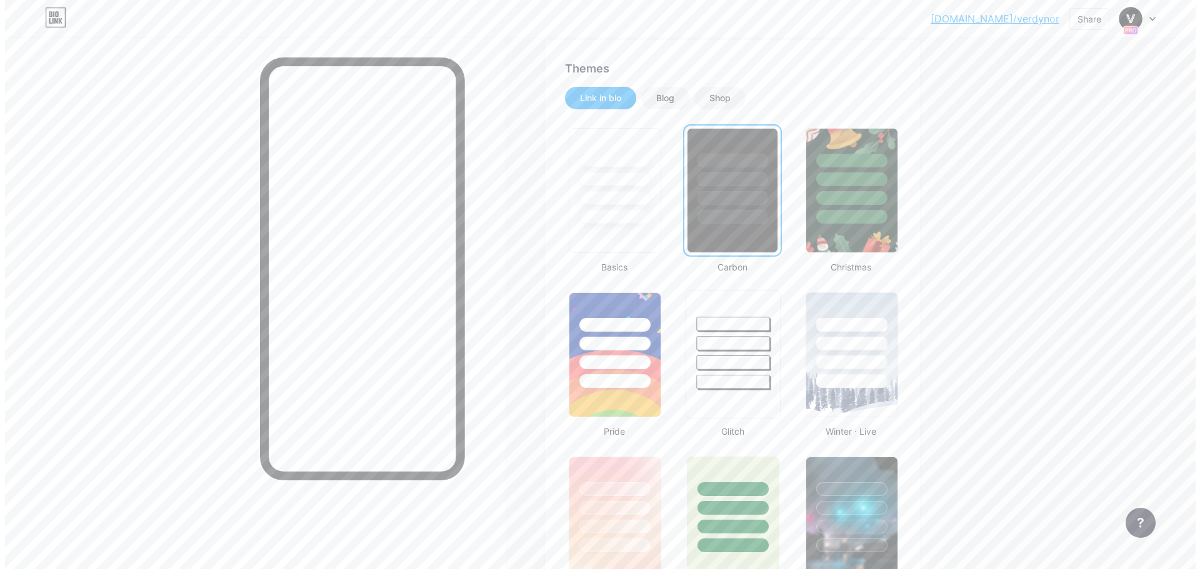
scroll to position [0, 0]
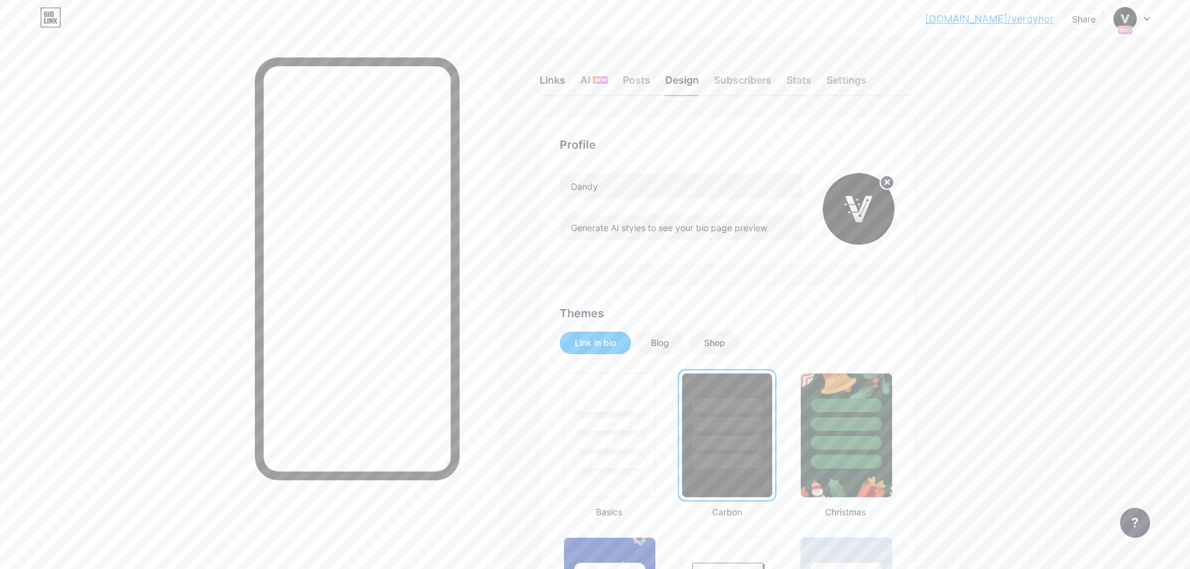
drag, startPoint x: 571, startPoint y: 82, endPoint x: 559, endPoint y: 81, distance: 11.9
click at [571, 82] on div "Links AI NEW Posts Design Subscribers Stats Settings" at bounding box center [727, 74] width 375 height 44
click at [559, 80] on div "Links" at bounding box center [553, 83] width 26 height 22
